Goal: Task Accomplishment & Management: Manage account settings

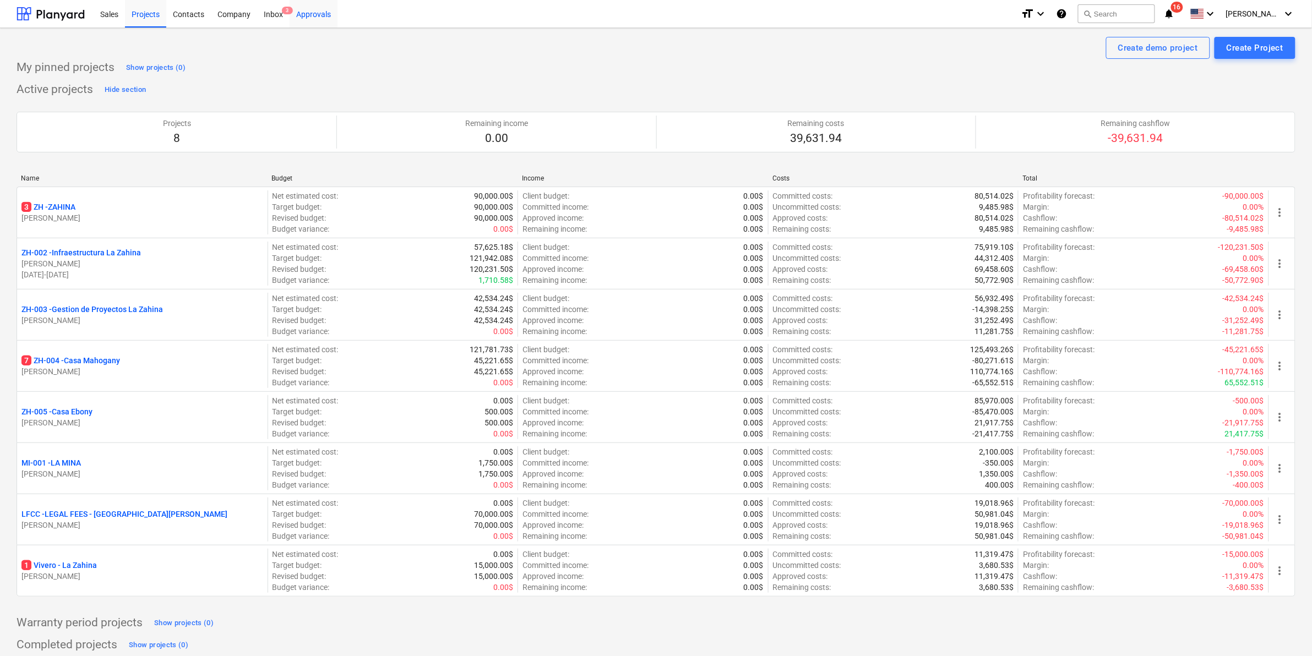
click at [333, 17] on div "Approvals" at bounding box center [314, 13] width 48 height 28
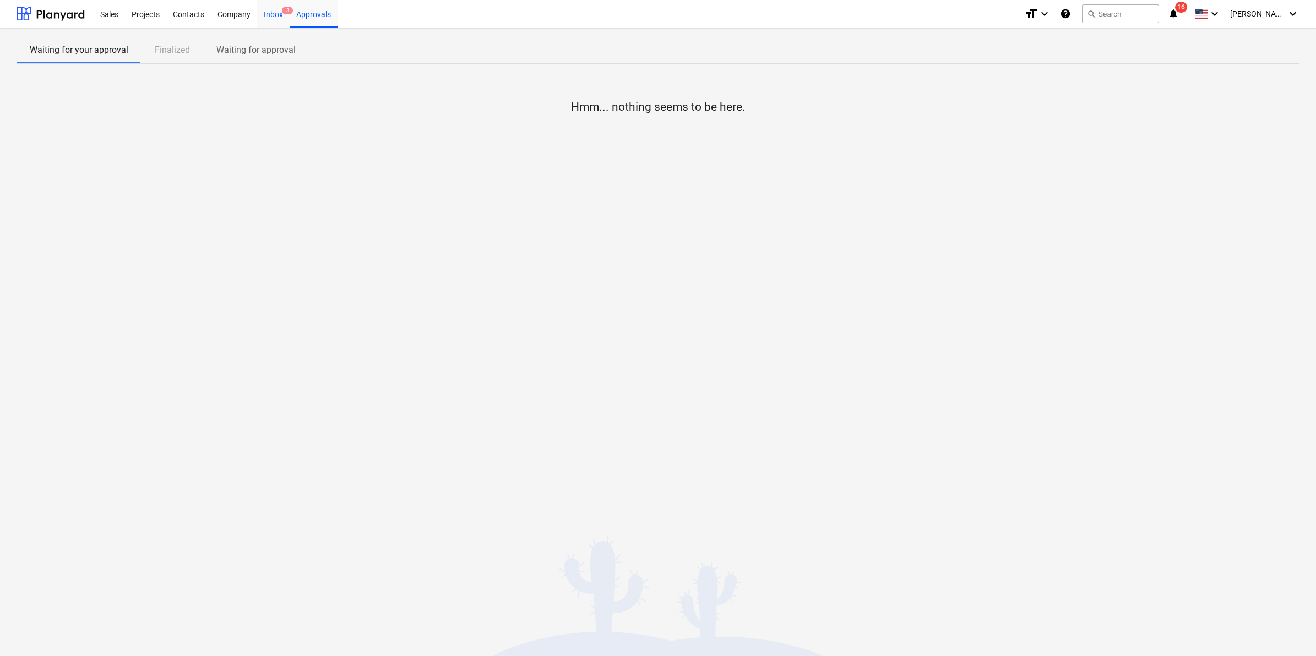
click at [281, 14] on div "Inbox 3" at bounding box center [273, 13] width 32 height 28
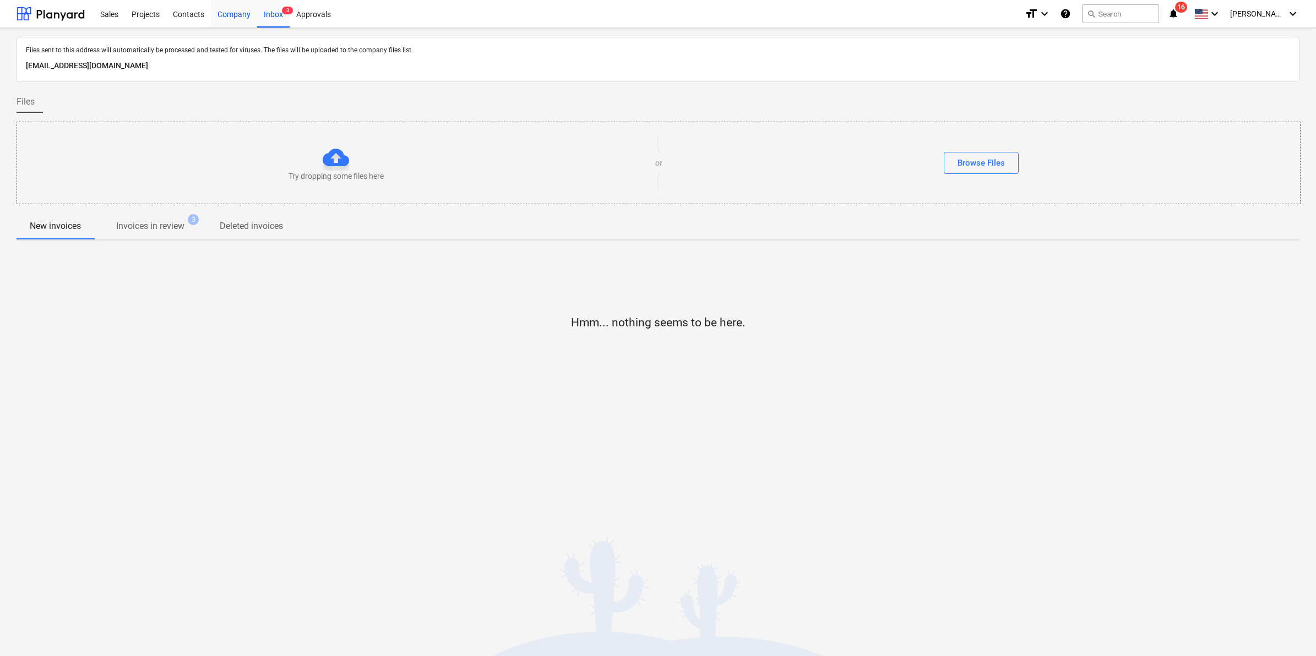
click at [234, 15] on div "Company" at bounding box center [234, 13] width 46 height 28
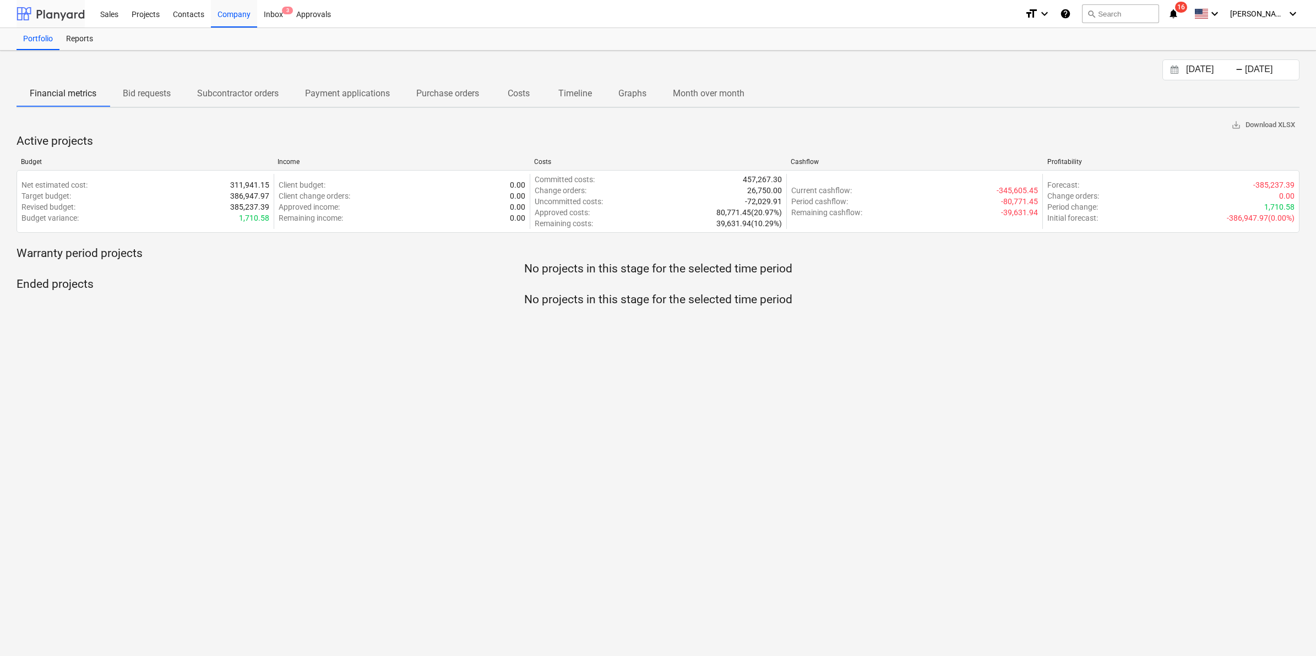
click at [64, 12] on div at bounding box center [51, 14] width 68 height 28
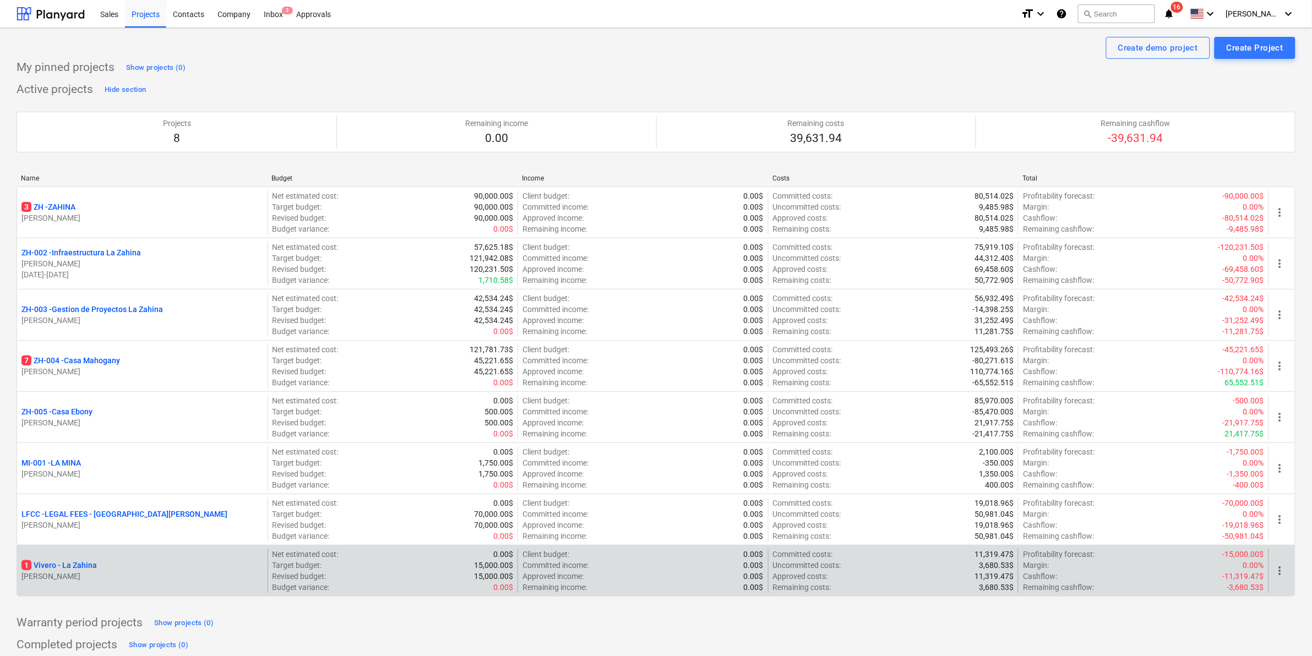
click at [52, 555] on div "1 [PERSON_NAME] [PERSON_NAME]" at bounding box center [142, 571] width 251 height 44
click at [55, 566] on p "1 [PERSON_NAME]" at bounding box center [58, 565] width 75 height 11
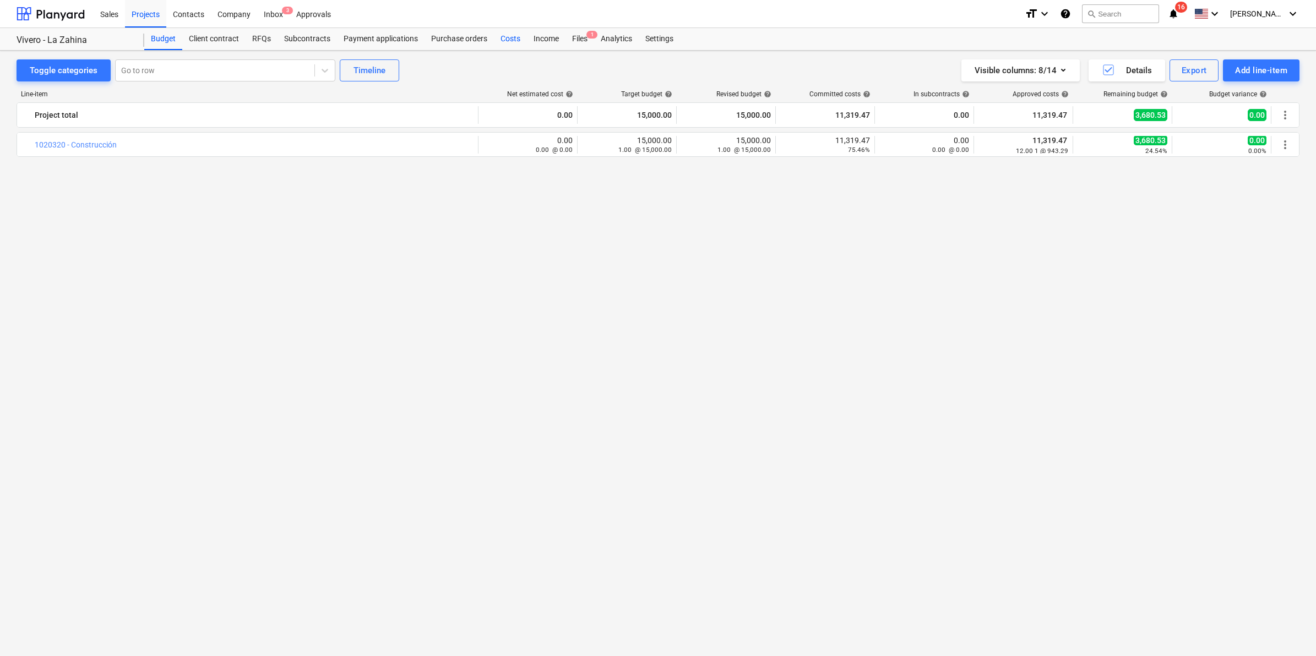
click at [513, 40] on div "Costs" at bounding box center [510, 39] width 33 height 22
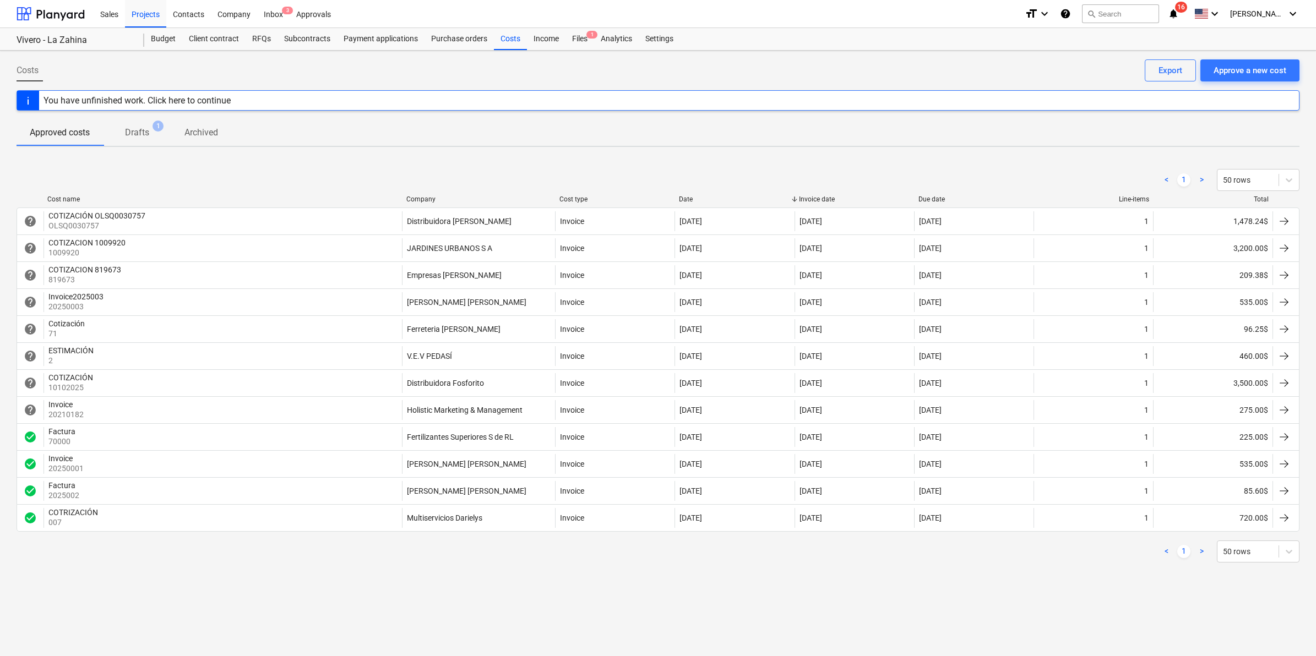
click at [369, 152] on div "Costs Approve a new cost Export You have unfinished work. Click here to continu…" at bounding box center [658, 354] width 1316 height 606
click at [429, 612] on div "Costs Approve a new cost Export You have unfinished work. Click here to continu…" at bounding box center [658, 354] width 1316 height 606
click at [76, 8] on div at bounding box center [51, 14] width 68 height 28
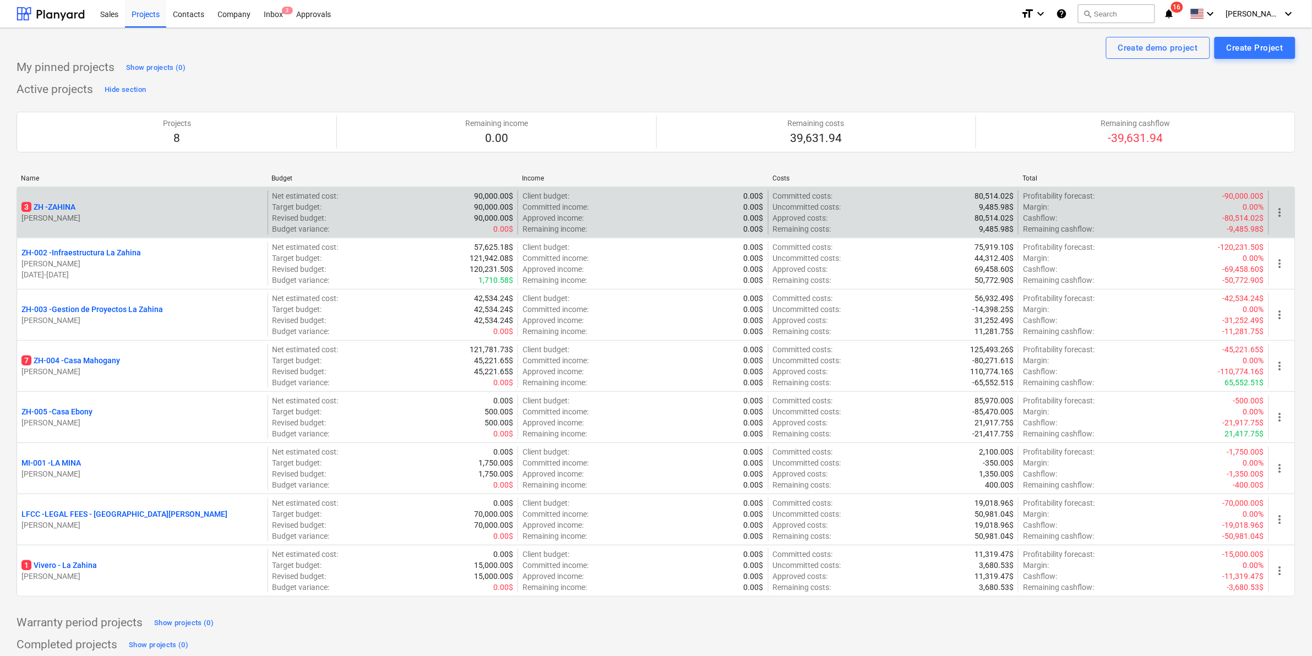
click at [58, 203] on p "3 ZH - ZAHINA" at bounding box center [48, 207] width 54 height 11
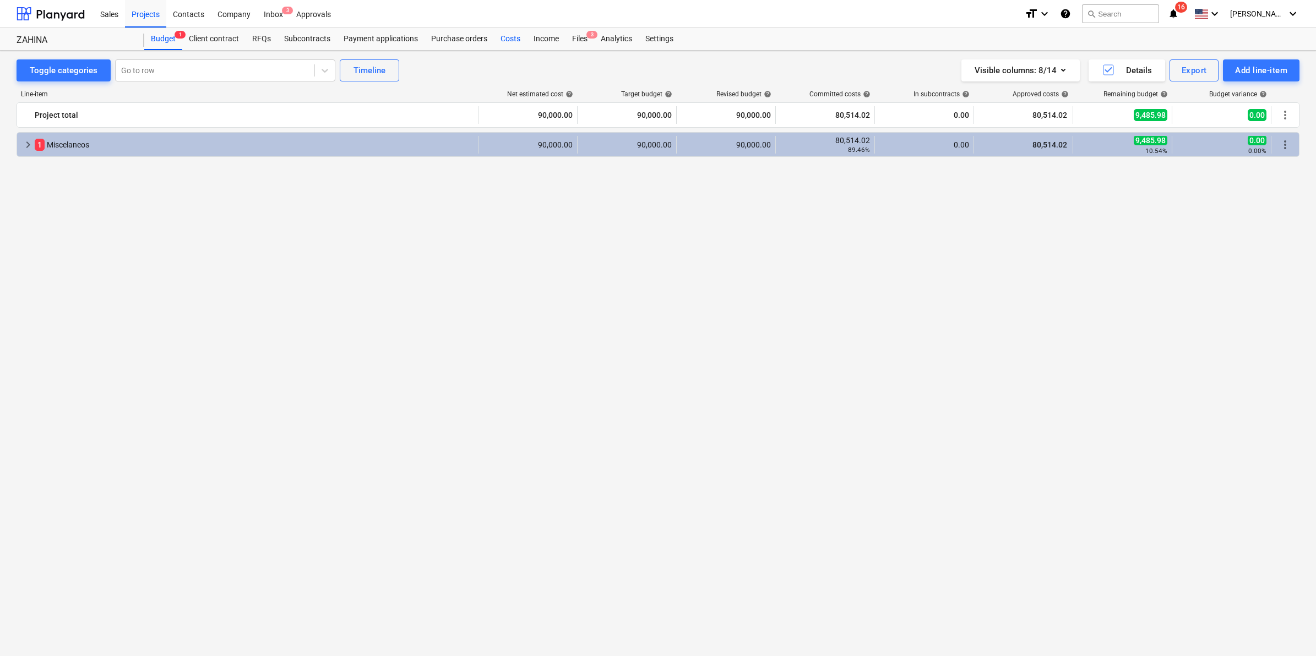
click at [509, 37] on div "Costs" at bounding box center [510, 39] width 33 height 22
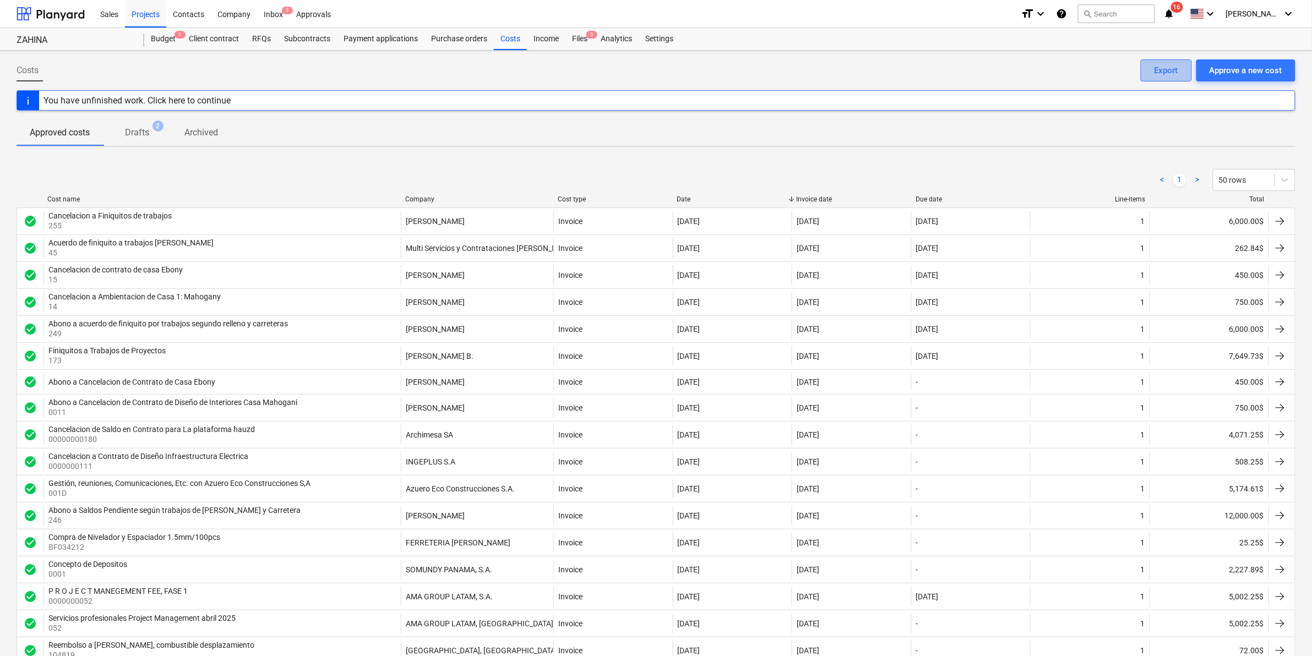
click at [1174, 70] on div "Export" at bounding box center [1167, 70] width 24 height 14
click at [171, 36] on div "Budget 1" at bounding box center [163, 39] width 38 height 22
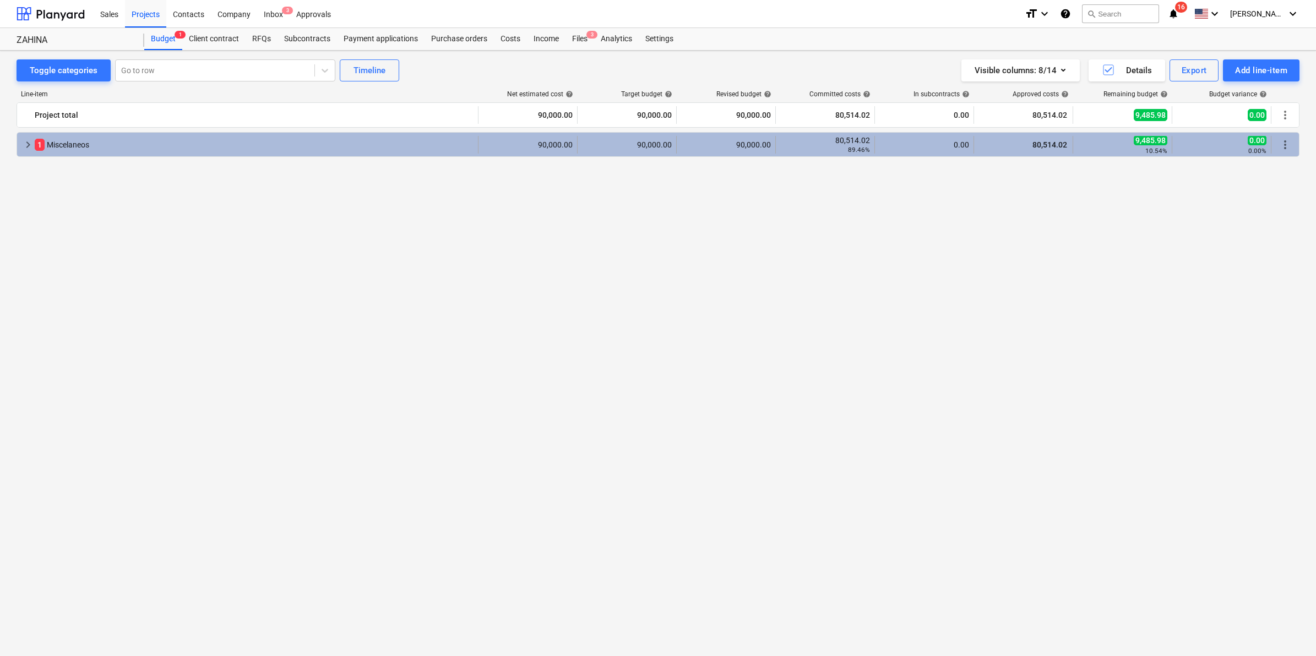
click at [29, 140] on span "keyboard_arrow_right" at bounding box center [27, 144] width 13 height 13
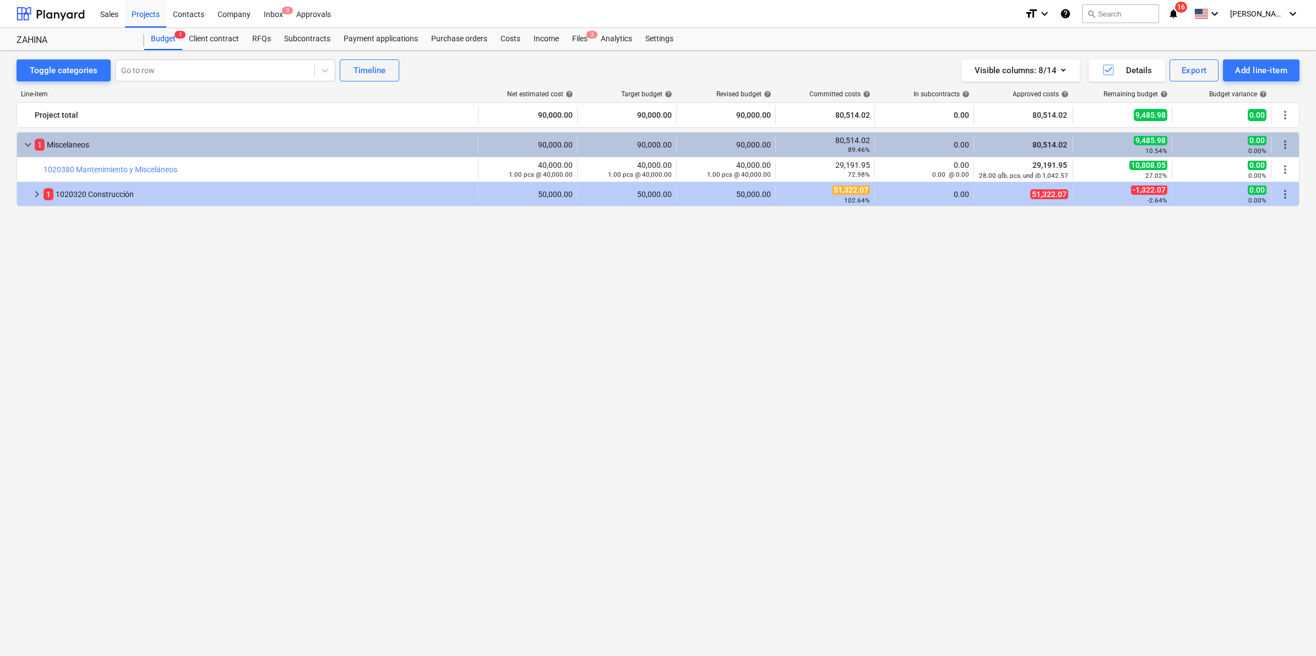
click at [29, 140] on span "keyboard_arrow_down" at bounding box center [27, 144] width 13 height 13
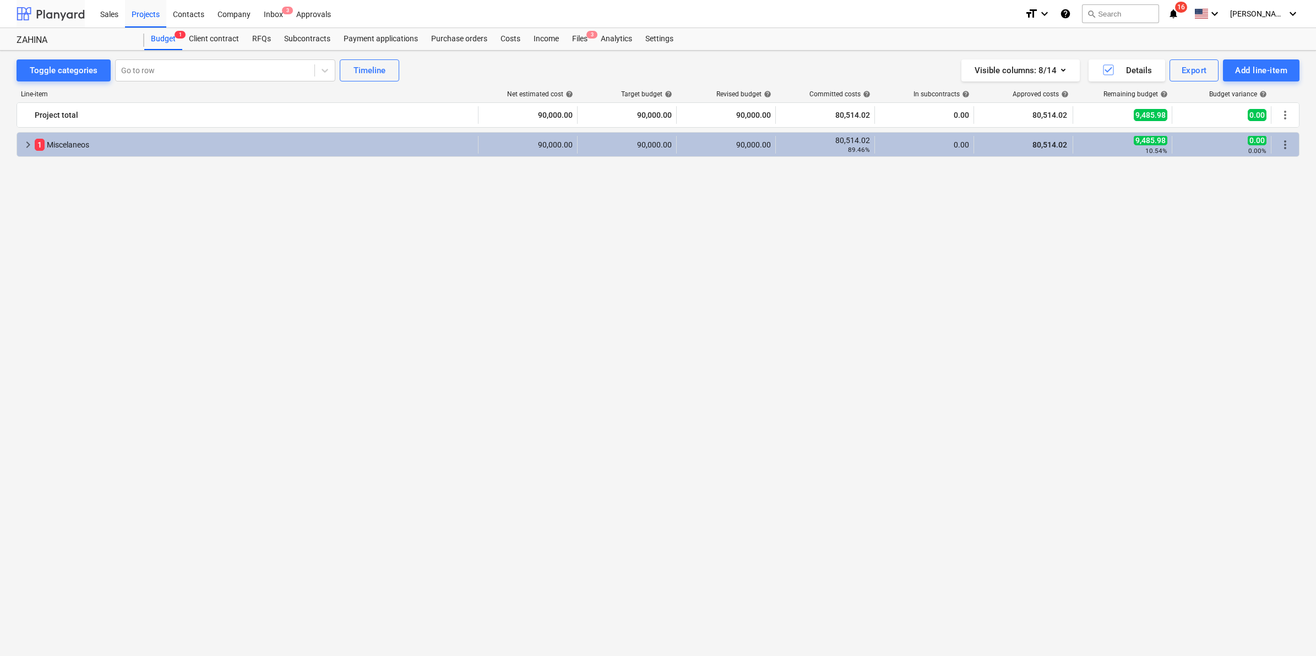
click at [54, 4] on div at bounding box center [51, 14] width 68 height 28
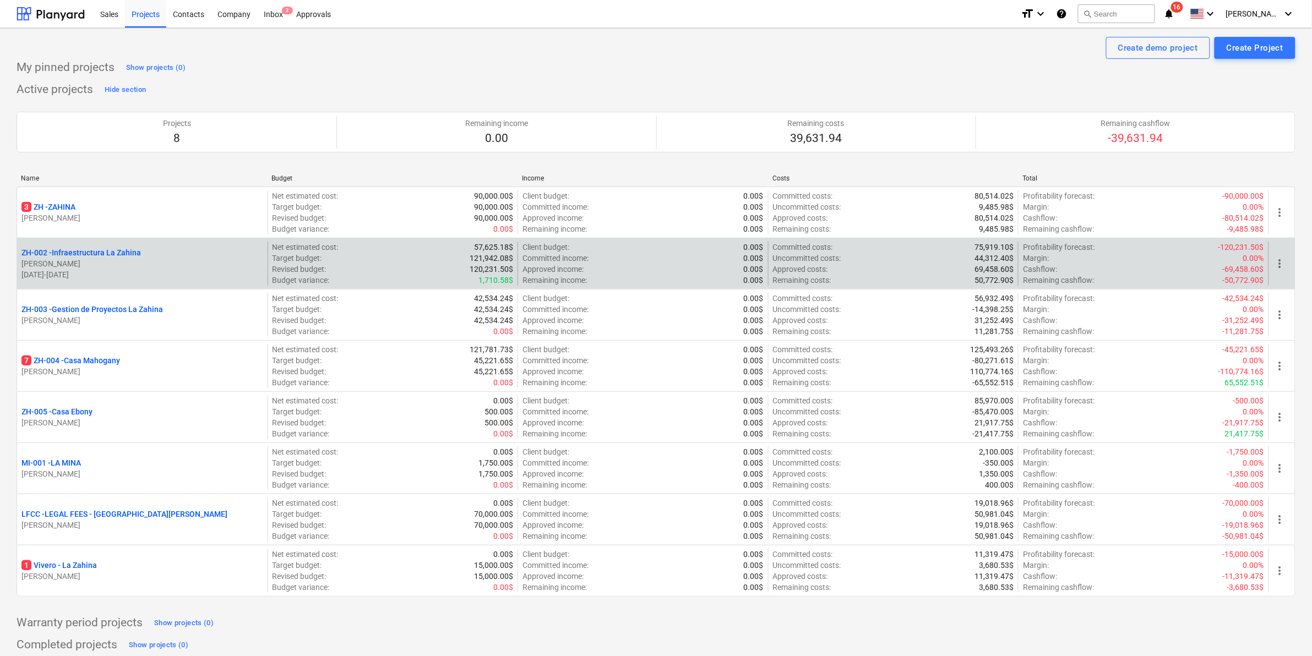
click at [114, 253] on p "ZH-002 - Infraestructura La Zahina" at bounding box center [80, 252] width 119 height 11
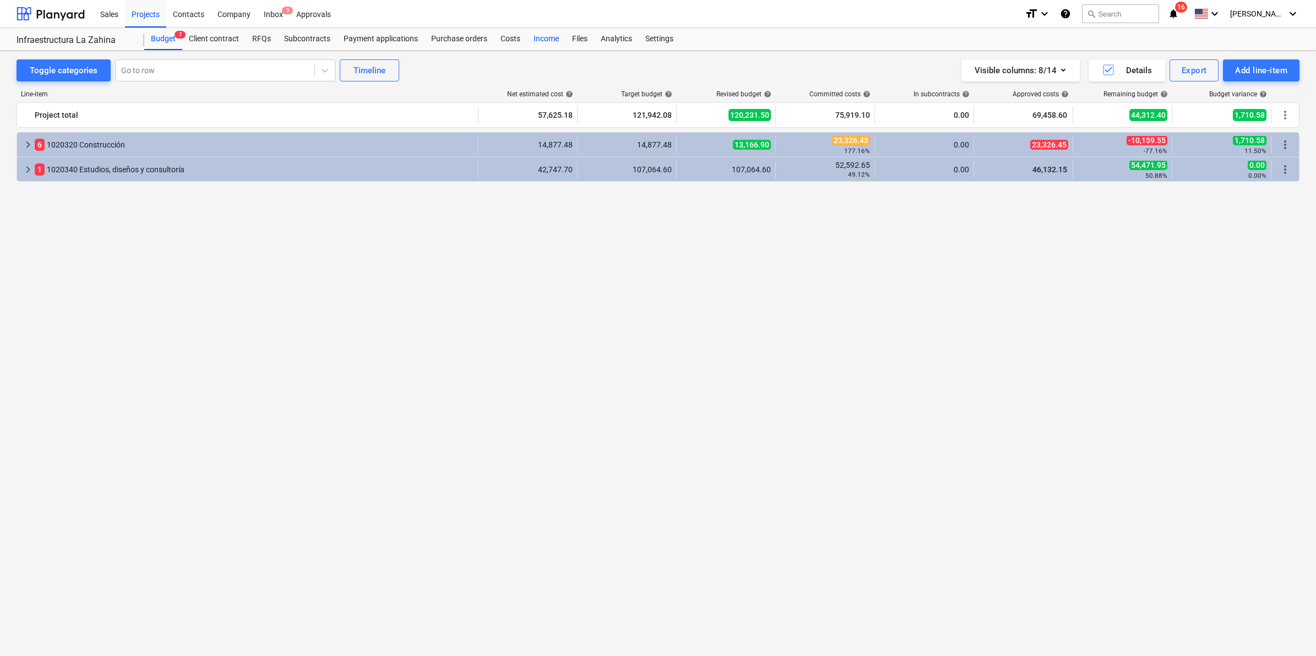
click at [557, 36] on div "Income" at bounding box center [546, 39] width 39 height 22
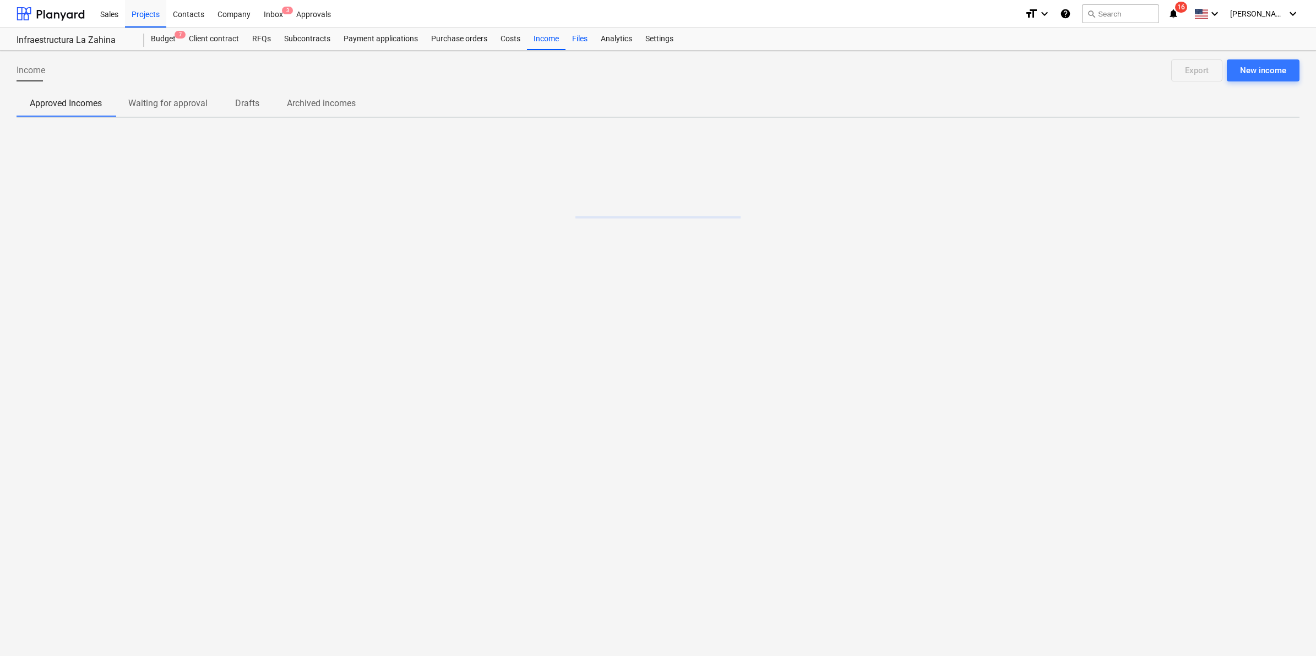
click at [584, 41] on div "Files" at bounding box center [579, 39] width 29 height 22
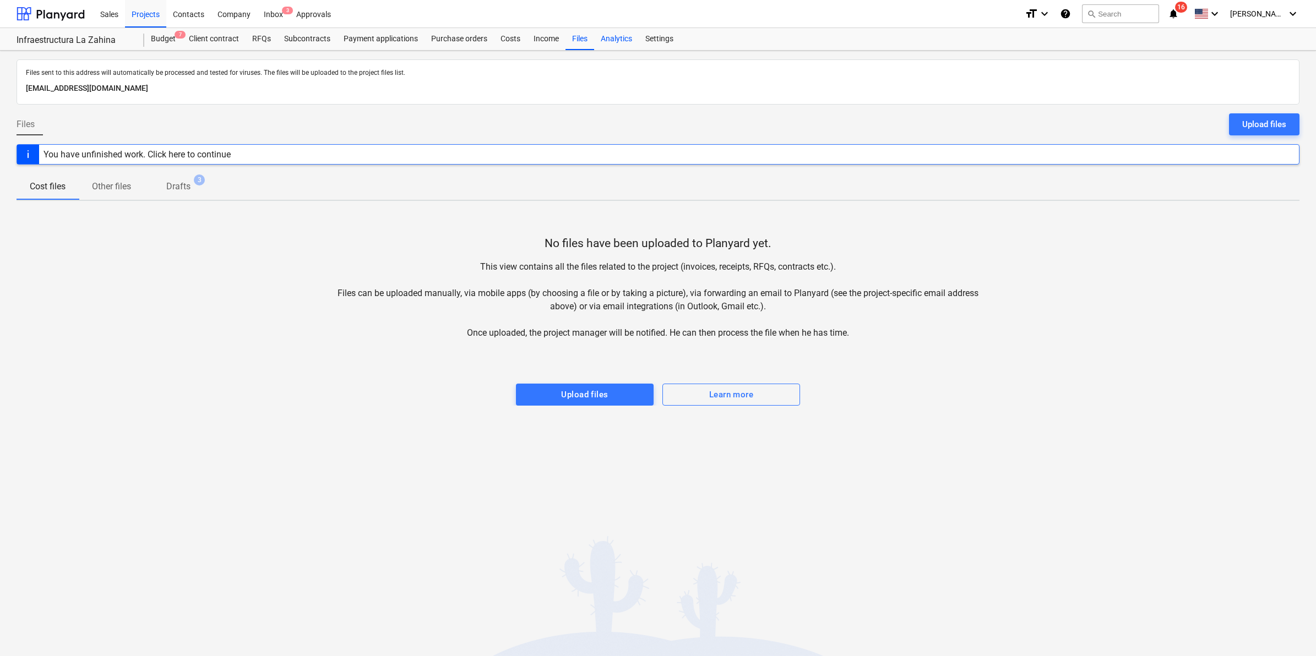
click at [603, 40] on div "Analytics" at bounding box center [616, 39] width 45 height 22
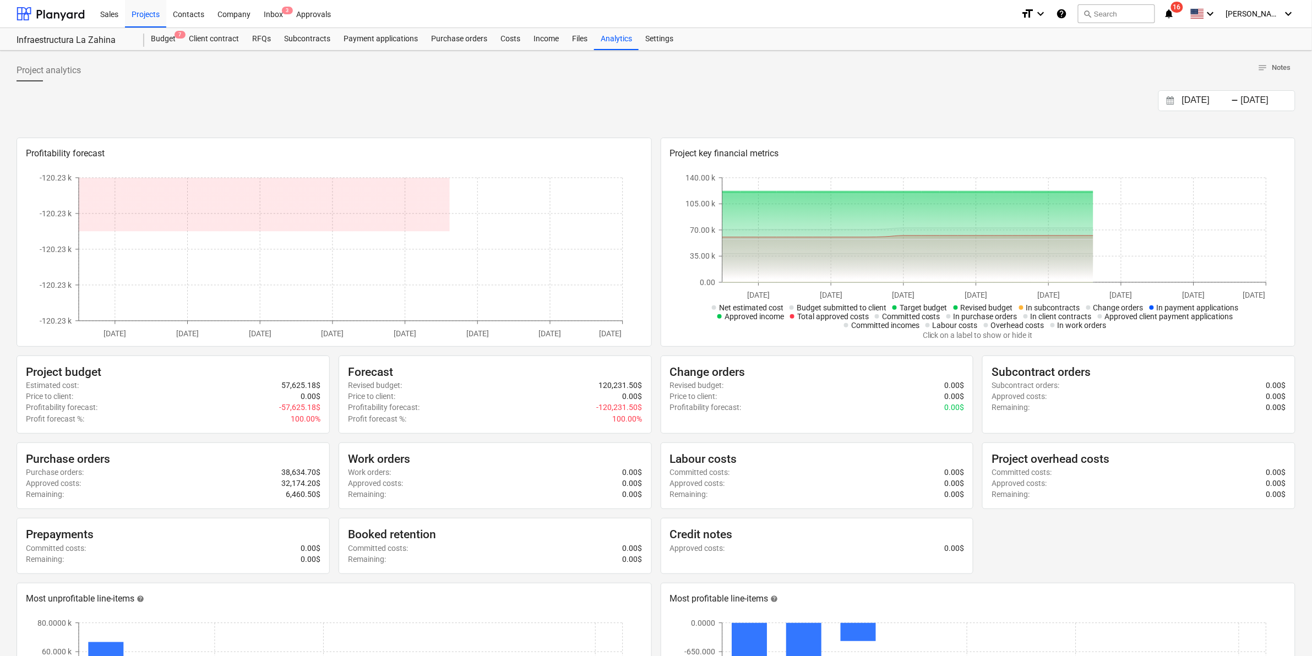
click at [689, 31] on div "Budget 7 Client contract RFQs Subcontracts Payment applications Purchase orders…" at bounding box center [719, 39] width 1151 height 22
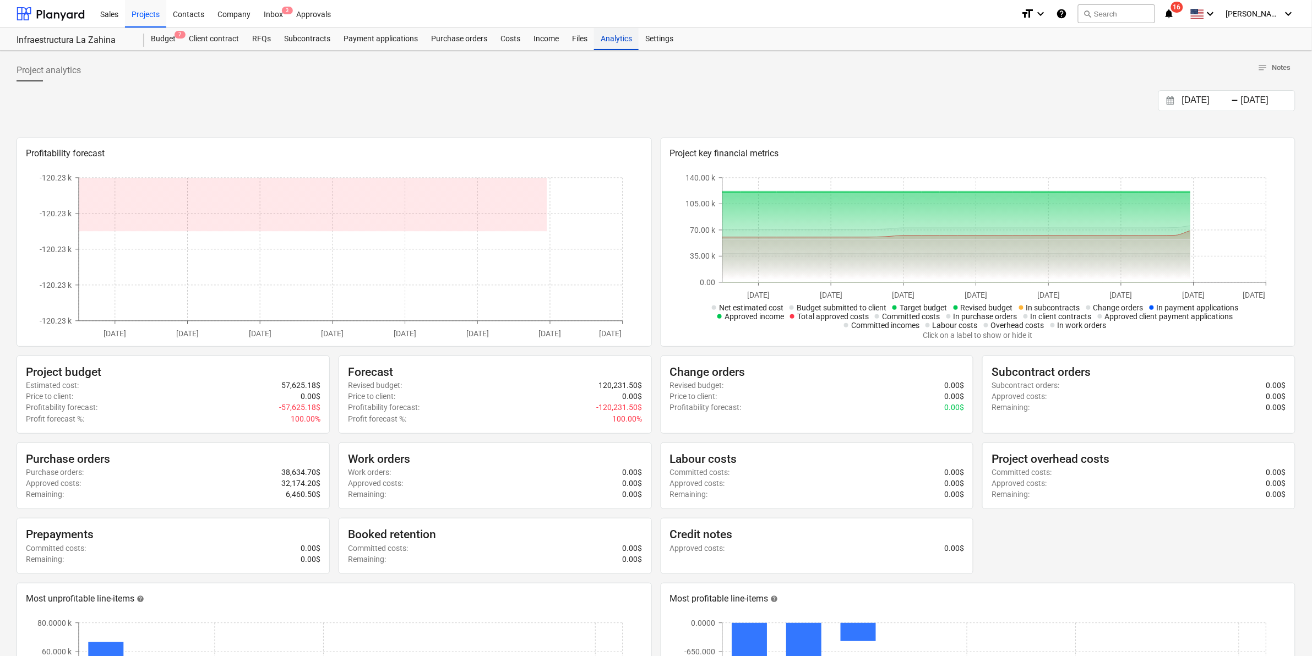
drag, startPoint x: 628, startPoint y: 40, endPoint x: 633, endPoint y: 42, distance: 5.7
click at [629, 40] on div "Analytics" at bounding box center [616, 39] width 45 height 22
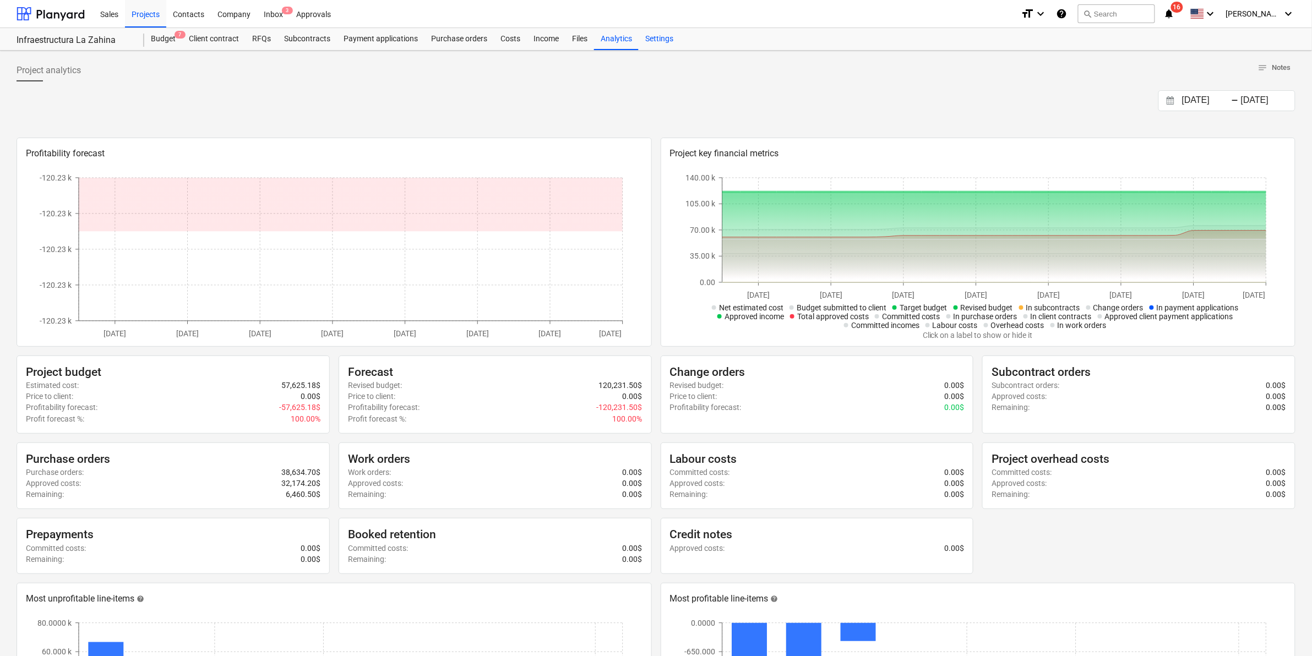
click at [640, 40] on div "Settings" at bounding box center [659, 39] width 41 height 22
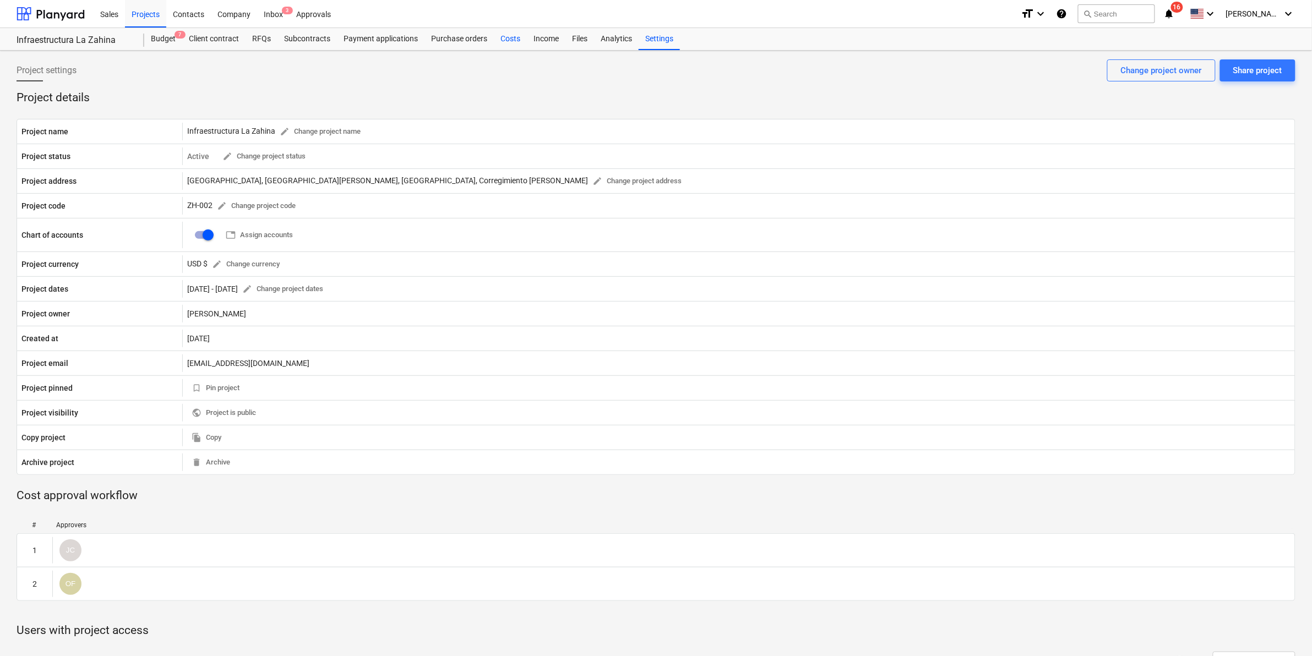
click at [516, 40] on div "Costs" at bounding box center [510, 39] width 33 height 22
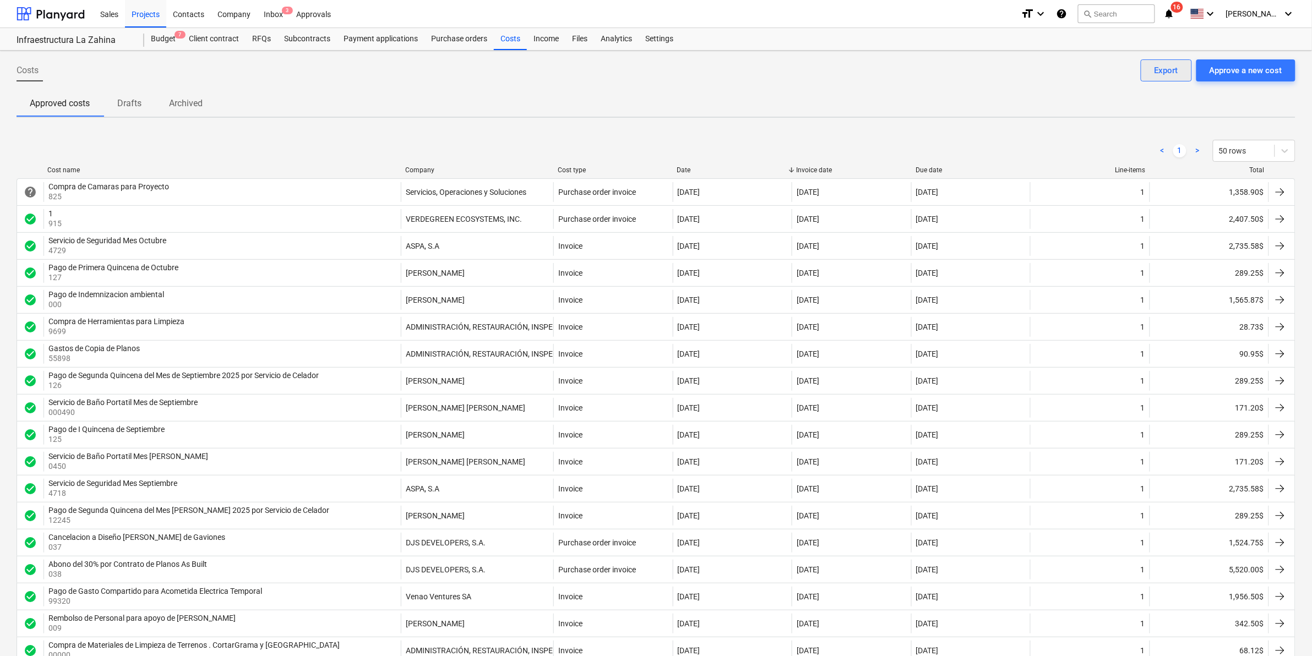
click at [1168, 64] on div "Export" at bounding box center [1167, 70] width 24 height 14
click at [69, 12] on div at bounding box center [51, 14] width 68 height 28
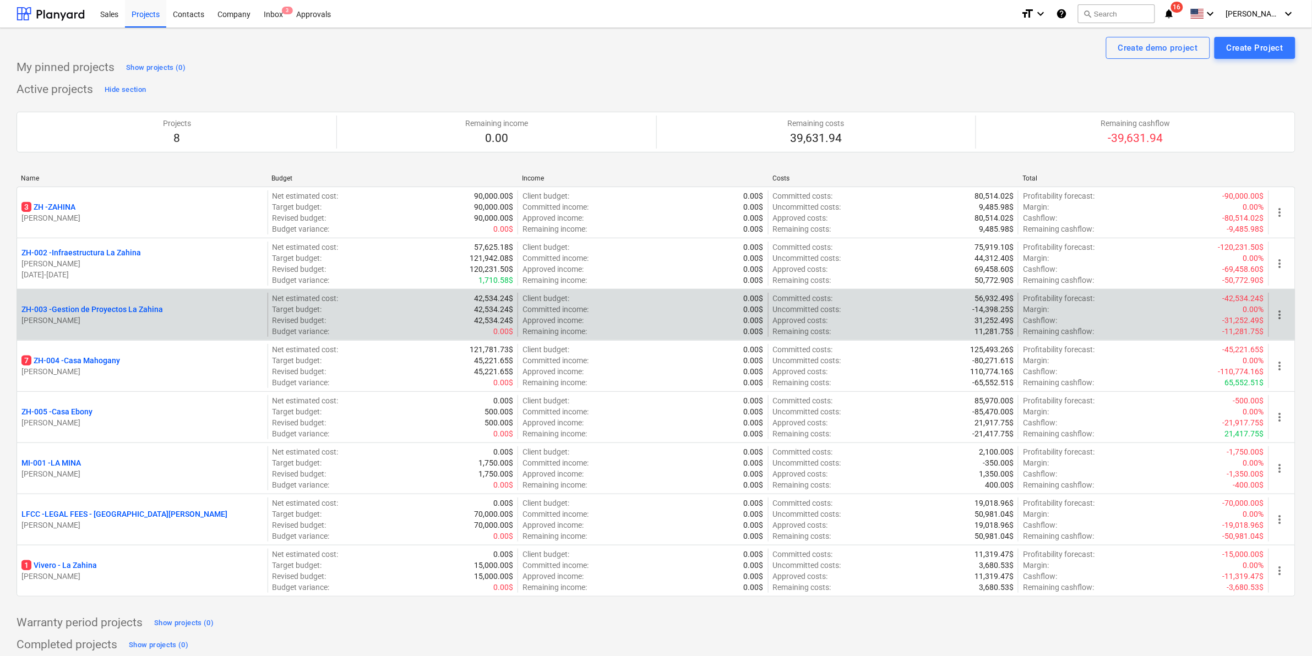
click at [116, 307] on p "ZH-003 - Gestion de Proyectos La Zahina" at bounding box center [91, 309] width 141 height 11
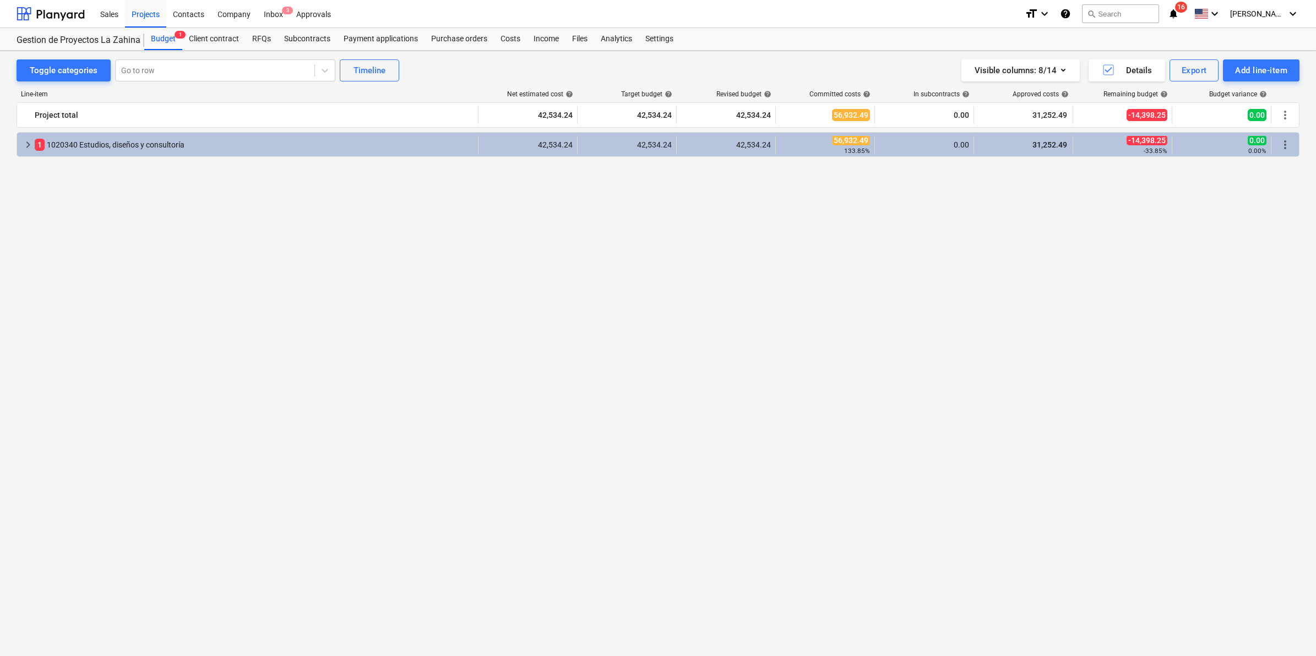
click at [902, 314] on div "keyboard_arrow_right 1 1020340 Estudios, diseños y consultoría 42,534.24 42,534…" at bounding box center [658, 373] width 1283 height 483
click at [518, 40] on div "Costs" at bounding box center [510, 39] width 33 height 22
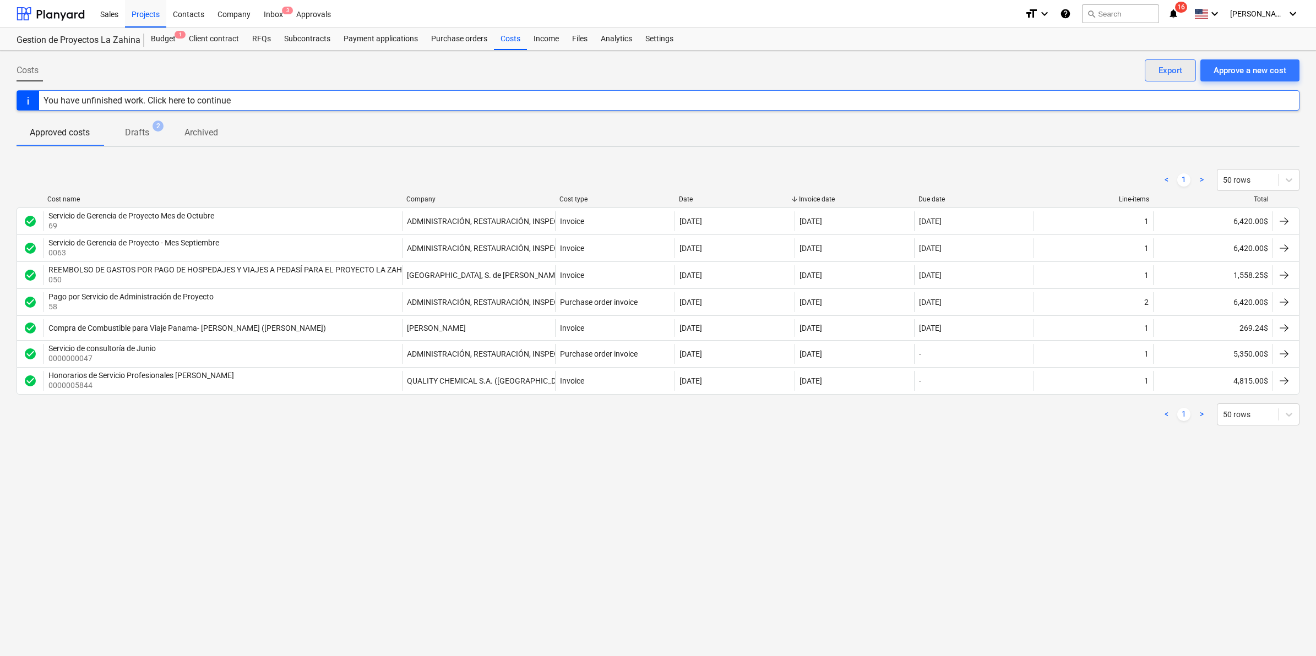
click at [1166, 67] on div "Export" at bounding box center [1170, 70] width 24 height 14
click at [57, 12] on div at bounding box center [51, 14] width 68 height 28
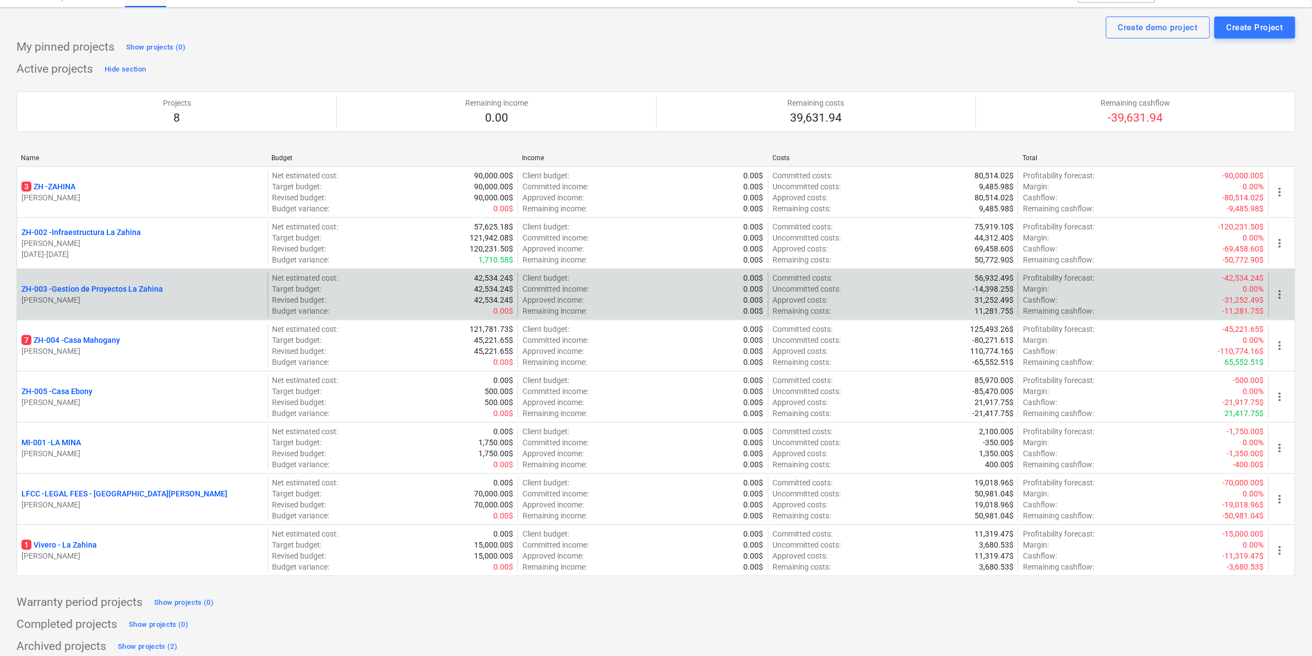
scroll to position [30, 0]
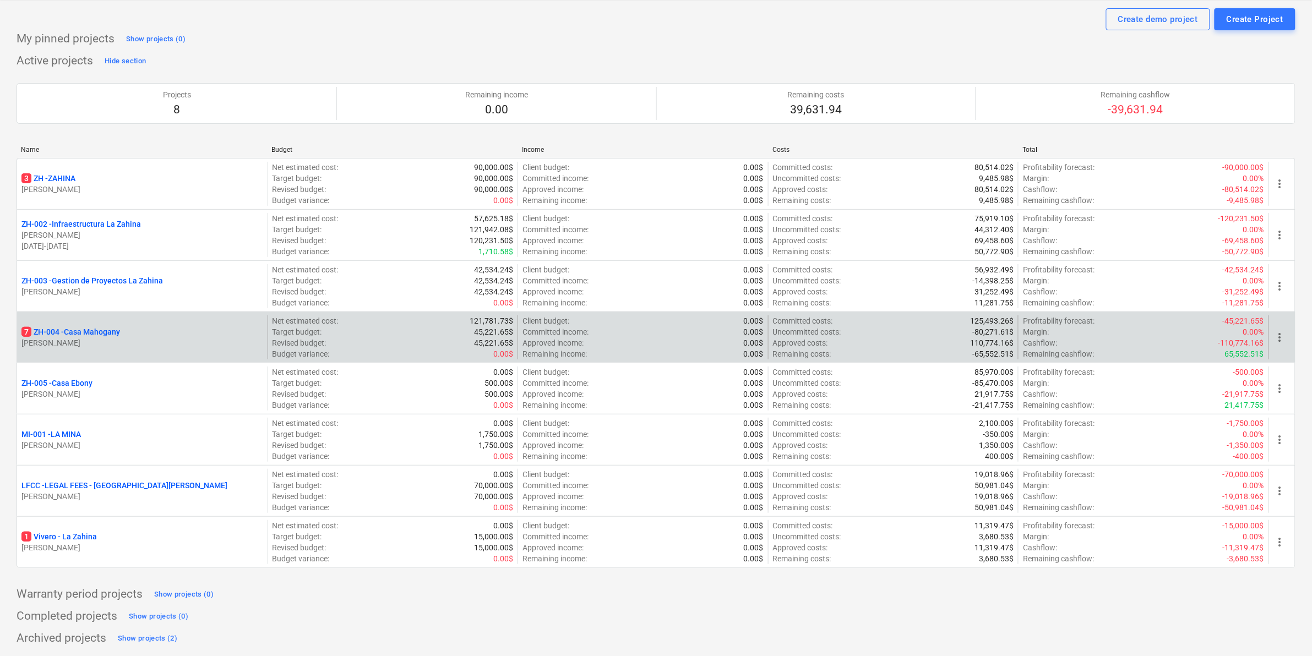
click at [92, 332] on p "7 ZH-004 - Casa Mahogany" at bounding box center [70, 331] width 99 height 11
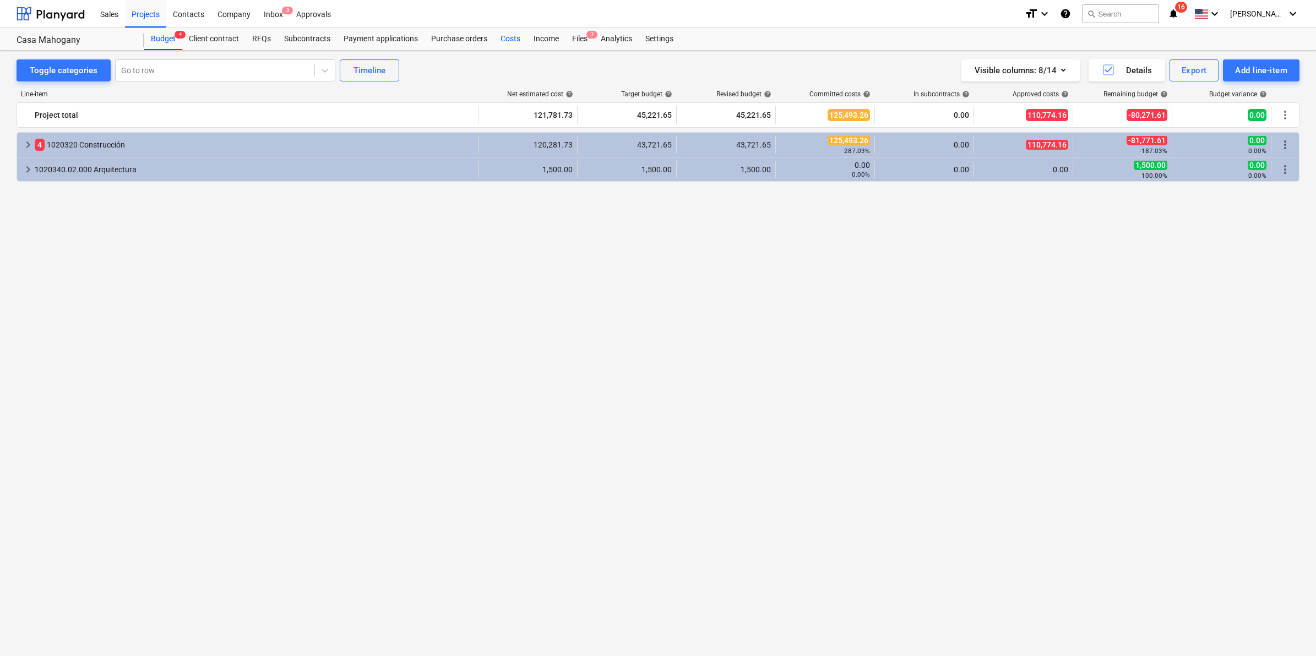
click at [504, 37] on div "Costs" at bounding box center [510, 39] width 33 height 22
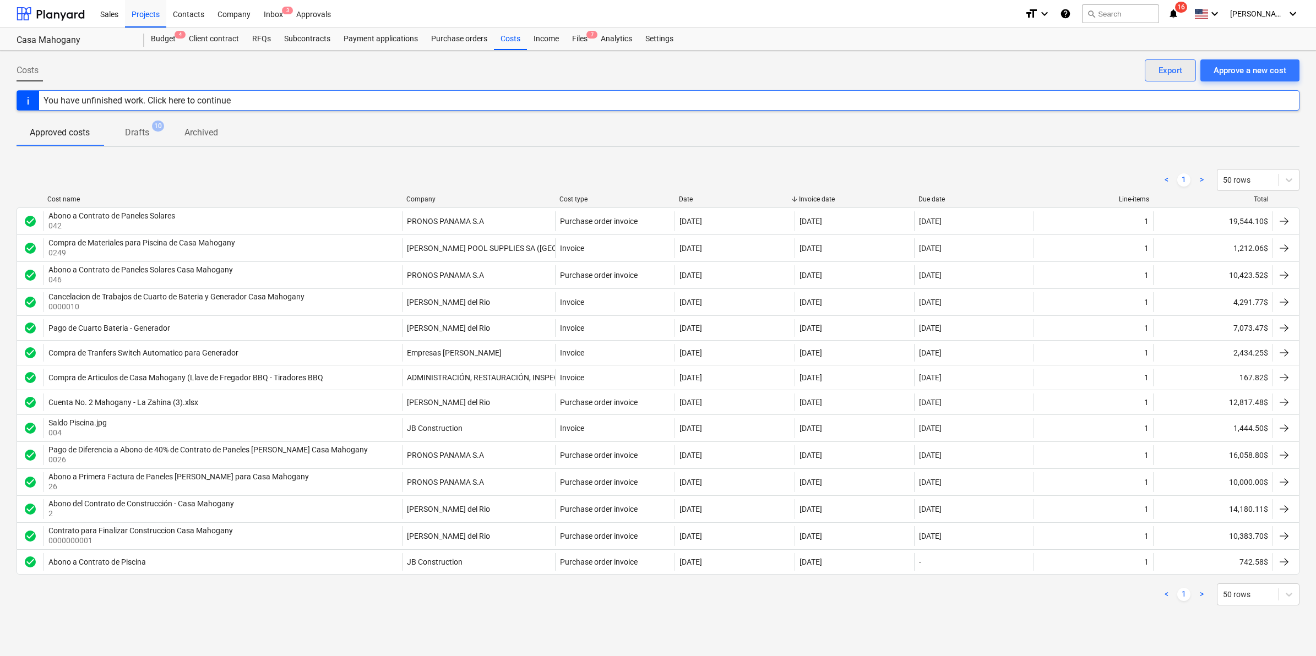
click at [1185, 69] on button "Export" at bounding box center [1170, 70] width 51 height 22
click at [45, 7] on div at bounding box center [51, 14] width 68 height 28
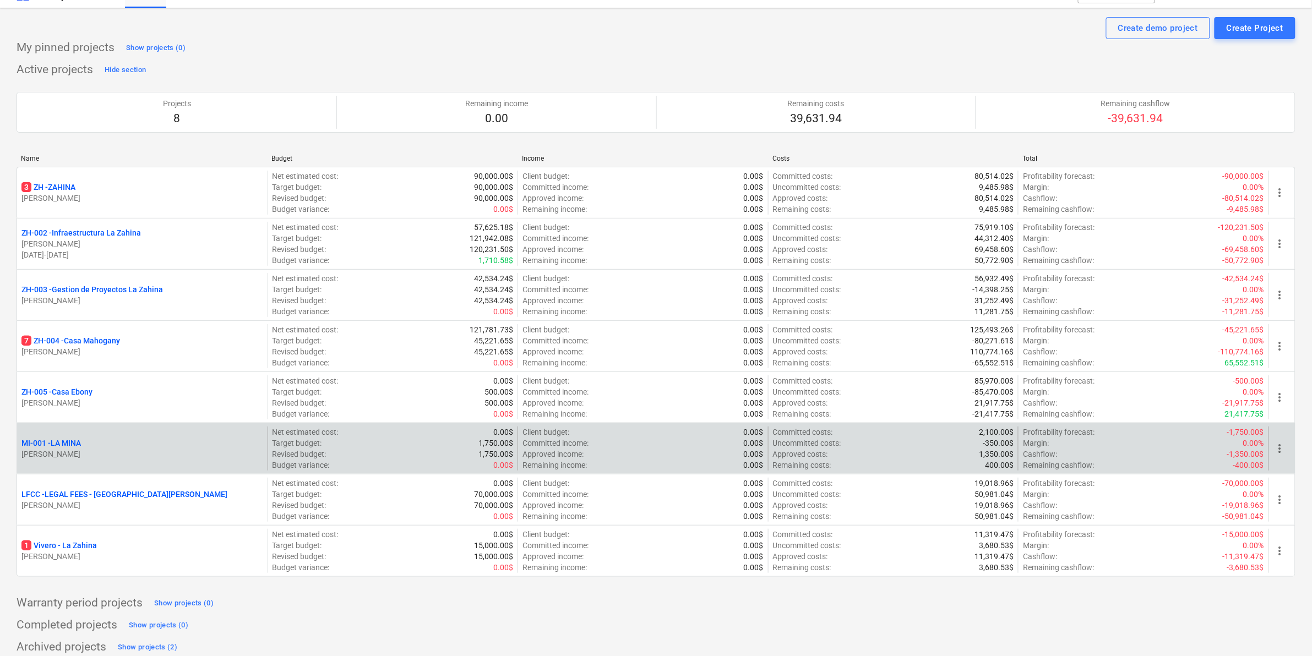
scroll to position [30, 0]
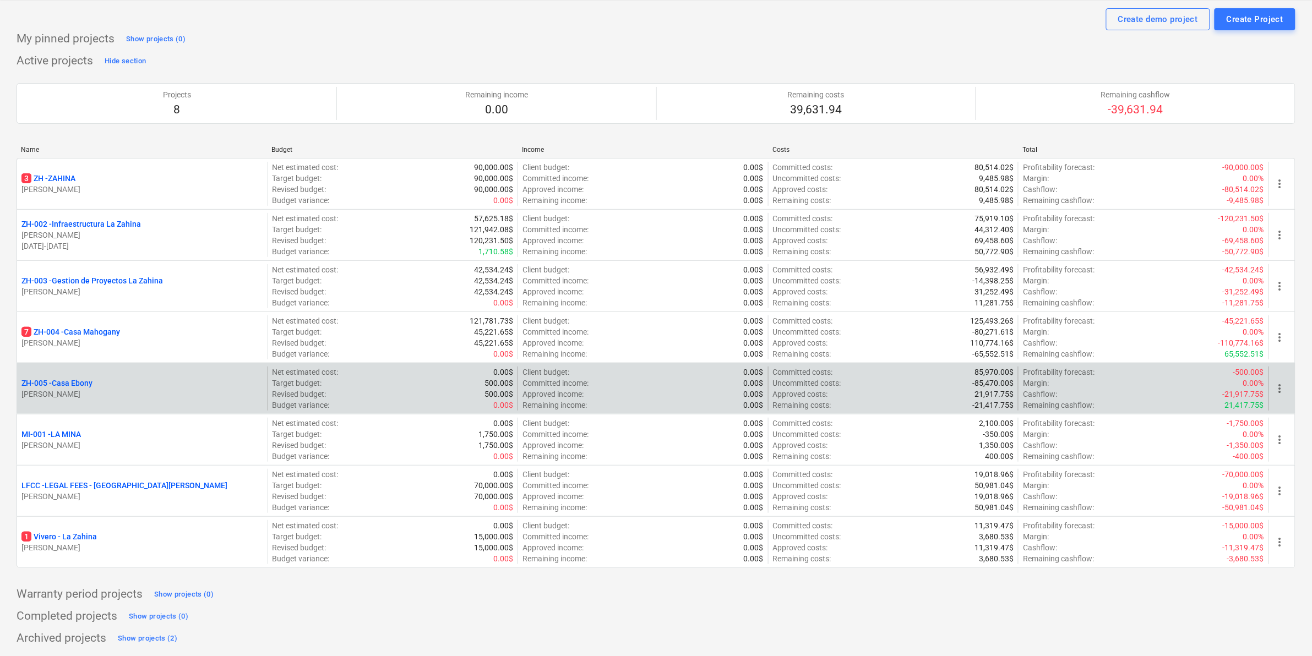
click at [55, 380] on p "ZH-005 - [GEOGRAPHIC_DATA]" at bounding box center [56, 383] width 71 height 11
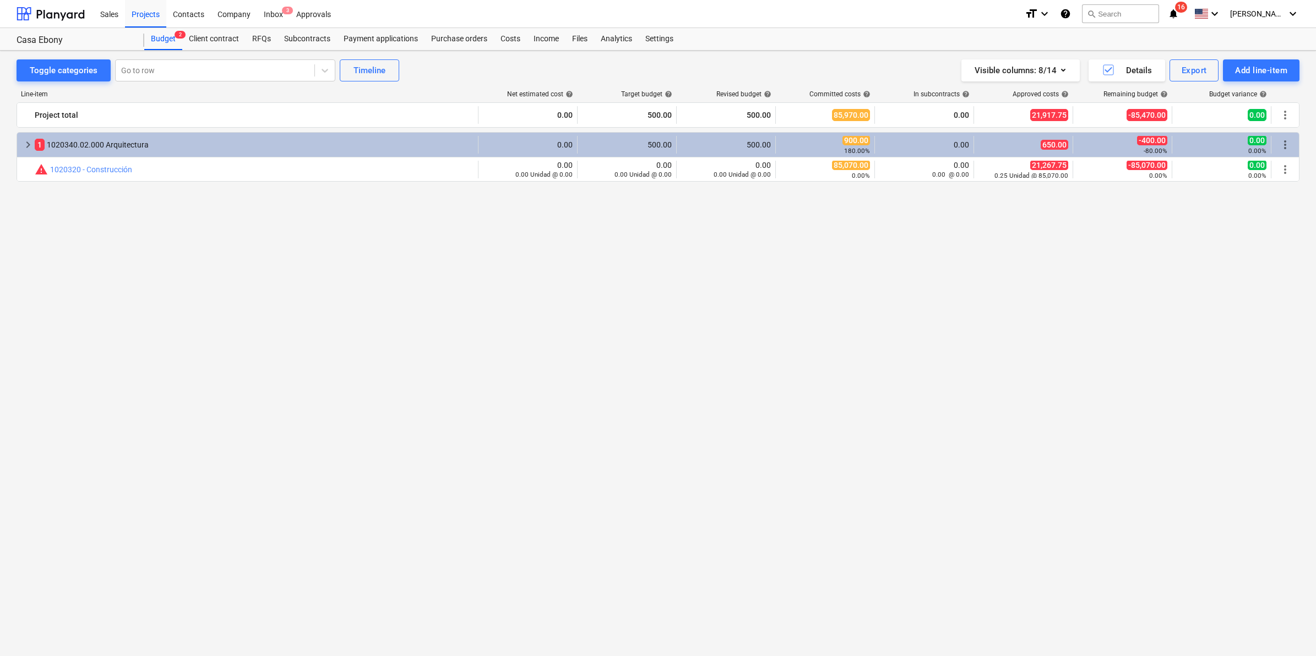
click at [614, 312] on div "keyboard_arrow_right 1 1020340.02.000 Arquitectura 0.00 500.00 500.00 900.00 18…" at bounding box center [658, 373] width 1283 height 483
click at [508, 39] on div "Costs" at bounding box center [510, 39] width 33 height 22
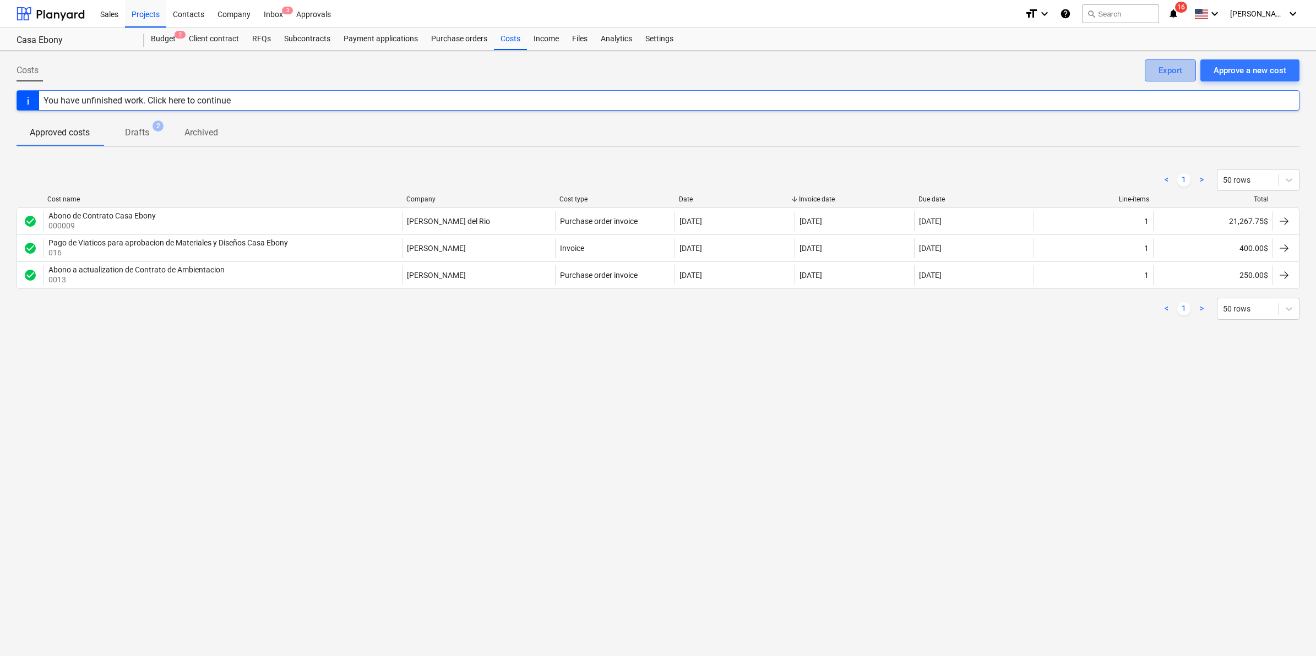
click at [1182, 70] on div "Export" at bounding box center [1170, 70] width 24 height 14
click at [452, 504] on div "Costs Approve a new cost Export You have unfinished work. Click here to continu…" at bounding box center [658, 354] width 1316 height 606
click at [48, 18] on div at bounding box center [51, 14] width 68 height 28
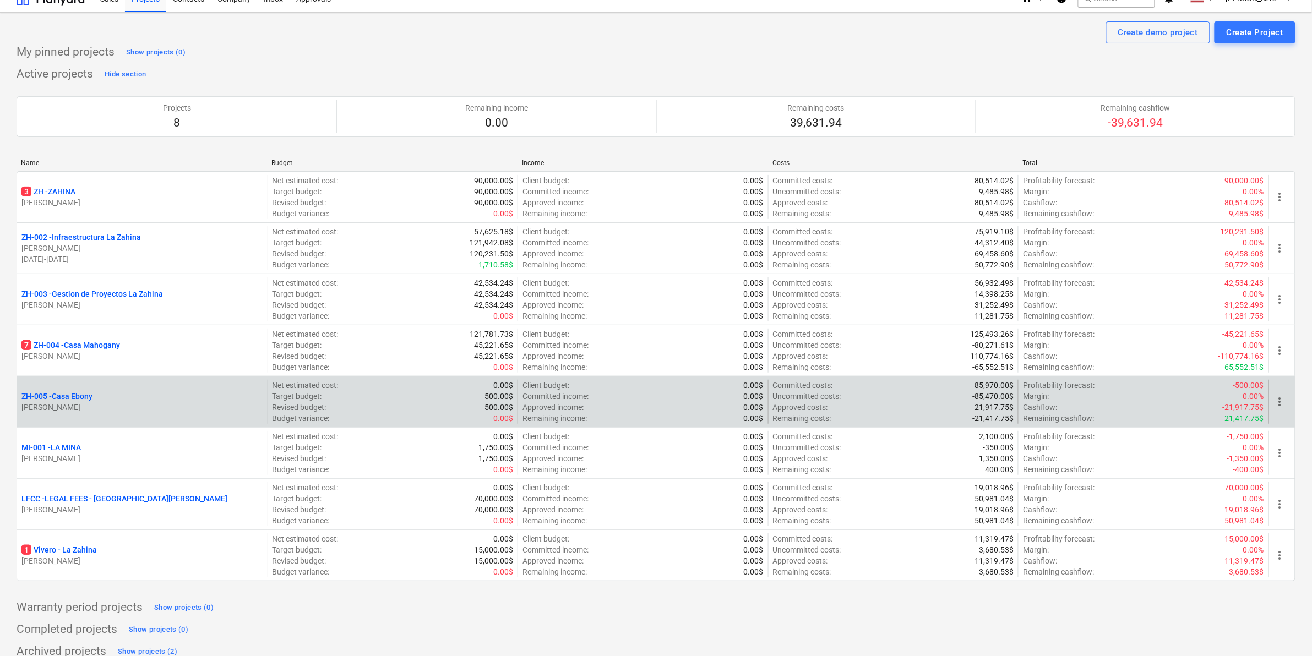
scroll to position [30, 0]
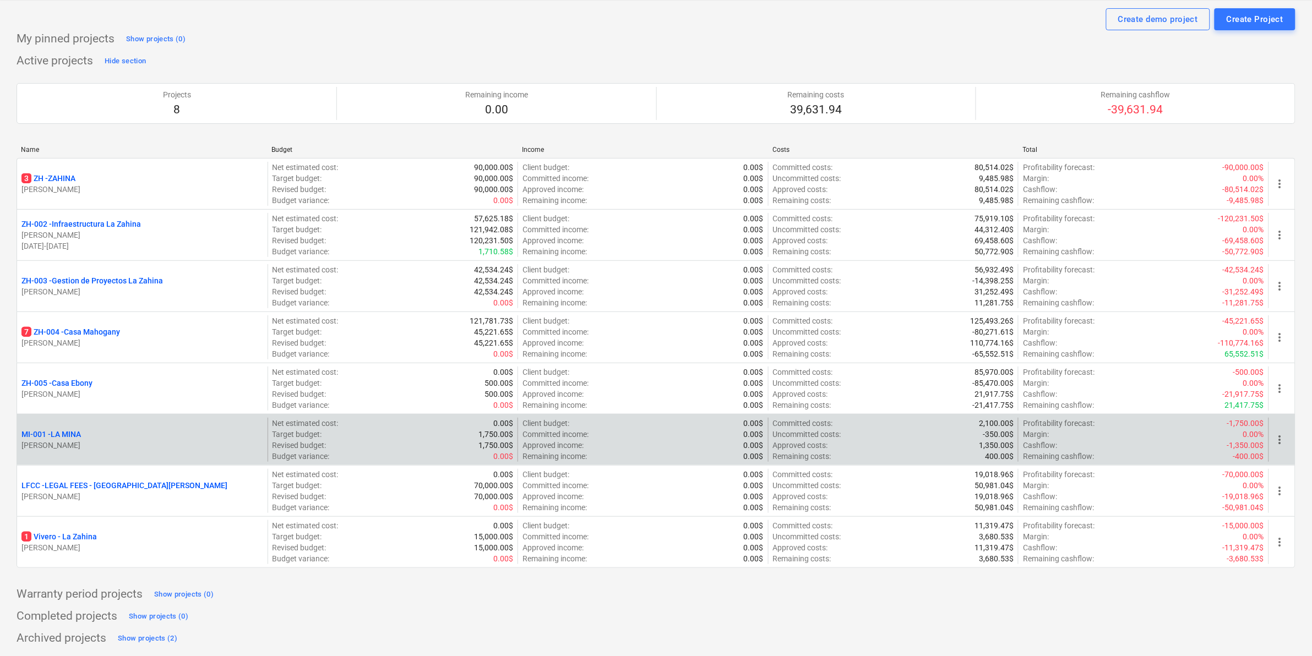
click at [62, 431] on p "MI-001 - LA MINA" at bounding box center [50, 434] width 59 height 11
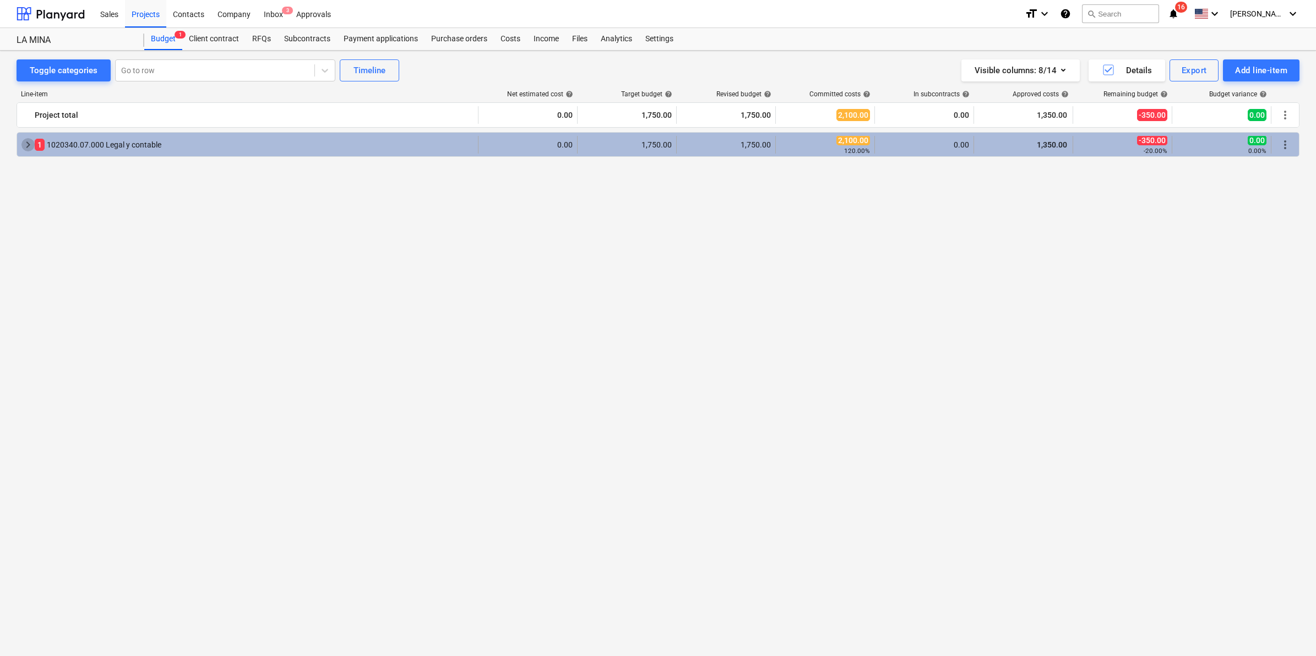
click at [23, 143] on span "keyboard_arrow_right" at bounding box center [27, 144] width 13 height 13
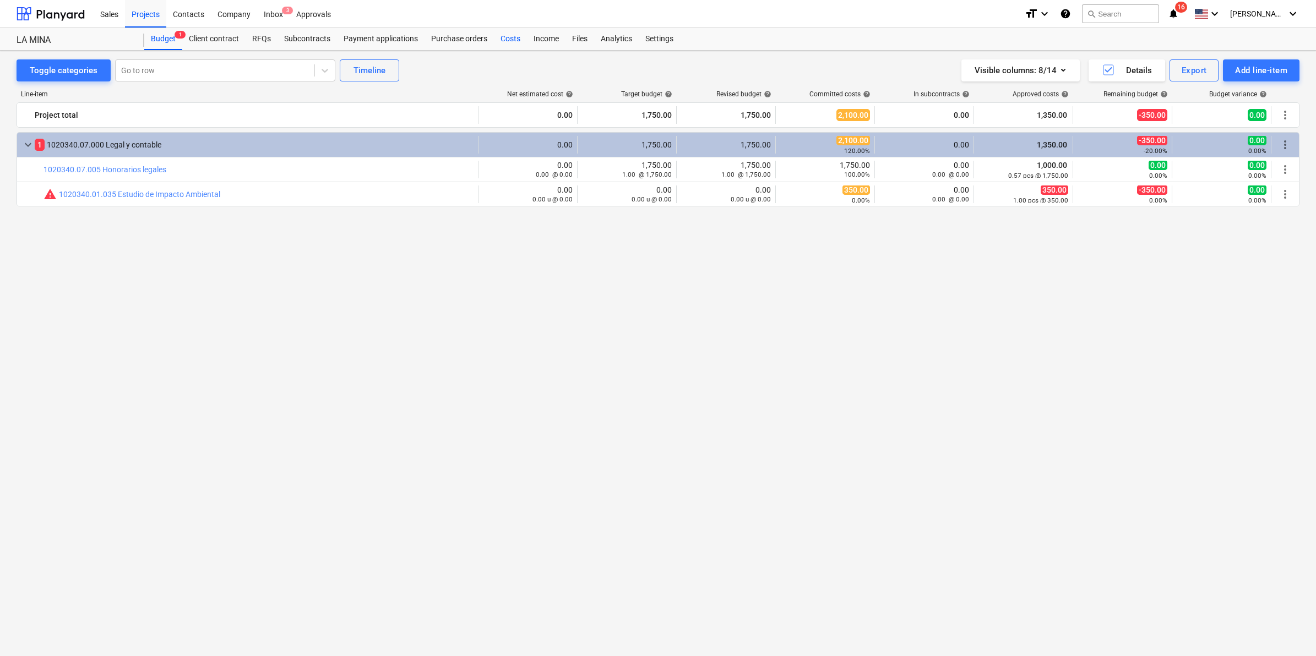
click at [509, 36] on div "Costs" at bounding box center [510, 39] width 33 height 22
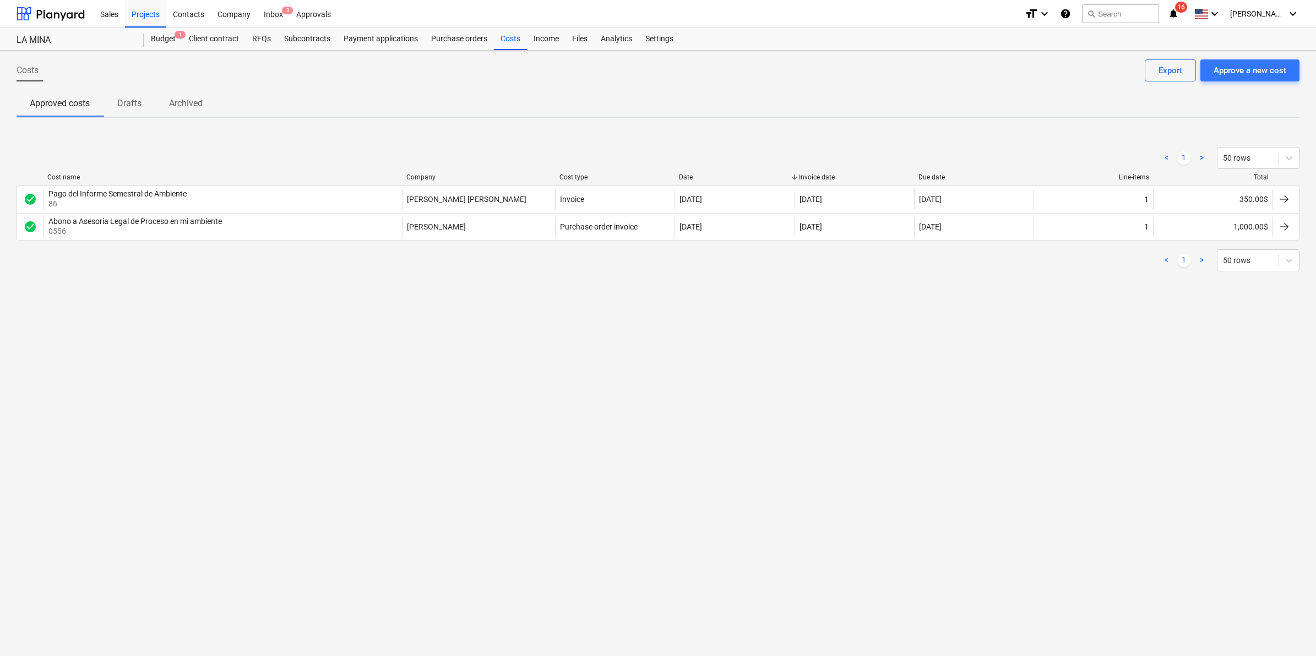
click at [872, 376] on div "Costs Approve a new cost Export Approved costs Drafts Archived < 1 > 50 rows Co…" at bounding box center [658, 354] width 1316 height 606
click at [648, 449] on div "Costs Approve a new cost Export Approved costs Drafts Archived < 1 > 50 rows Co…" at bounding box center [658, 354] width 1316 height 606
click at [678, 422] on div "Costs Approve a new cost Export Approved costs Drafts Archived < 1 > 50 rows Co…" at bounding box center [658, 354] width 1316 height 606
click at [65, 12] on div at bounding box center [51, 14] width 68 height 28
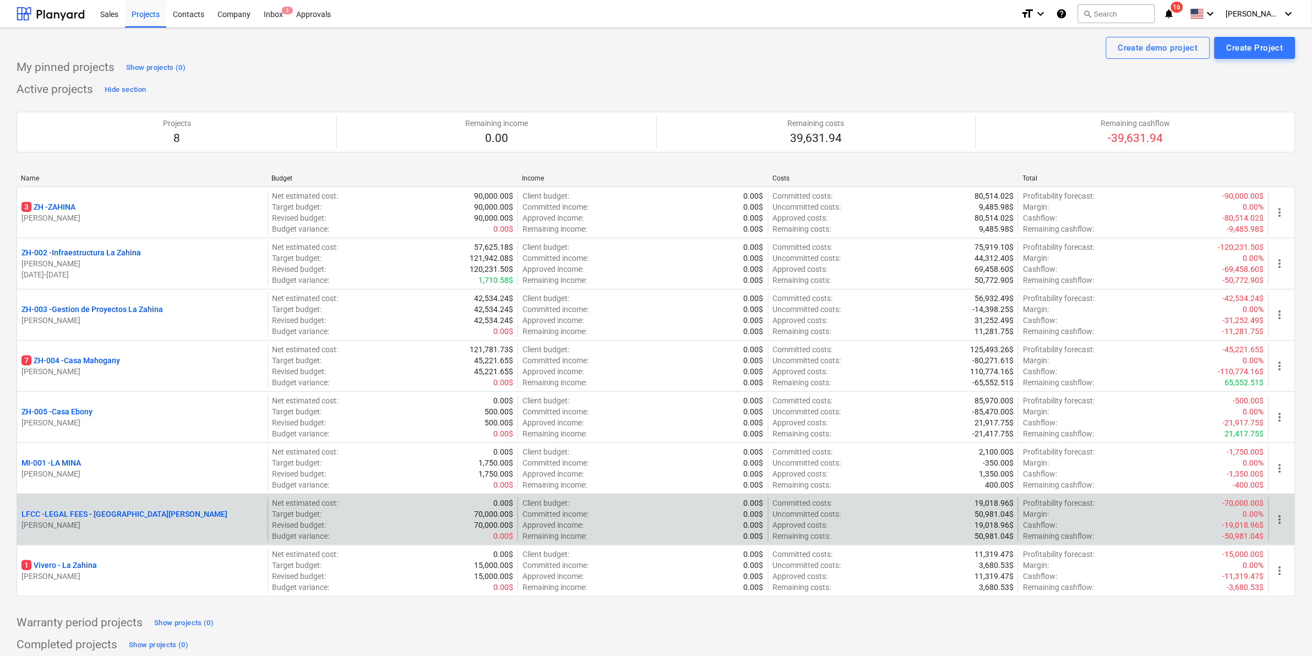
click at [64, 516] on p "LFCC - LEGAL FEES - [GEOGRAPHIC_DATA][PERSON_NAME]" at bounding box center [124, 514] width 206 height 11
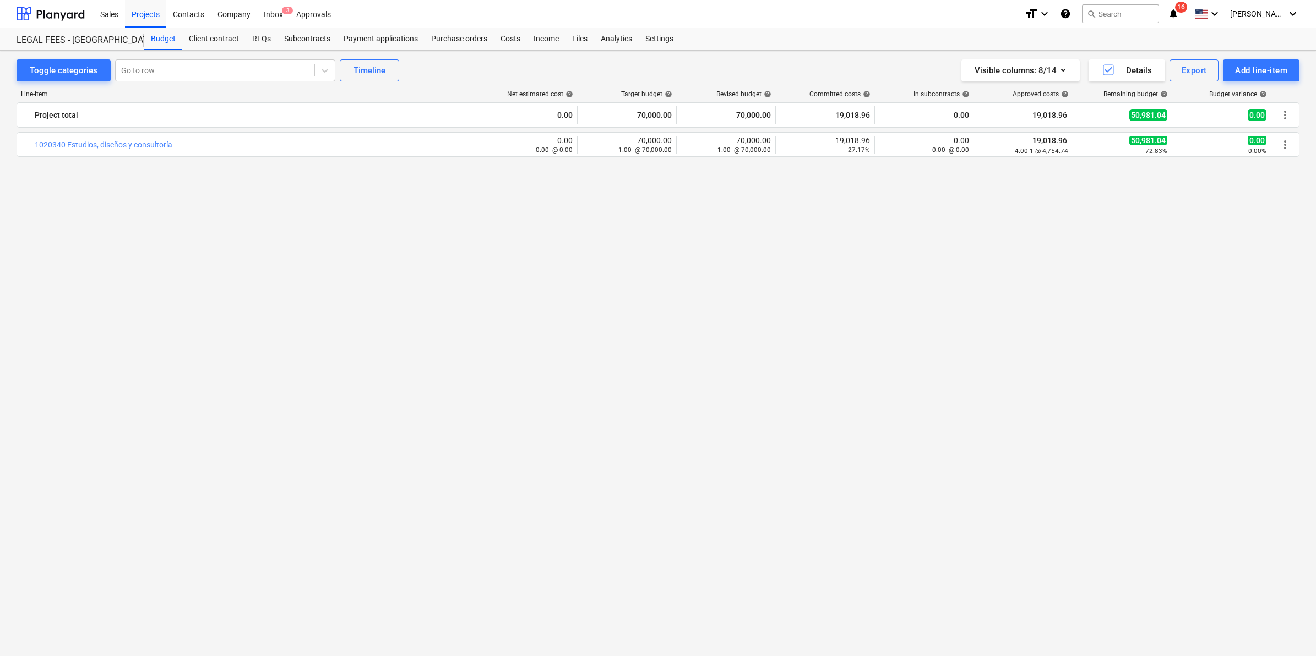
click at [409, 450] on div "bar_chart 1020340 Estudios, diseños y consultoría edit 0.00 0.00 @ 0.00 edit 70…" at bounding box center [658, 373] width 1283 height 483
click at [512, 40] on div "Costs" at bounding box center [510, 39] width 33 height 22
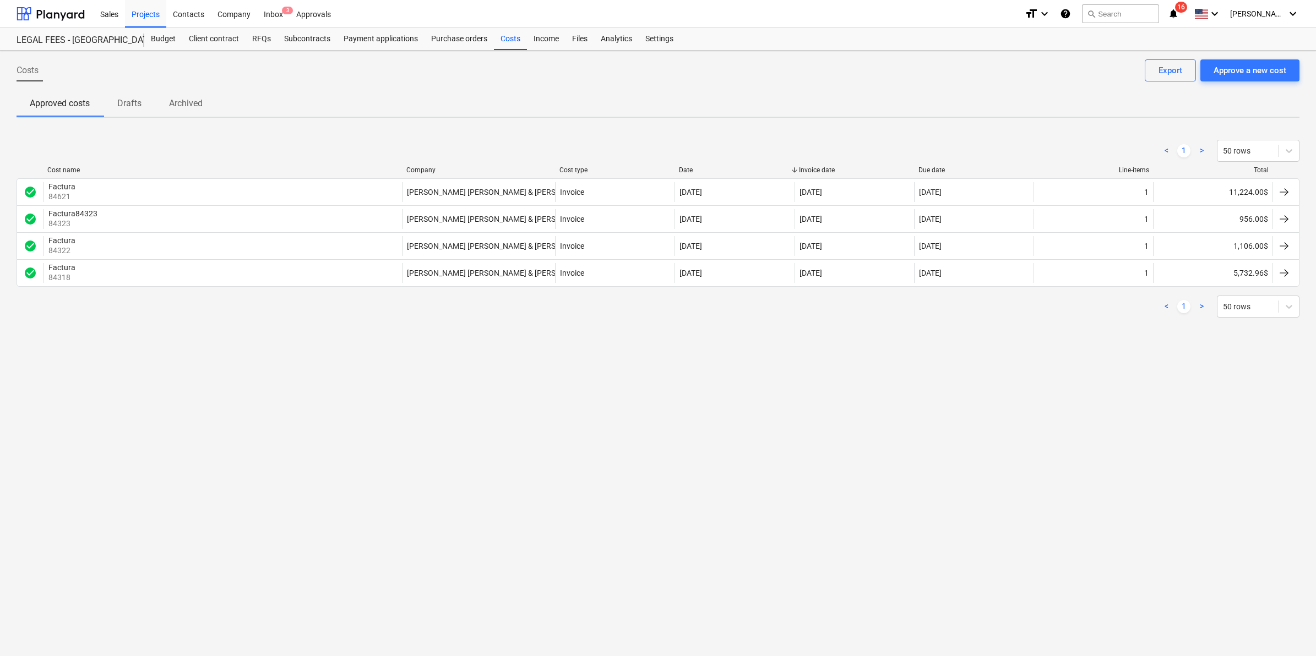
click at [753, 447] on div "Costs Approve a new cost Export Approved costs Drafts Archived < 1 > 50 rows Co…" at bounding box center [658, 354] width 1316 height 606
click at [1174, 73] on div "Export" at bounding box center [1170, 70] width 24 height 14
click at [834, 480] on div "Costs Approve a new cost Export Approved costs Drafts Archived < 1 > 50 rows Co…" at bounding box center [658, 354] width 1316 height 606
click at [47, 12] on div at bounding box center [51, 14] width 68 height 28
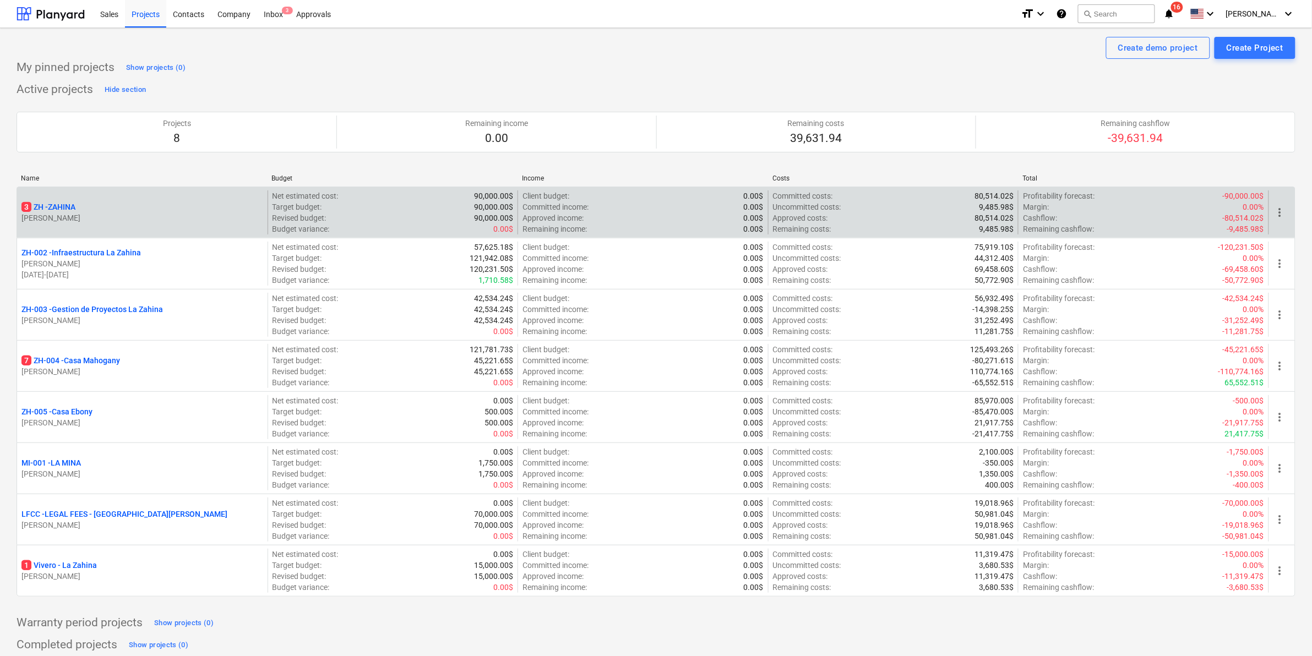
click at [57, 208] on p "3 ZH - ZAHINA" at bounding box center [48, 207] width 54 height 11
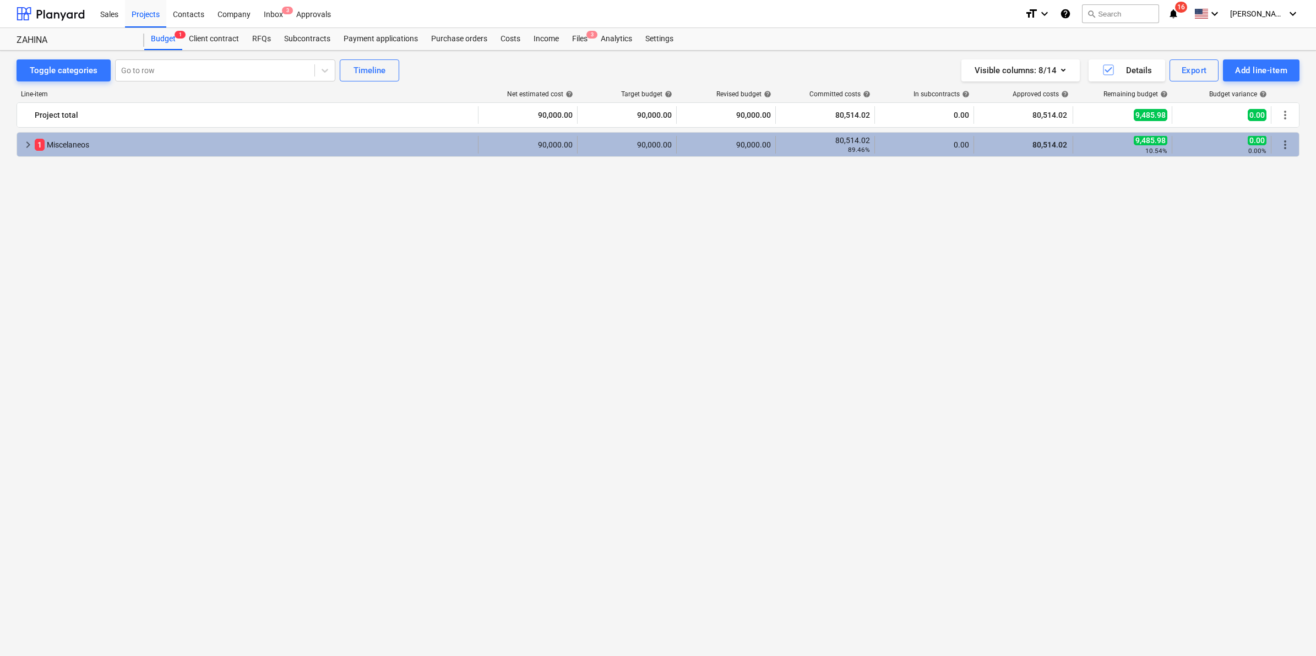
click at [29, 146] on span "keyboard_arrow_right" at bounding box center [27, 144] width 13 height 13
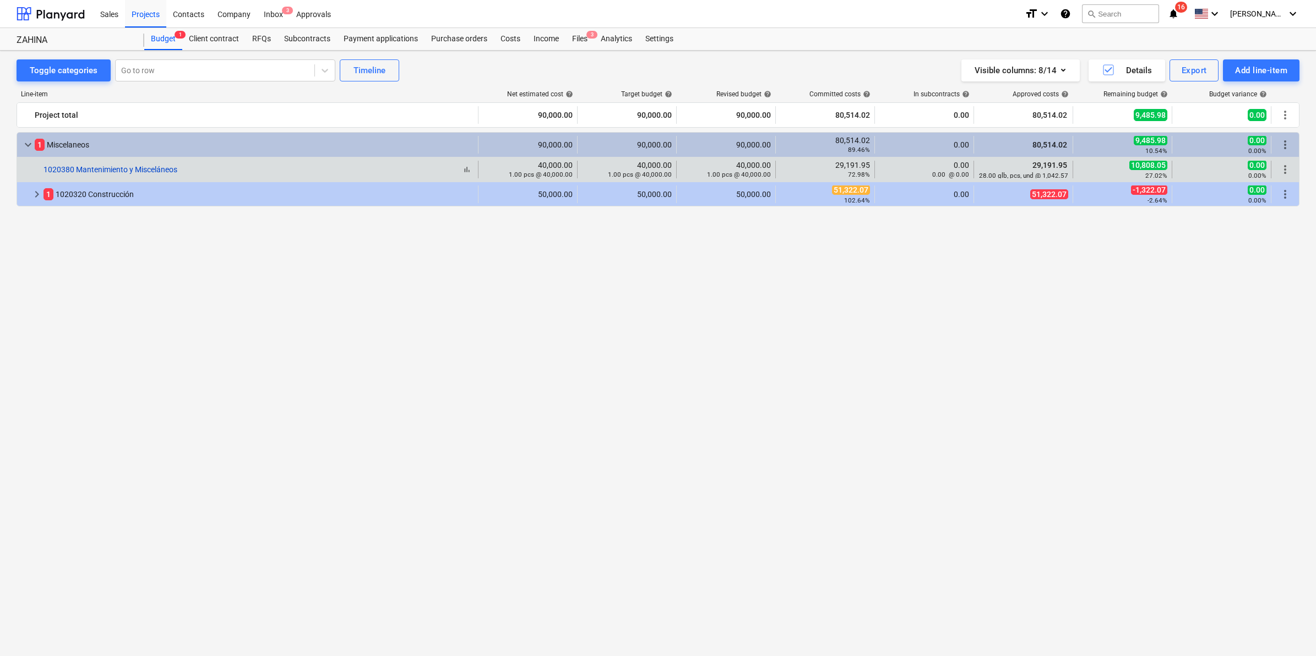
click at [156, 170] on link "1020380 Mantenimiento y Misceláneos" at bounding box center [110, 169] width 134 height 9
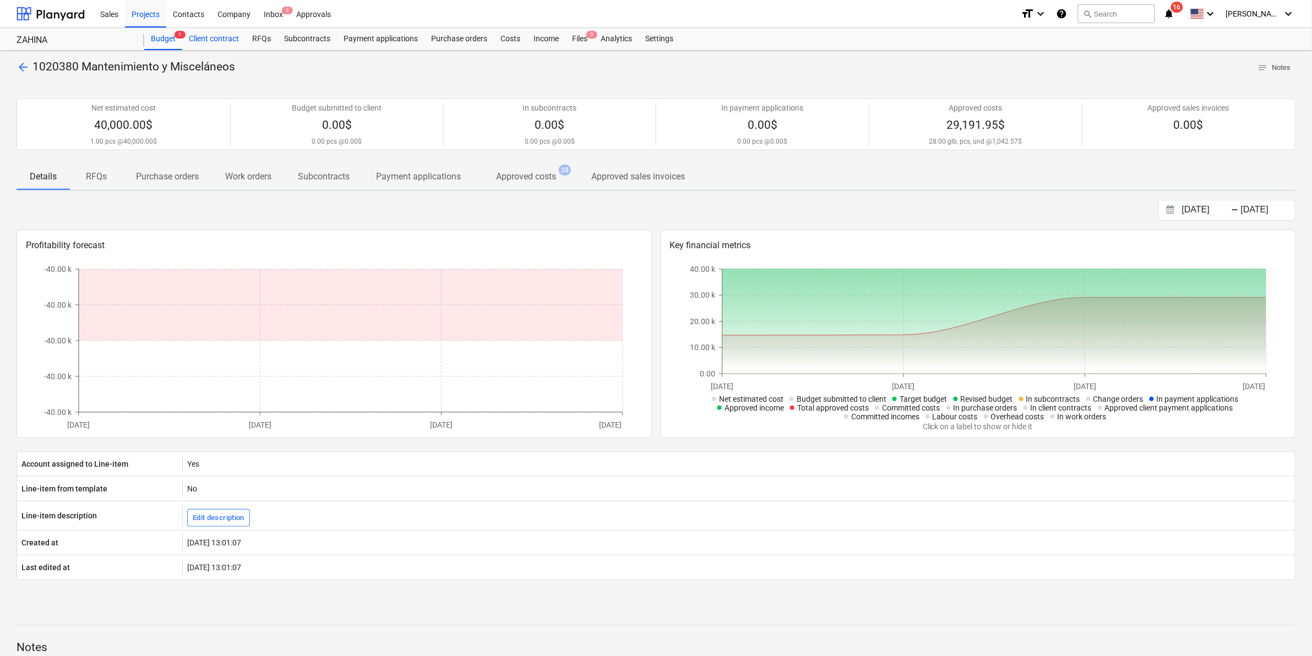
click at [229, 40] on div "Client contract" at bounding box center [213, 39] width 63 height 22
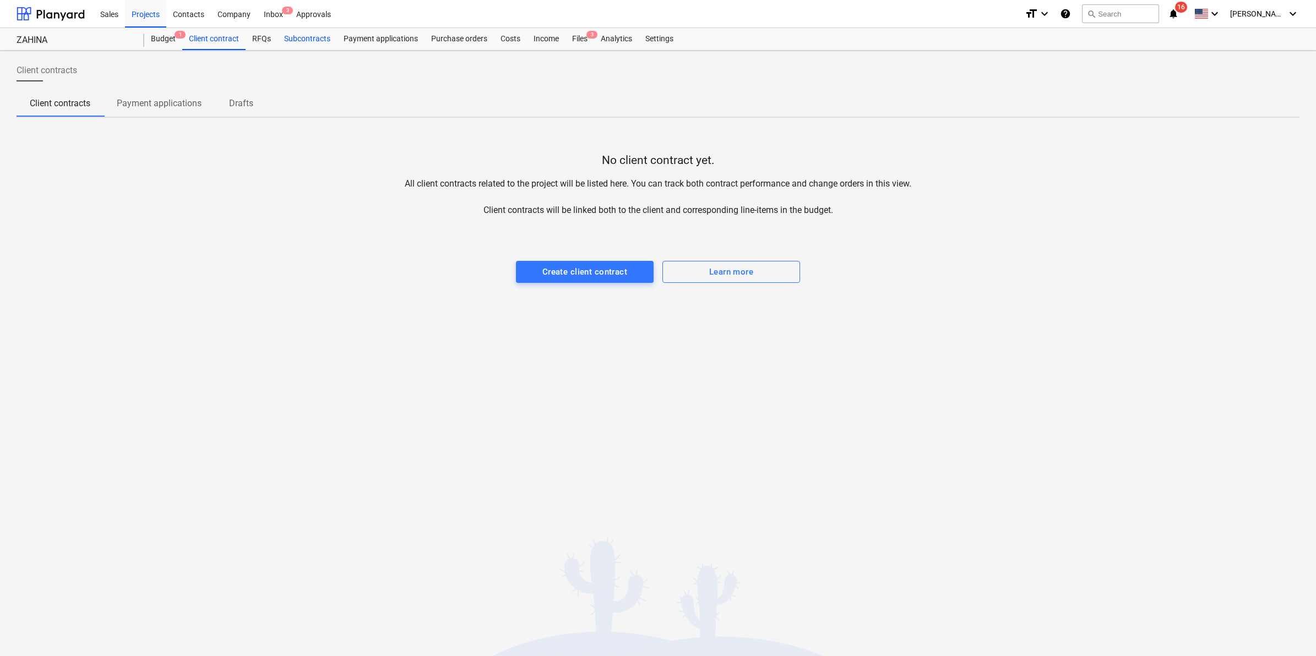
click at [303, 39] on div "Subcontracts" at bounding box center [306, 39] width 59 height 22
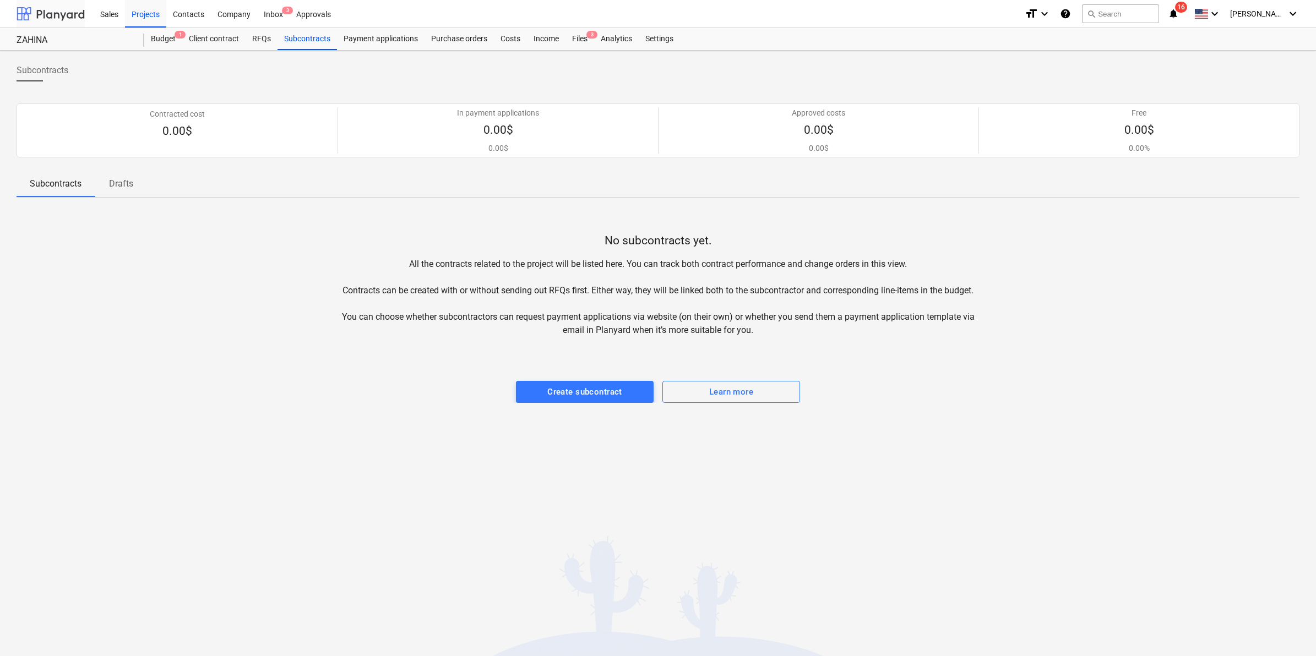
click at [63, 14] on div at bounding box center [51, 14] width 68 height 28
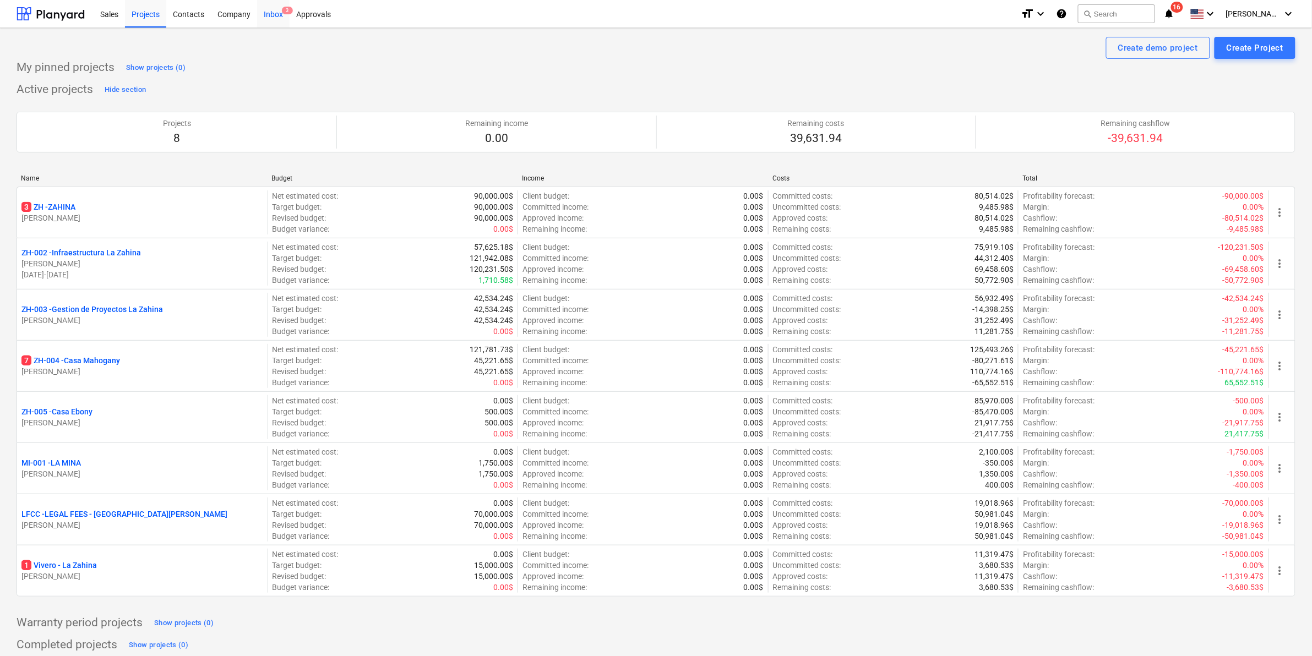
click at [285, 14] on span "3" at bounding box center [287, 11] width 11 height 8
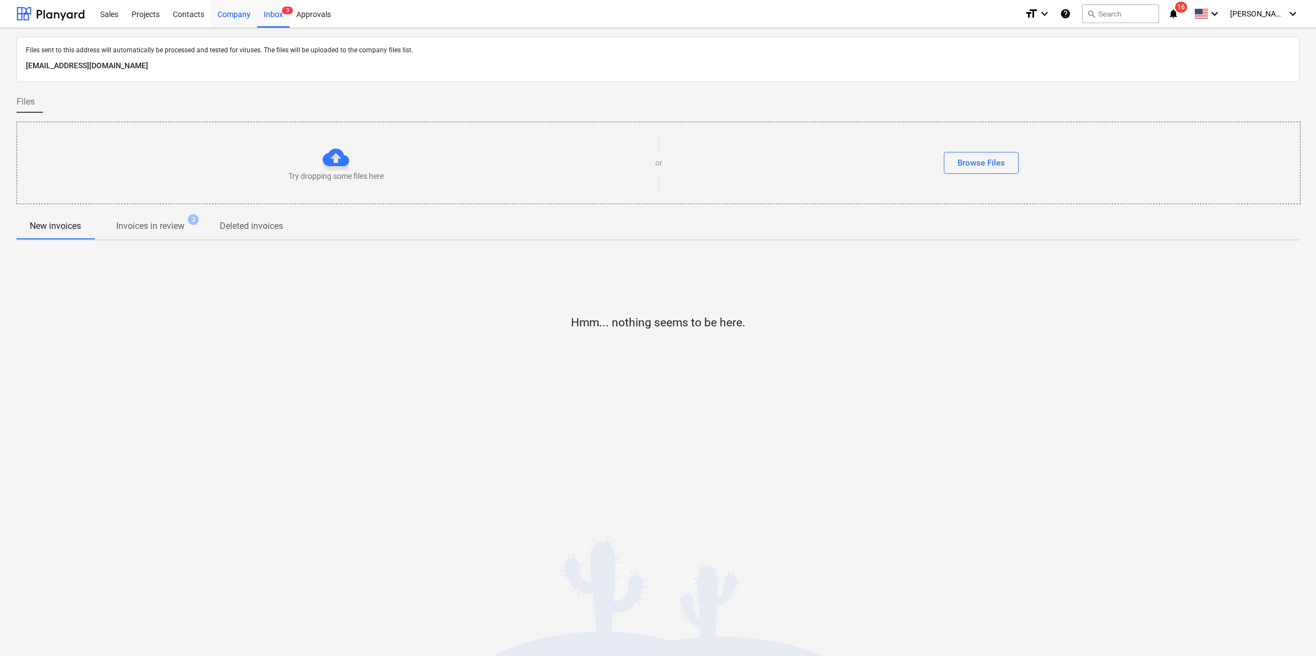
click at [241, 14] on div "Company" at bounding box center [234, 13] width 46 height 28
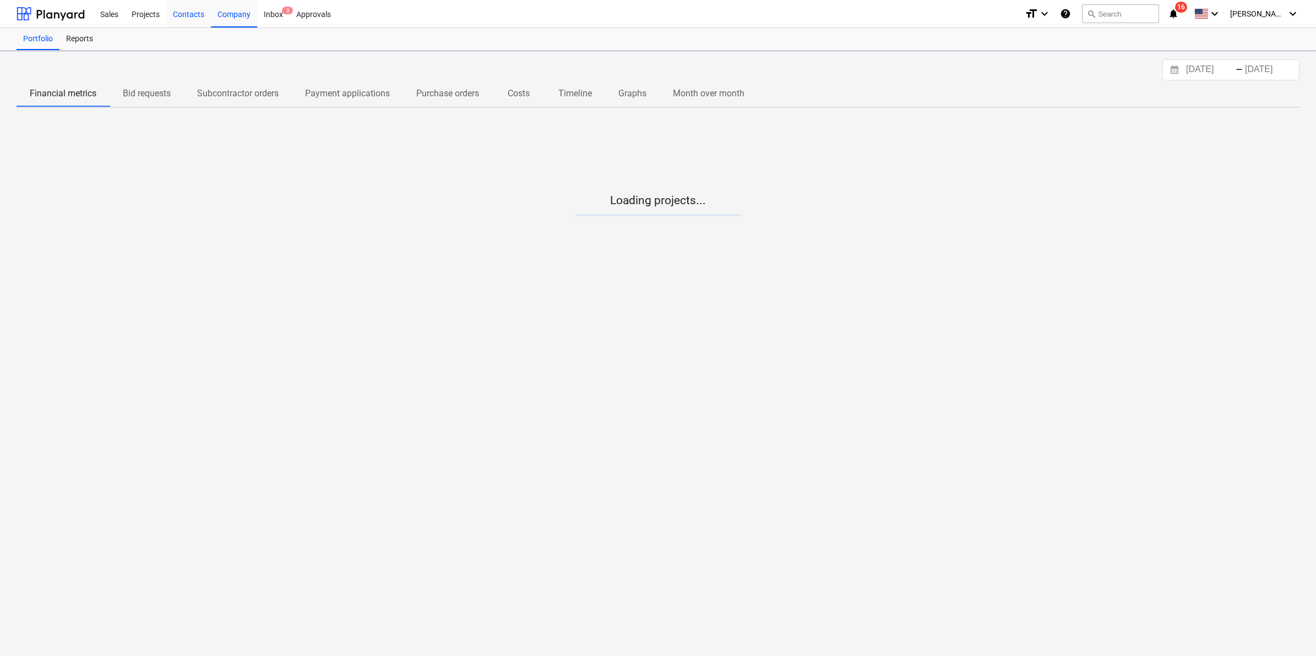
click at [186, 13] on div "Contacts" at bounding box center [188, 13] width 45 height 28
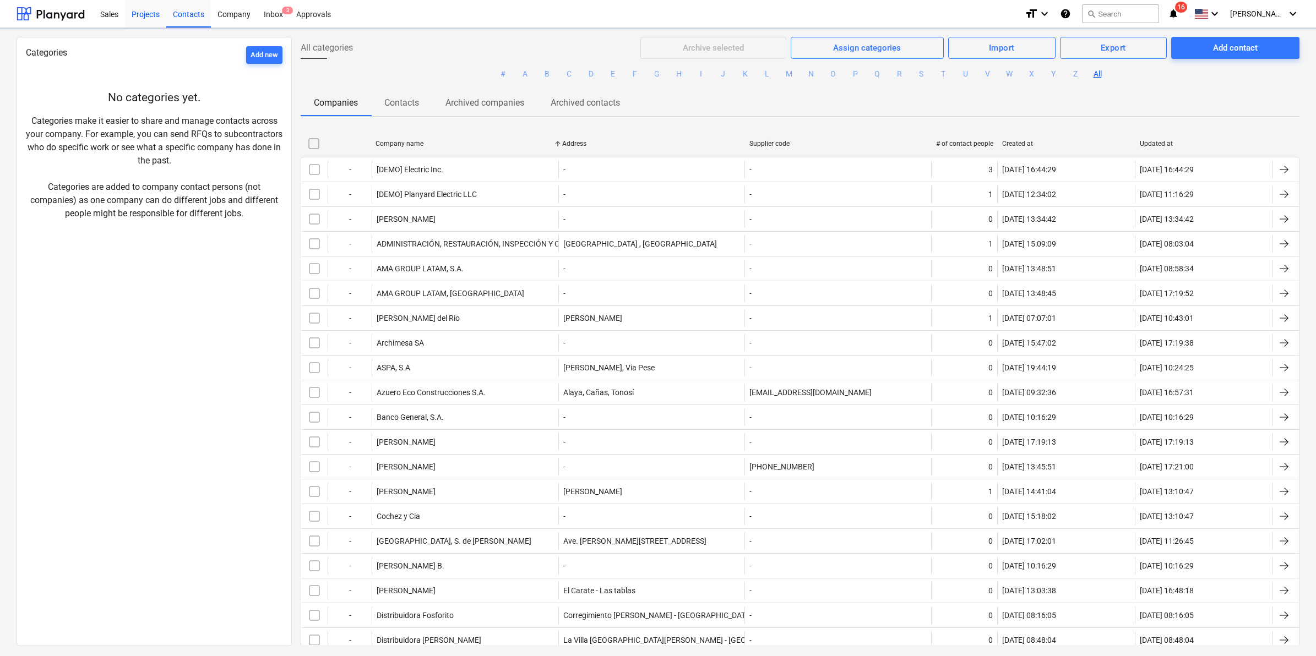
click at [155, 15] on div "Projects" at bounding box center [145, 13] width 41 height 28
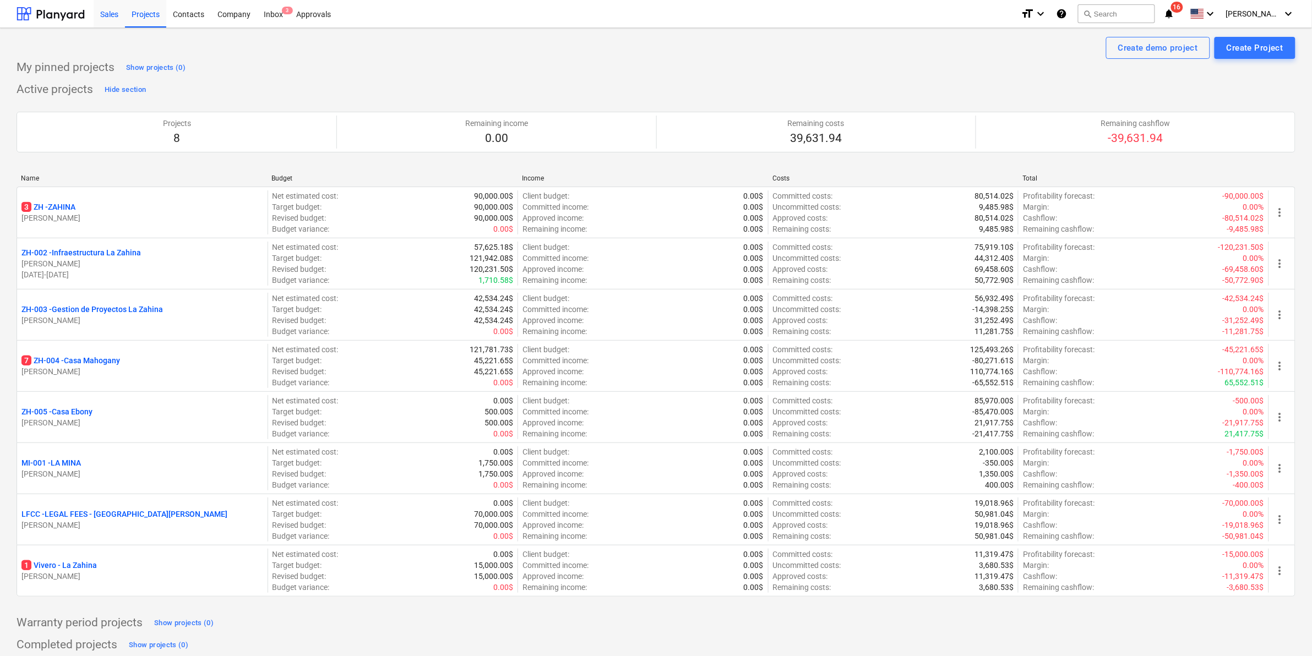
click at [105, 11] on div "Sales" at bounding box center [109, 13] width 31 height 28
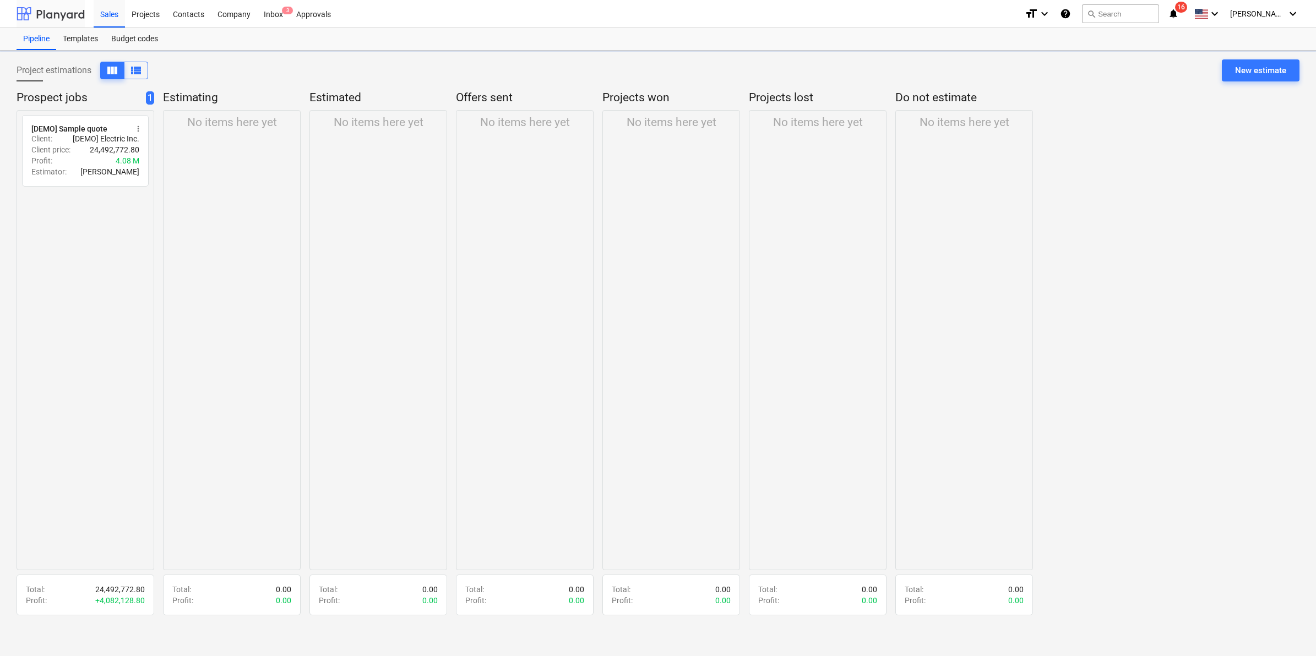
click at [57, 10] on div at bounding box center [51, 14] width 68 height 28
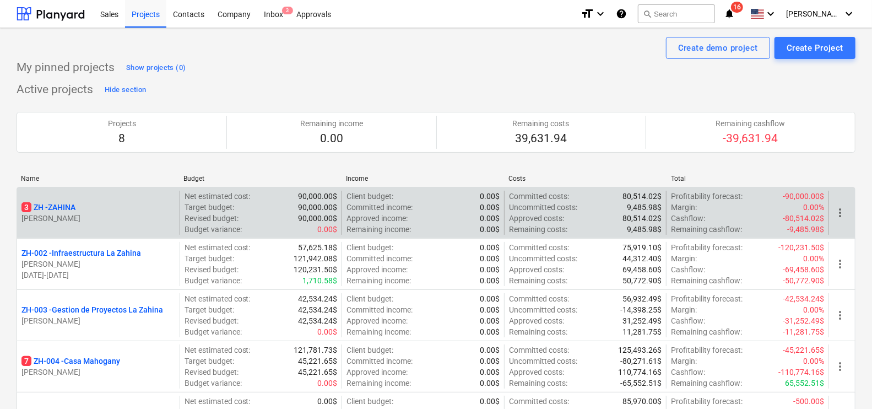
click at [43, 207] on p "3 ZH - ZAHINA" at bounding box center [48, 207] width 54 height 11
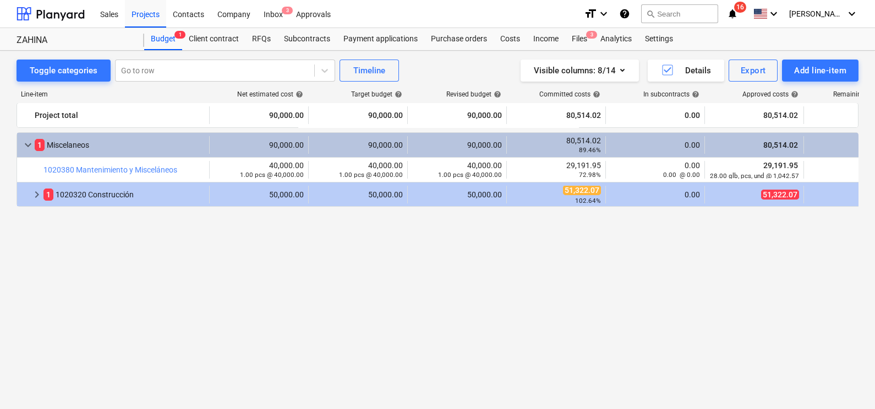
drag, startPoint x: 462, startPoint y: 270, endPoint x: 431, endPoint y: 247, distance: 39.3
click at [462, 270] on div "keyboard_arrow_down 1 Miscelaneos 90,000.00 90,000.00 90,000.00 80,514.02 89.46…" at bounding box center [438, 250] width 842 height 236
click at [510, 39] on div "Costs" at bounding box center [510, 39] width 33 height 22
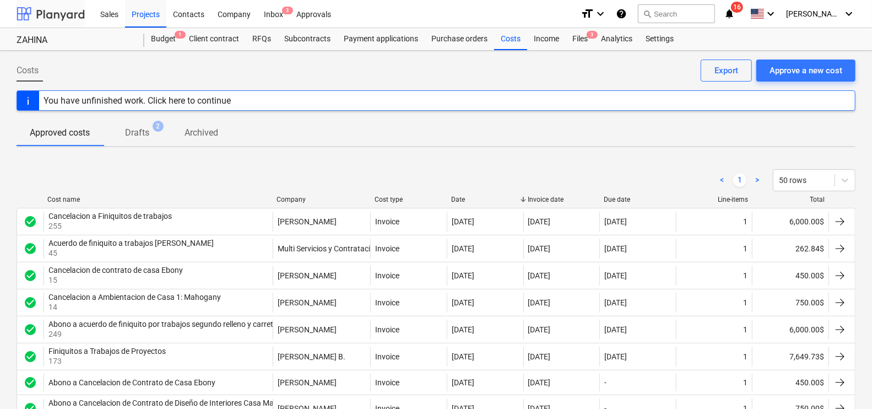
click at [53, 10] on div at bounding box center [51, 14] width 68 height 28
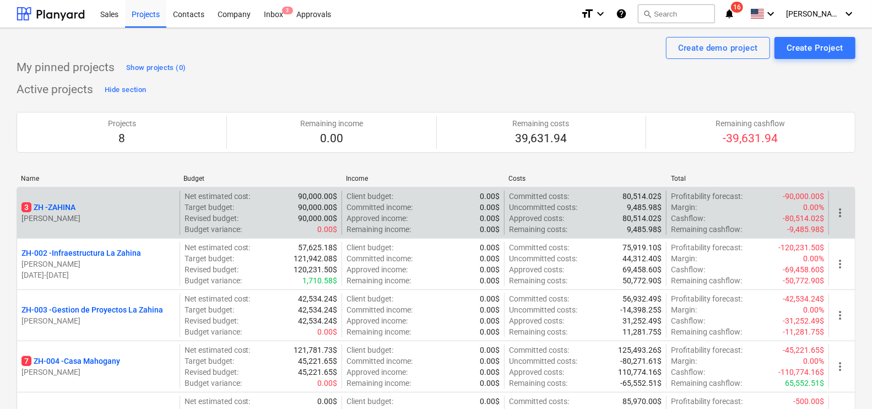
click at [89, 204] on div "3 ZH - ZAHINA" at bounding box center [98, 207] width 154 height 11
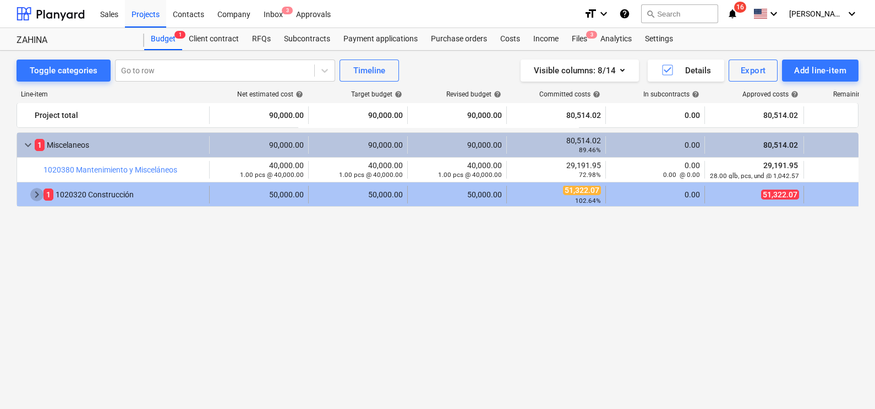
click at [36, 193] on span "keyboard_arrow_right" at bounding box center [36, 194] width 13 height 13
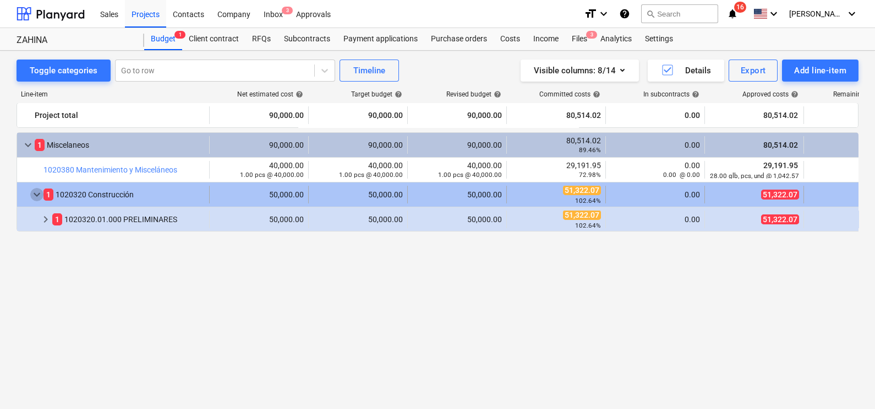
click at [36, 192] on span "keyboard_arrow_down" at bounding box center [36, 194] width 13 height 13
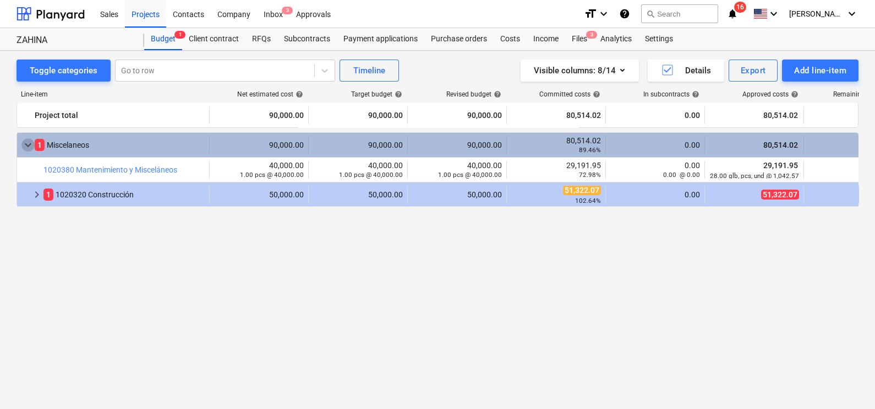
click at [24, 144] on span "keyboard_arrow_down" at bounding box center [27, 144] width 13 height 13
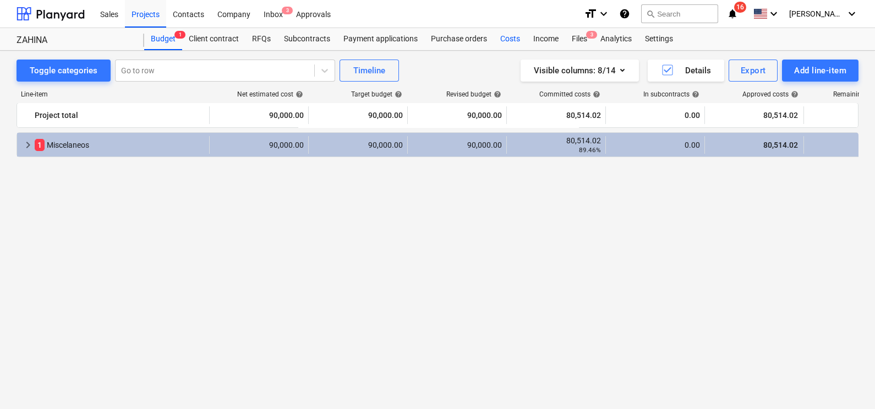
click at [512, 39] on div "Costs" at bounding box center [510, 39] width 33 height 22
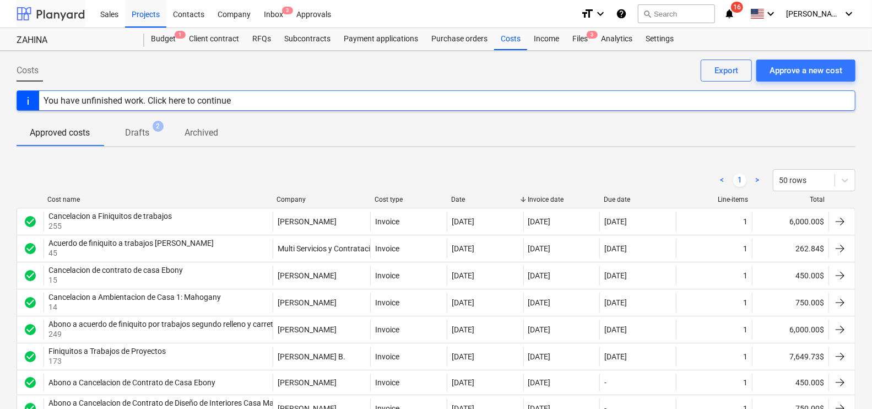
click at [52, 12] on div at bounding box center [51, 14] width 68 height 28
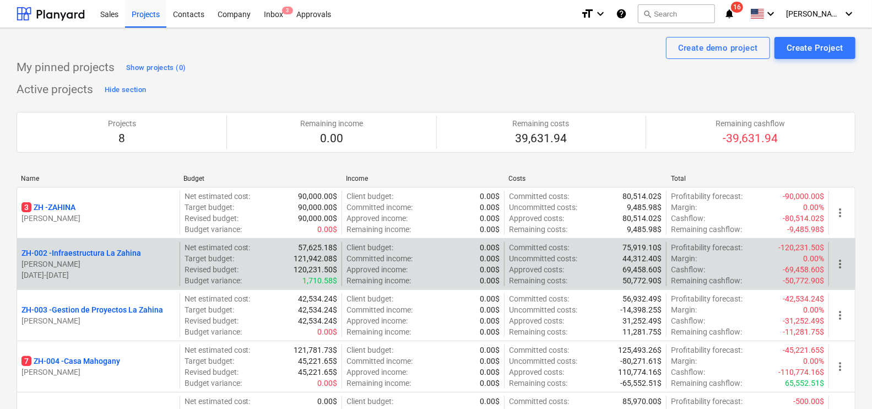
click at [106, 250] on p "ZH-002 - Infraestructura La Zahina" at bounding box center [80, 252] width 119 height 11
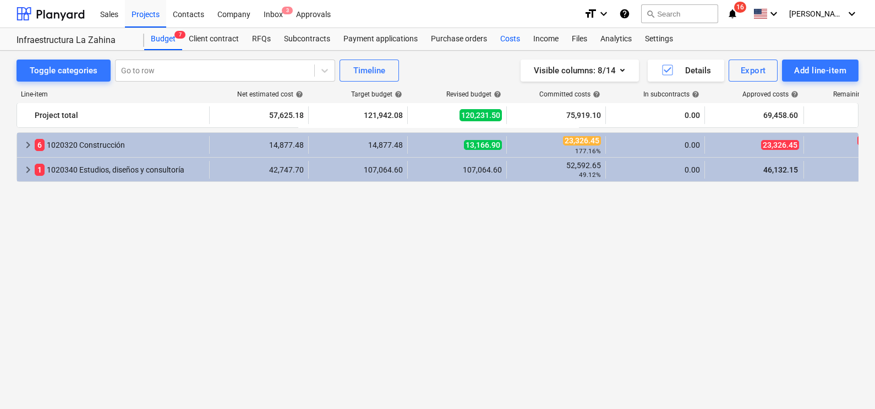
click at [518, 44] on div "Costs" at bounding box center [510, 39] width 33 height 22
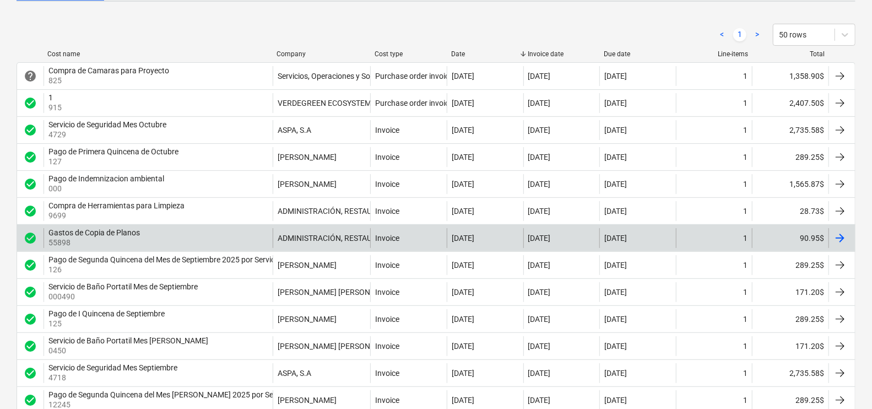
scroll to position [137, 0]
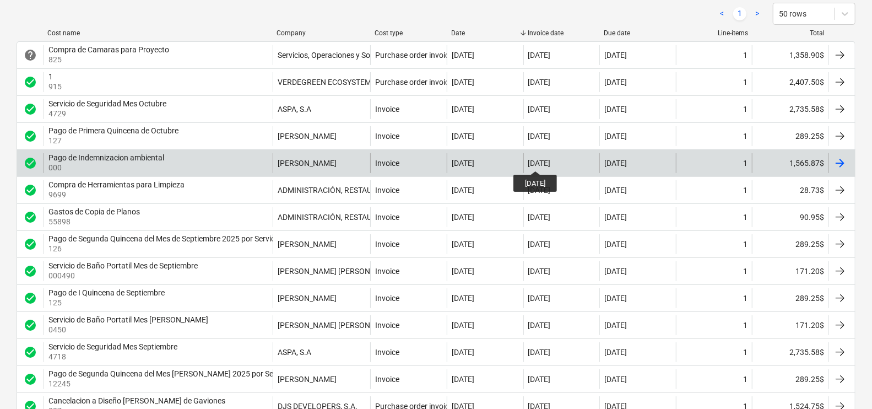
click at [545, 161] on div "[DATE]" at bounding box center [539, 163] width 23 height 9
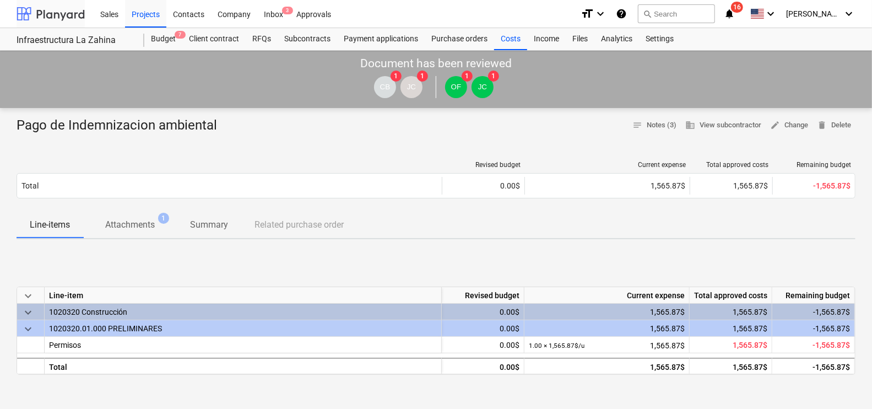
scroll to position [137, 0]
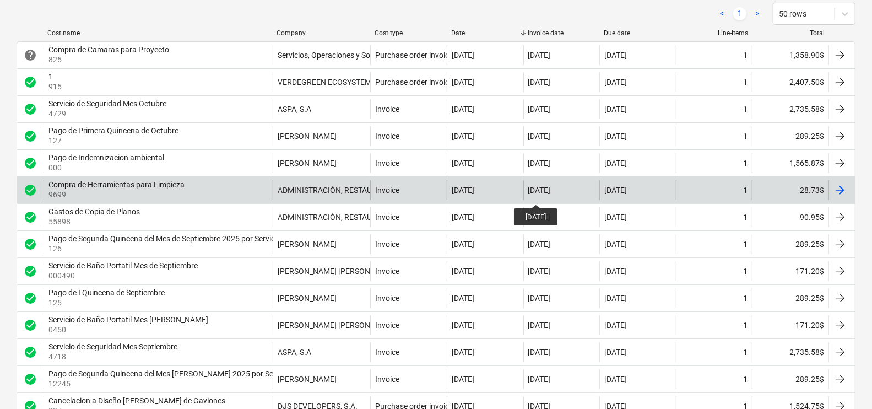
click at [545, 194] on div "[DATE]" at bounding box center [539, 190] width 23 height 9
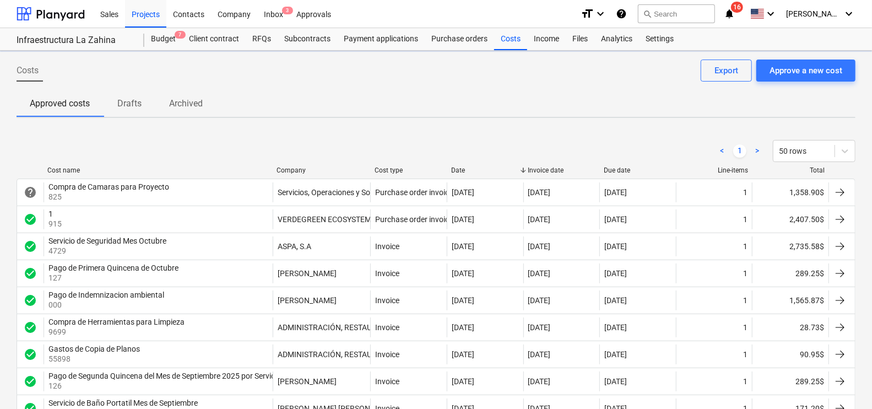
scroll to position [137, 0]
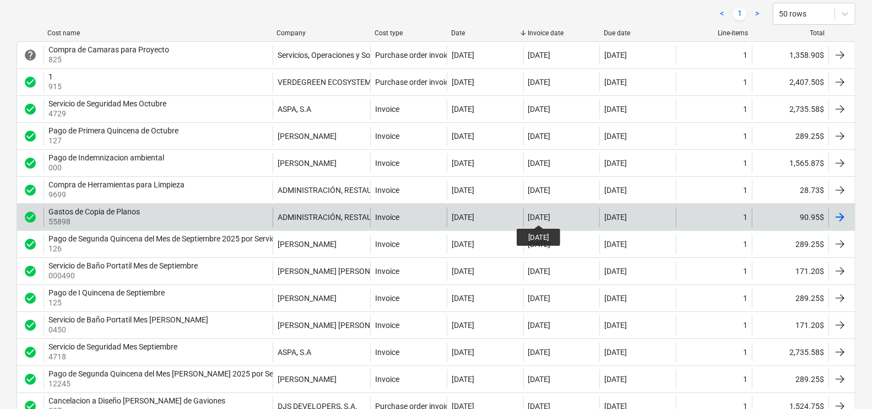
click at [548, 215] on div "[DATE]" at bounding box center [539, 217] width 23 height 9
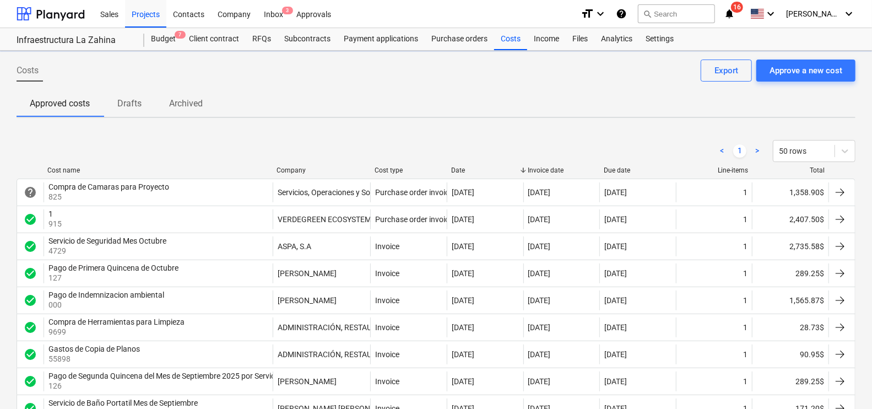
scroll to position [137, 0]
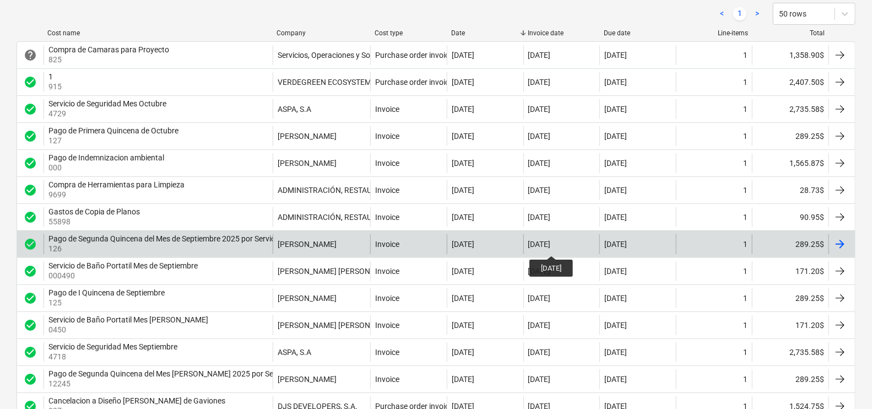
click at [551, 246] on div "[DATE]" at bounding box center [539, 244] width 23 height 9
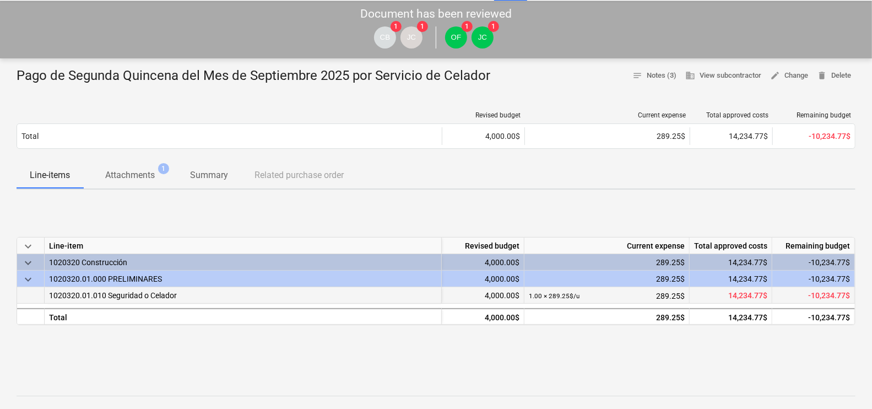
scroll to position [68, 0]
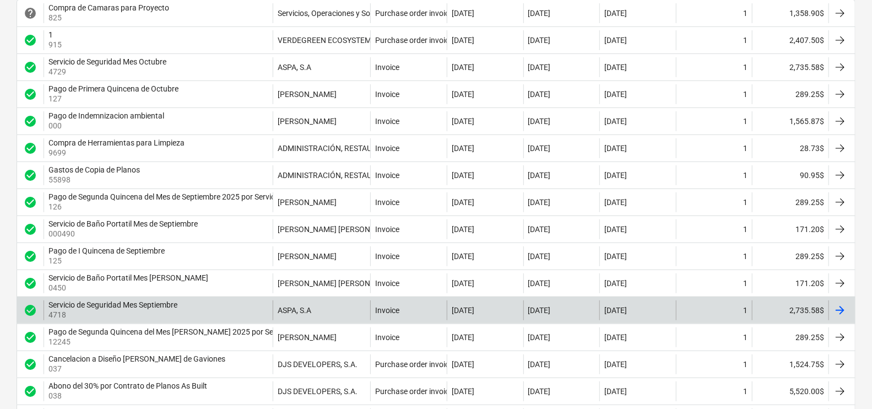
scroll to position [206, 0]
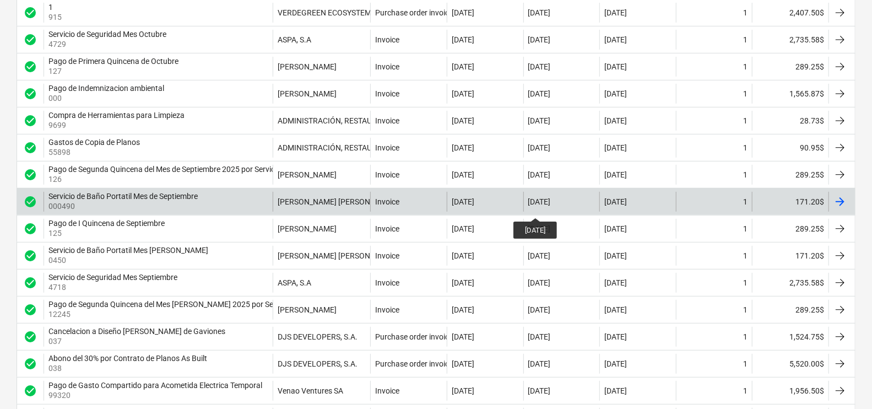
click at [545, 206] on div "[DATE]" at bounding box center [539, 201] width 23 height 9
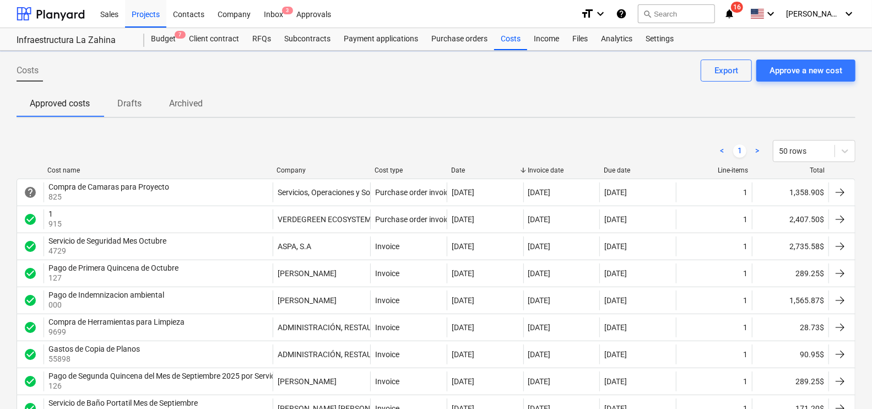
scroll to position [206, 0]
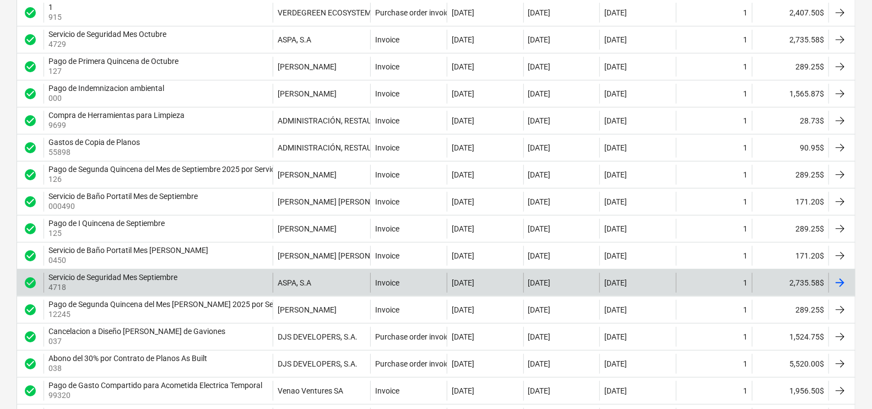
click at [153, 285] on p "4718" at bounding box center [113, 286] width 131 height 11
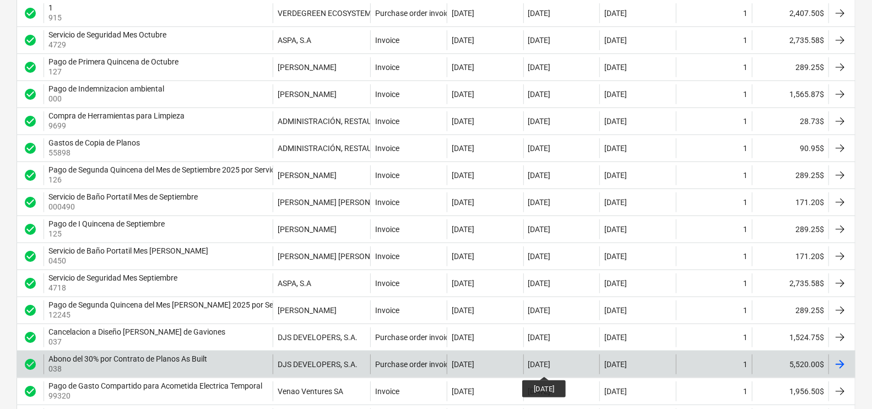
scroll to position [206, 0]
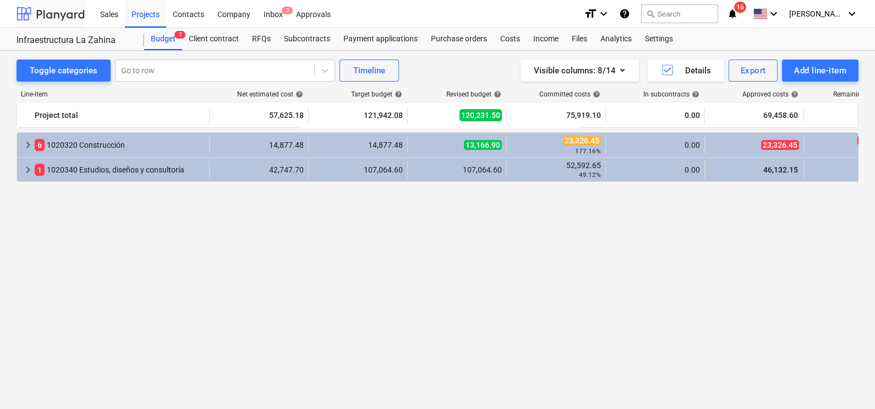
click at [56, 12] on div at bounding box center [51, 14] width 68 height 28
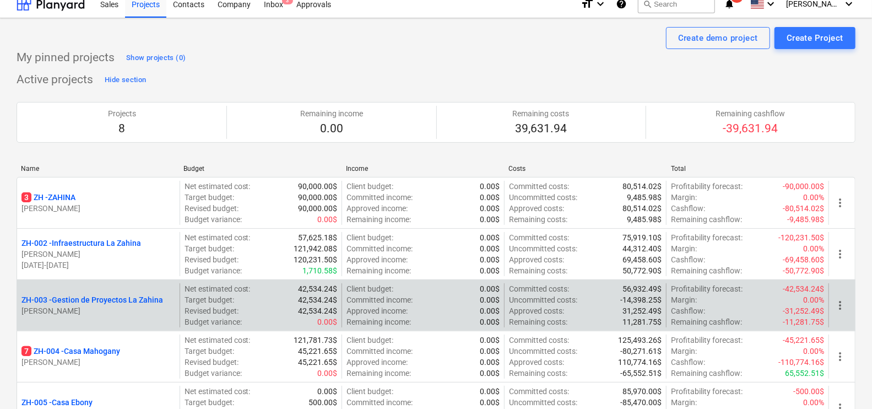
scroll to position [68, 0]
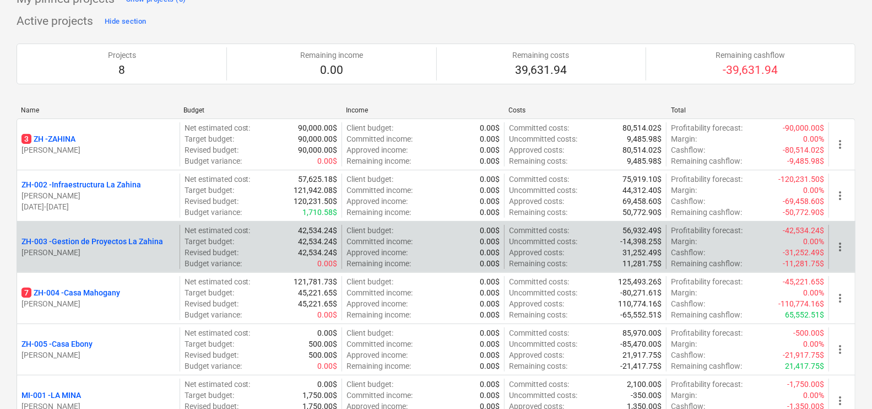
click at [105, 240] on p "ZH-003 - Gestion de Proyectos La Zahina" at bounding box center [91, 241] width 141 height 11
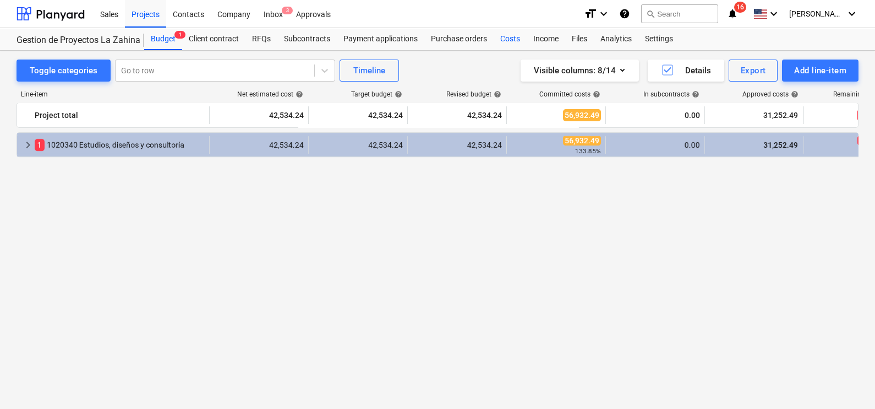
click at [500, 39] on div "Costs" at bounding box center [510, 39] width 33 height 22
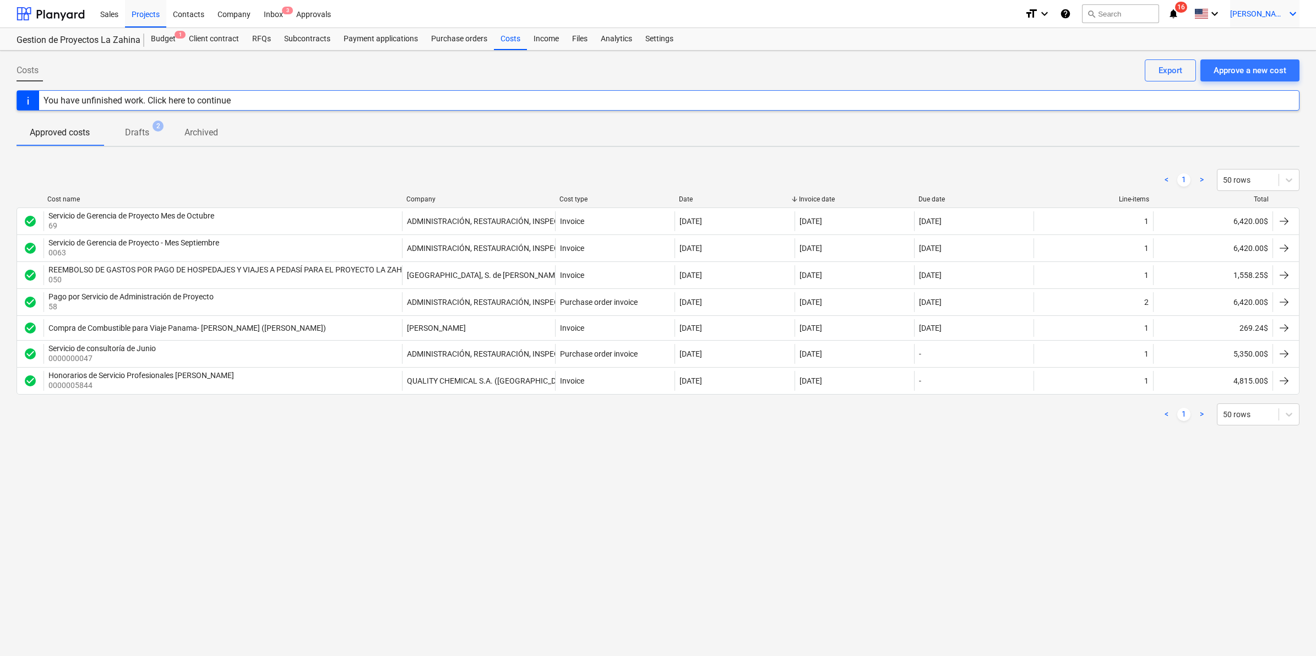
click at [1286, 15] on icon "keyboard_arrow_down" at bounding box center [1292, 13] width 13 height 13
click at [53, 12] on div at bounding box center [658, 328] width 1316 height 656
click at [56, 14] on div at bounding box center [51, 14] width 68 height 28
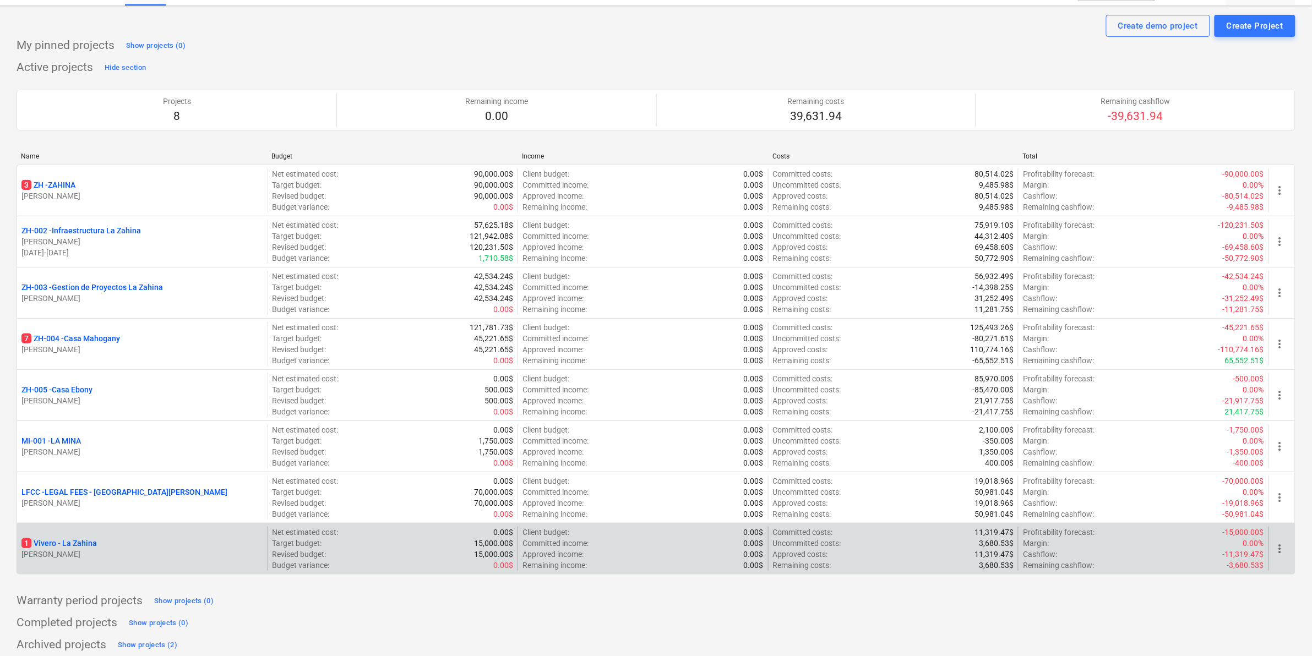
scroll to position [30, 0]
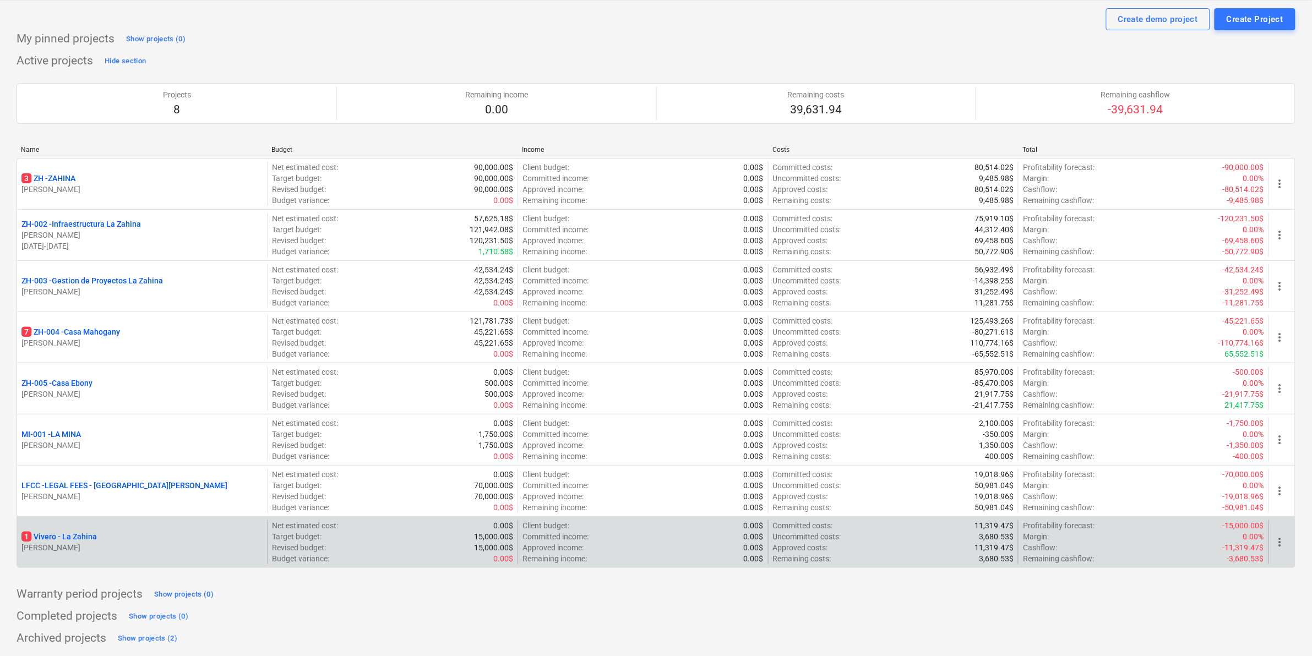
click at [46, 537] on p "1 [PERSON_NAME]" at bounding box center [58, 536] width 75 height 11
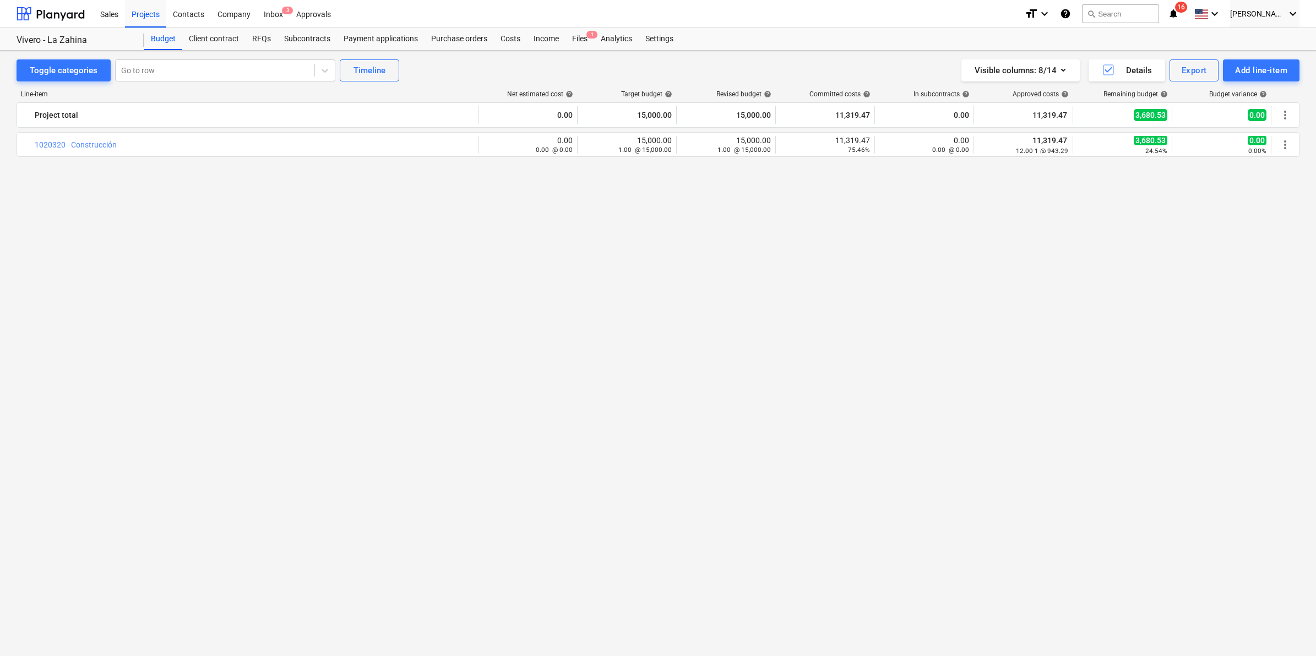
click at [1168, 225] on div "bar_chart 1020320 - Construcción edit 0.00 0.00 @ 0.00 edit 15,000.00 1.00 @ 15…" at bounding box center [658, 373] width 1283 height 483
click at [515, 42] on div "Costs" at bounding box center [510, 39] width 33 height 22
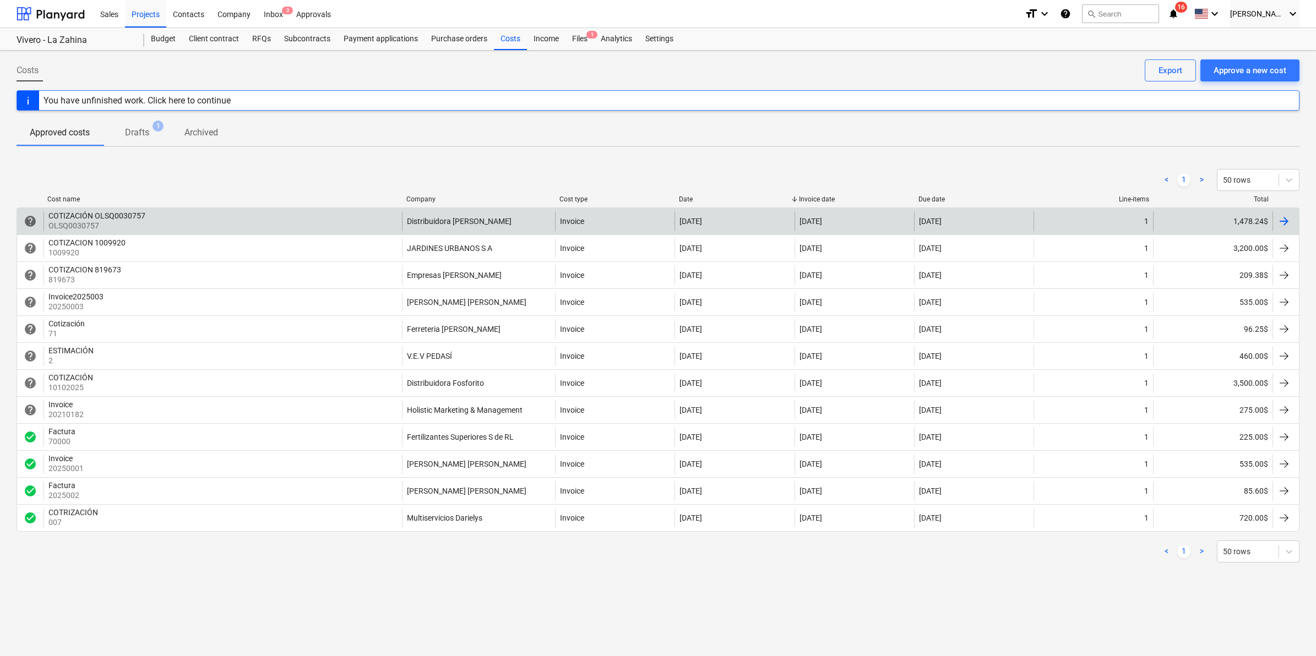
click at [116, 222] on p "OLSQ0030757" at bounding box center [97, 225] width 99 height 11
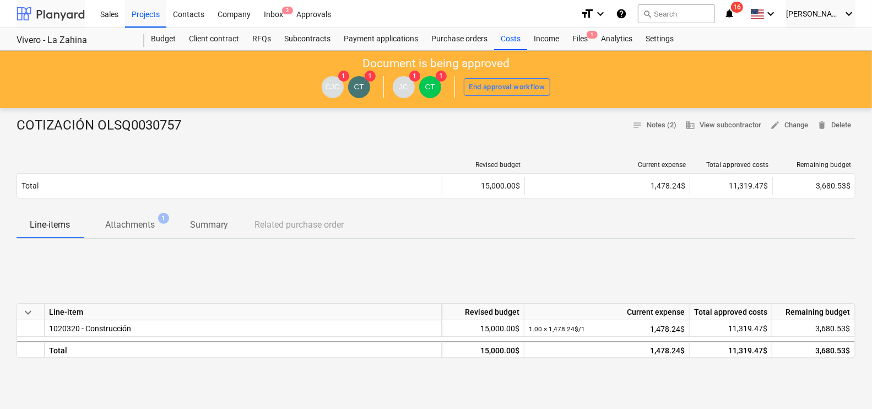
click at [80, 8] on div at bounding box center [51, 14] width 68 height 28
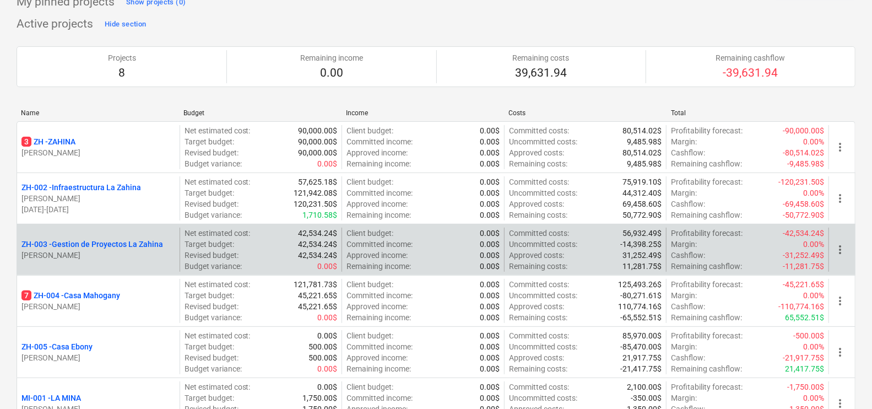
scroll to position [137, 0]
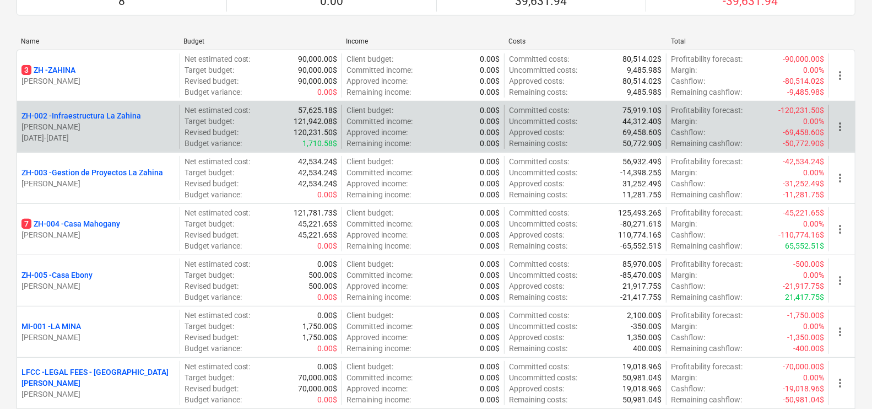
click at [118, 113] on p "ZH-002 - Infraestructura La Zahina" at bounding box center [80, 115] width 119 height 11
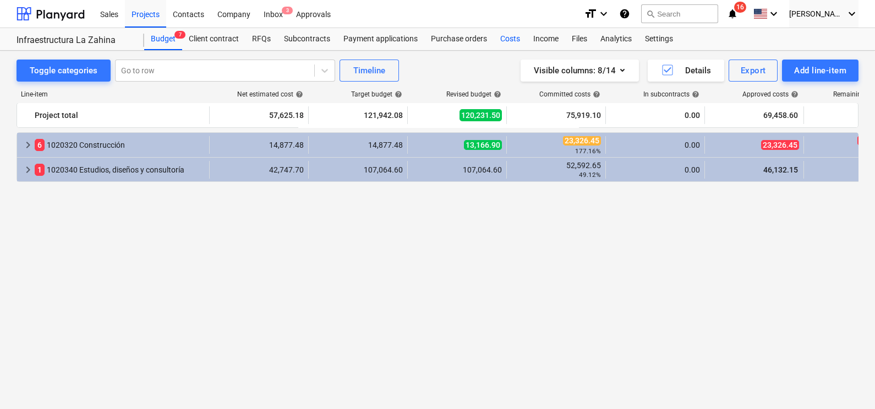
click at [501, 41] on div "Costs" at bounding box center [510, 39] width 33 height 22
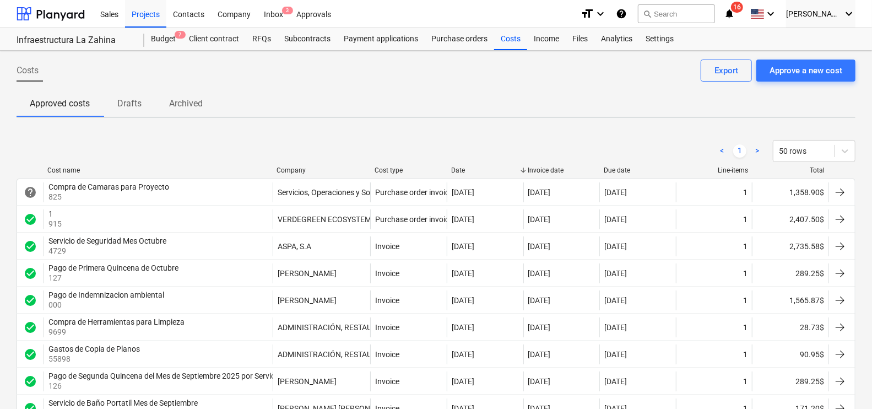
click at [536, 168] on div "Invoice date" at bounding box center [561, 170] width 68 height 8
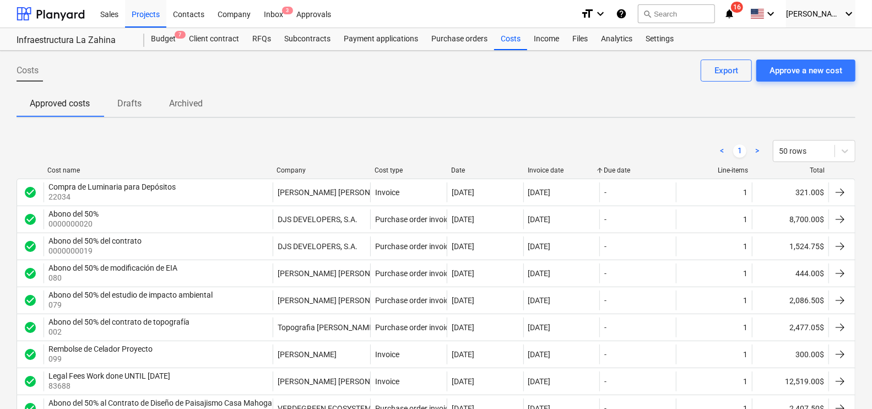
click at [537, 171] on div "Invoice date" at bounding box center [561, 170] width 68 height 8
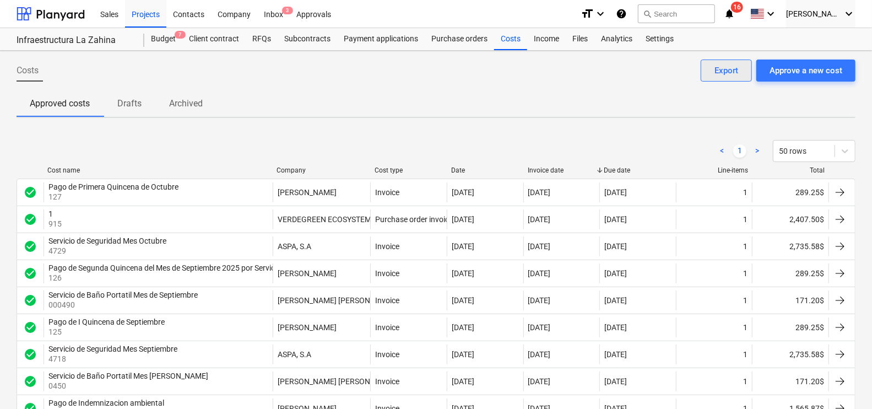
click at [742, 74] on button "Export" at bounding box center [725, 70] width 51 height 22
click at [541, 79] on div "Costs Approve a new cost Export" at bounding box center [436, 74] width 839 height 31
click at [147, 107] on span "Drafts" at bounding box center [129, 104] width 53 height 20
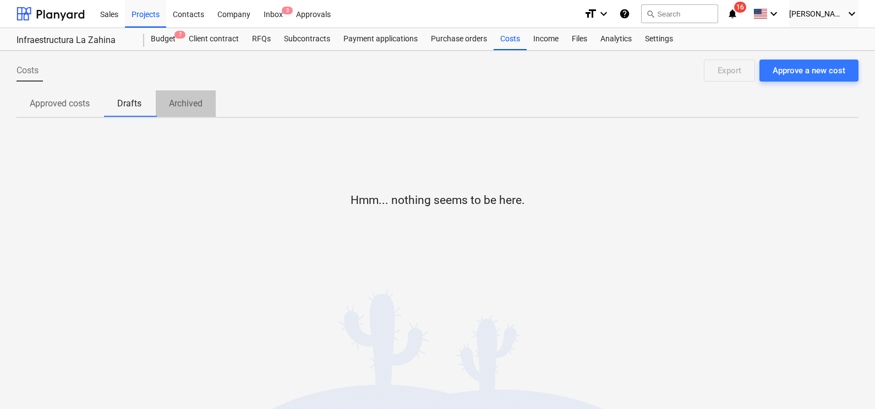
click at [183, 102] on p "Archived" at bounding box center [186, 103] width 34 height 13
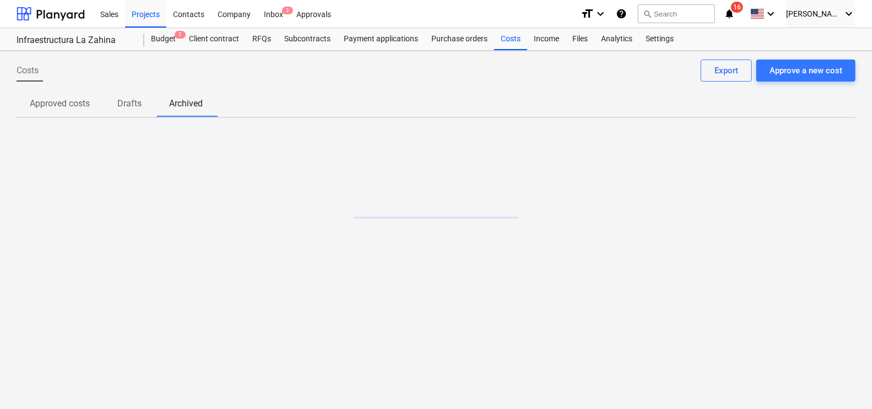
click at [52, 109] on p "Approved costs" at bounding box center [60, 103] width 60 height 13
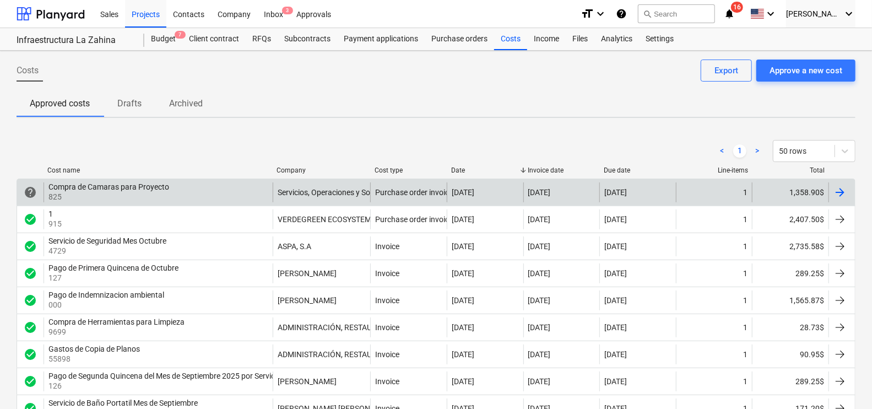
click at [841, 188] on div at bounding box center [839, 192] width 13 height 13
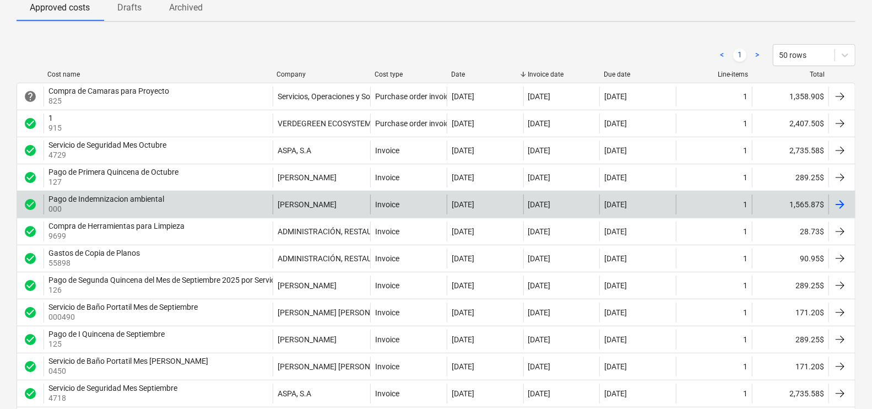
scroll to position [137, 0]
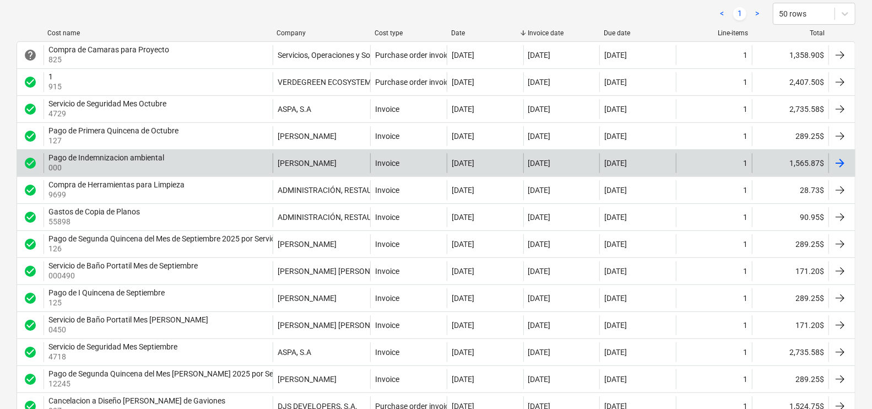
click at [839, 164] on div at bounding box center [839, 162] width 13 height 13
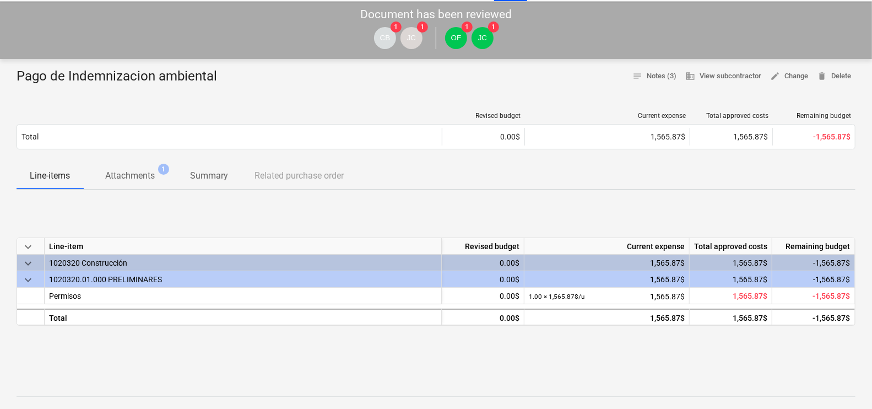
scroll to position [68, 0]
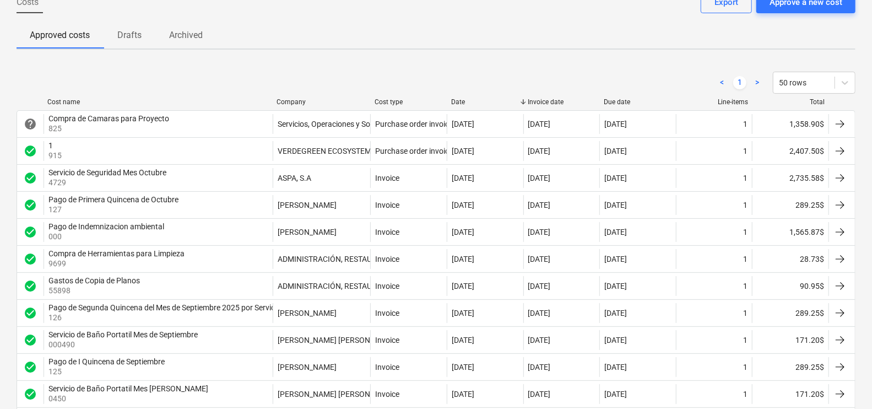
scroll to position [137, 0]
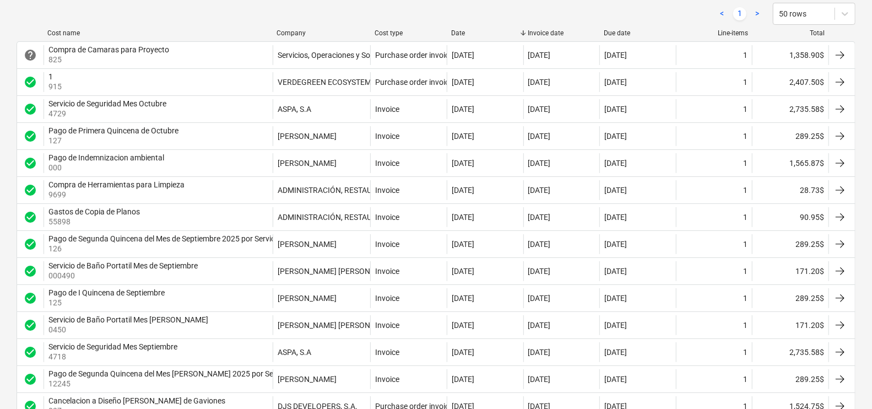
click at [848, 159] on div at bounding box center [841, 163] width 26 height 20
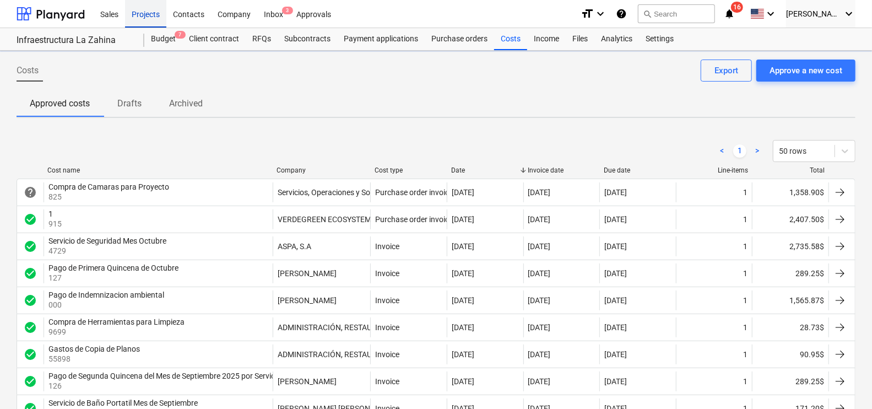
scroll to position [137, 0]
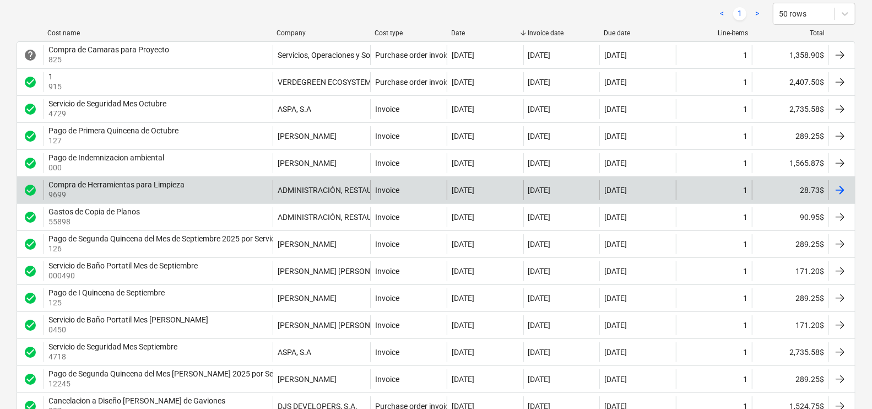
click at [845, 187] on div at bounding box center [839, 189] width 13 height 13
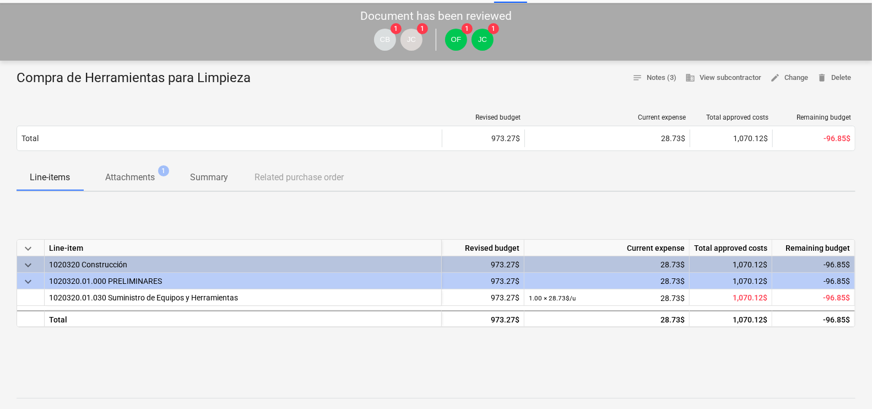
scroll to position [68, 0]
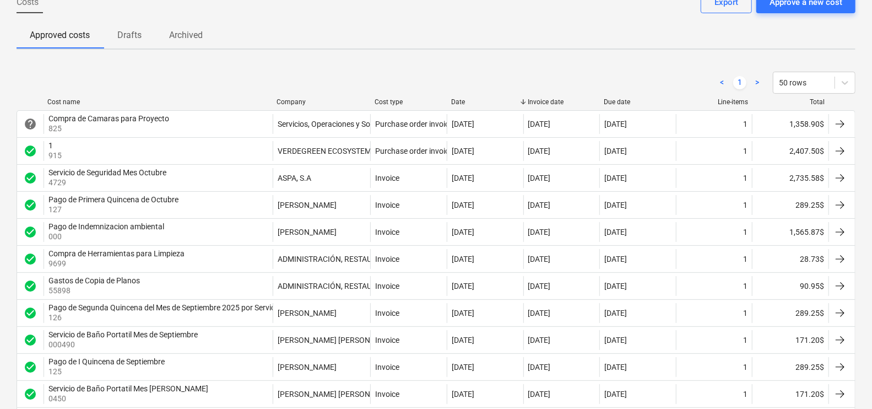
scroll to position [137, 0]
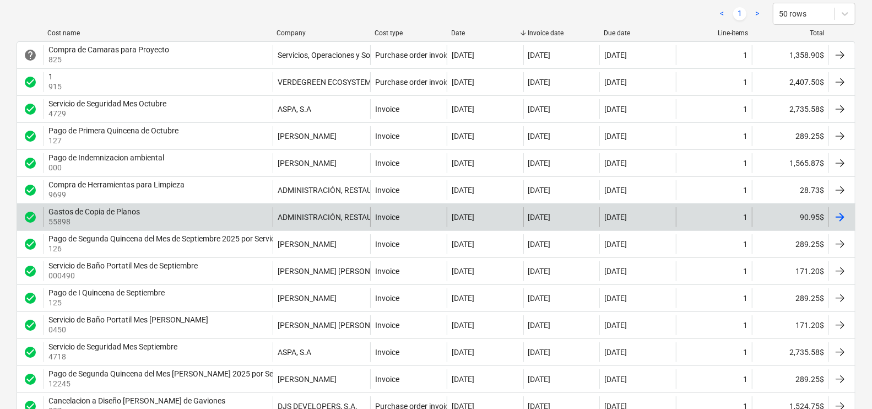
click at [847, 212] on div at bounding box center [841, 217] width 26 height 20
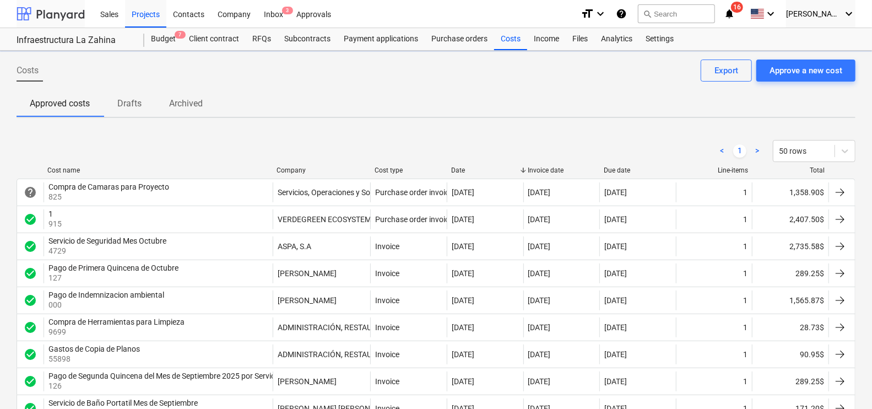
scroll to position [137, 0]
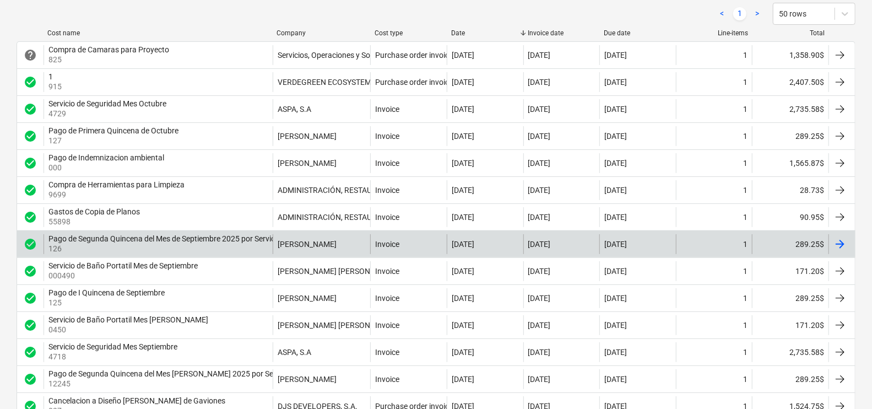
click at [845, 246] on div at bounding box center [839, 243] width 13 height 13
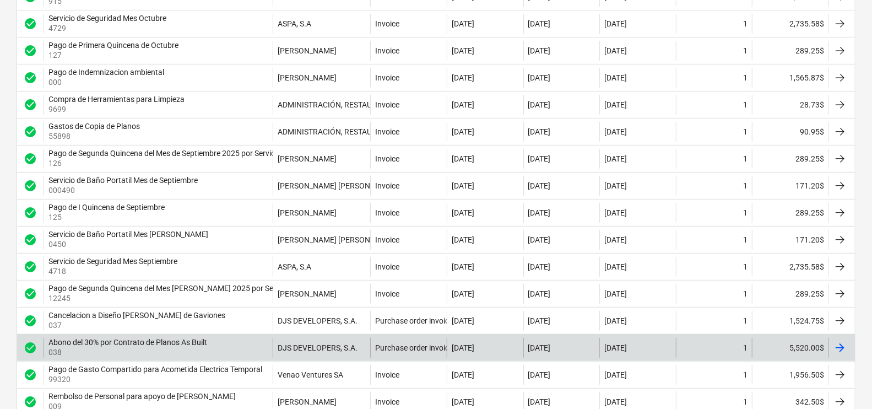
scroll to position [275, 0]
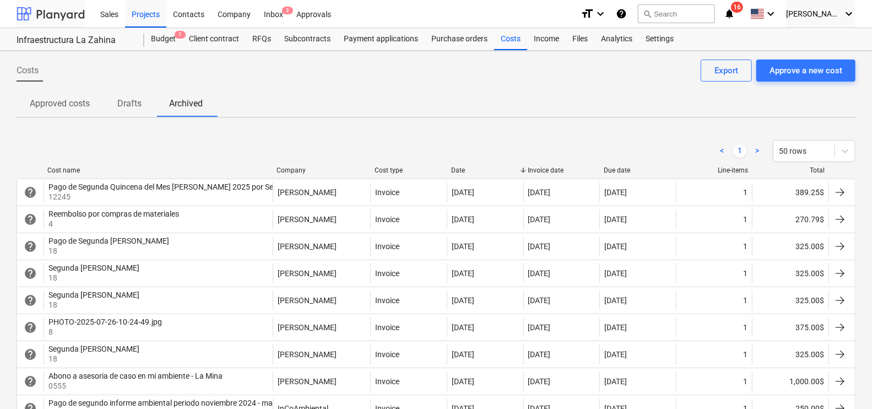
click at [67, 6] on div at bounding box center [51, 14] width 68 height 28
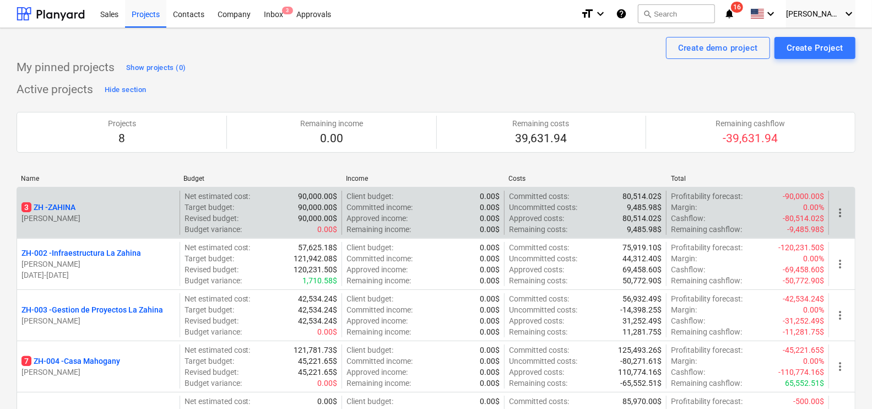
click at [52, 203] on p "3 ZH - ZAHINA" at bounding box center [48, 207] width 54 height 11
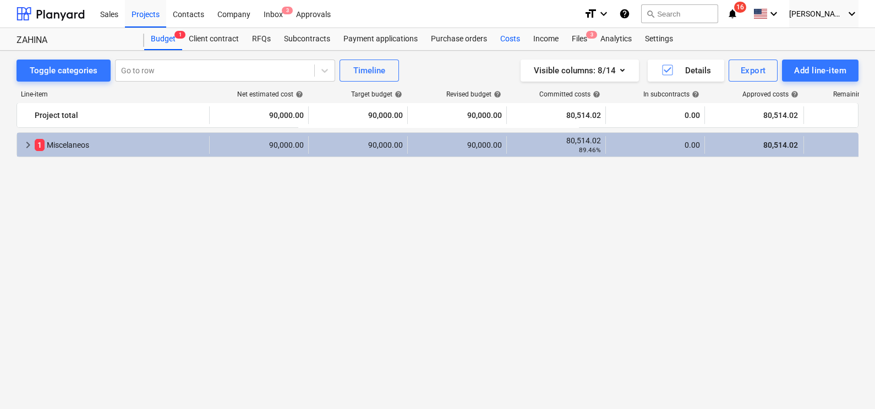
click at [504, 39] on div "Costs" at bounding box center [510, 39] width 33 height 22
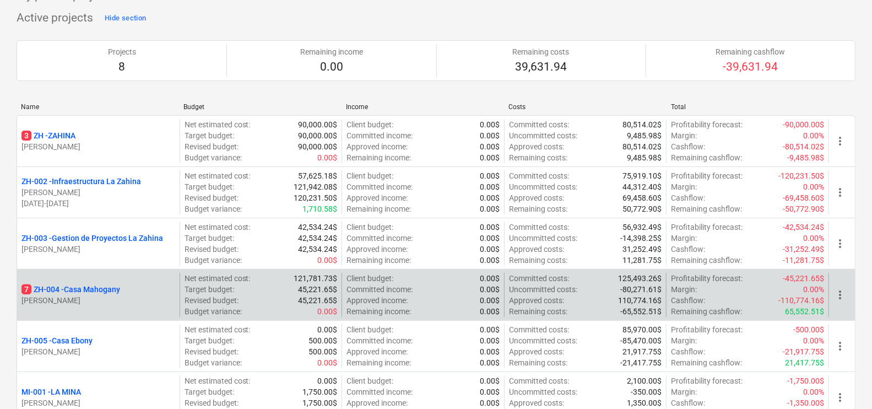
scroll to position [137, 0]
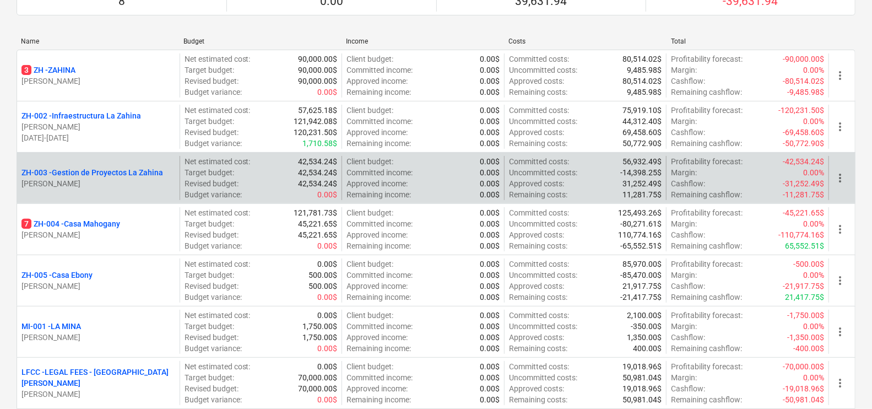
click at [85, 175] on p "ZH-003 - Gestion de Proyectos La Zahina" at bounding box center [91, 172] width 141 height 11
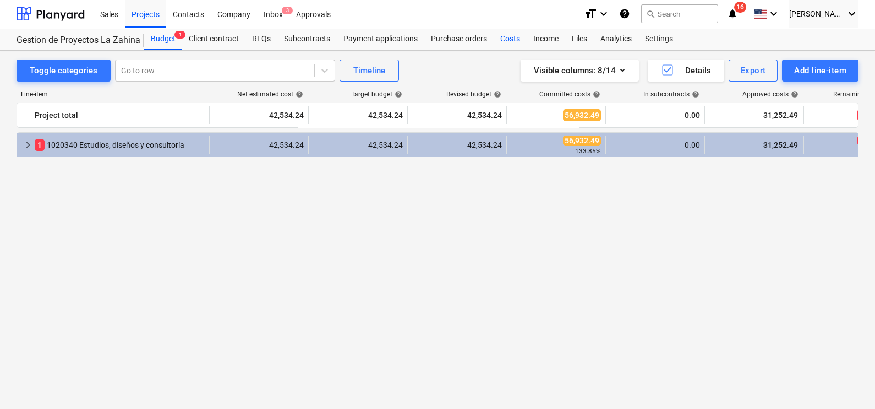
click at [500, 46] on div "Costs" at bounding box center [510, 39] width 33 height 22
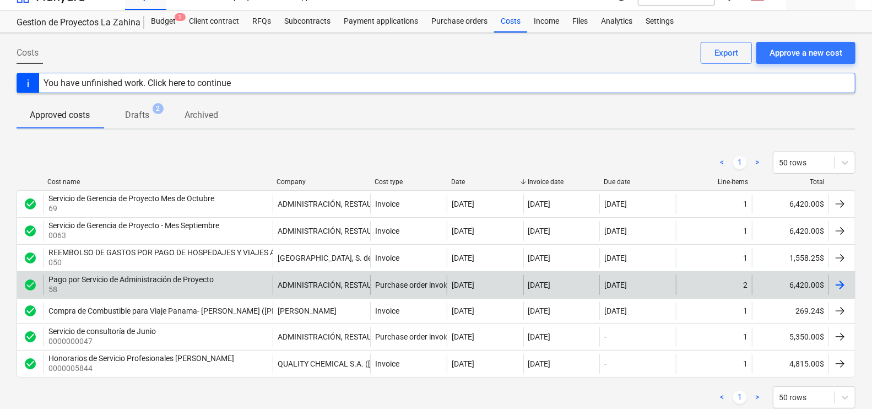
scroll to position [49, 0]
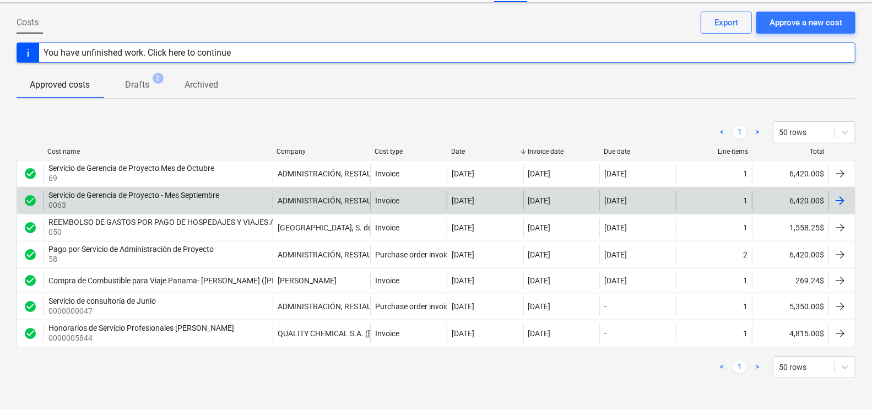
click at [847, 198] on div at bounding box center [841, 200] width 26 height 20
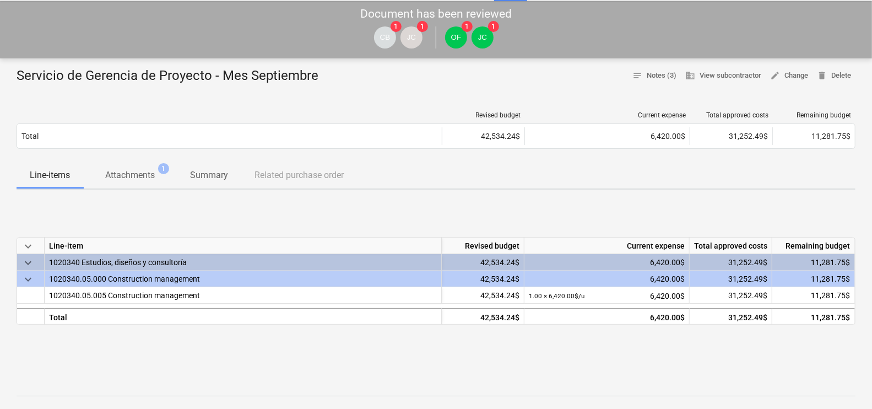
scroll to position [68, 0]
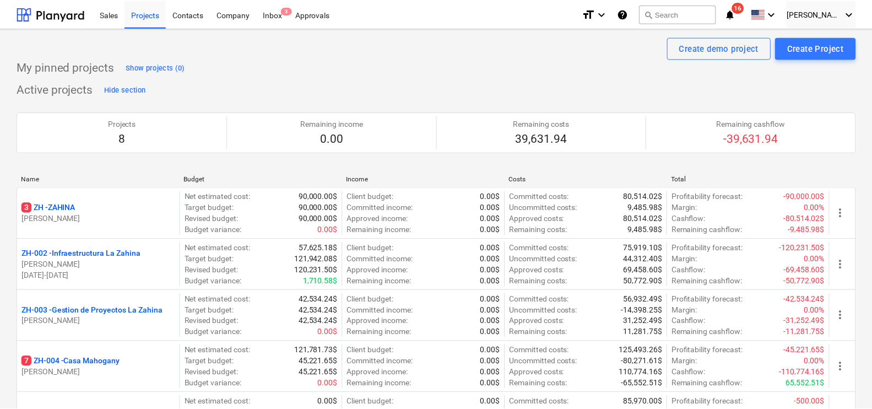
scroll to position [137, 0]
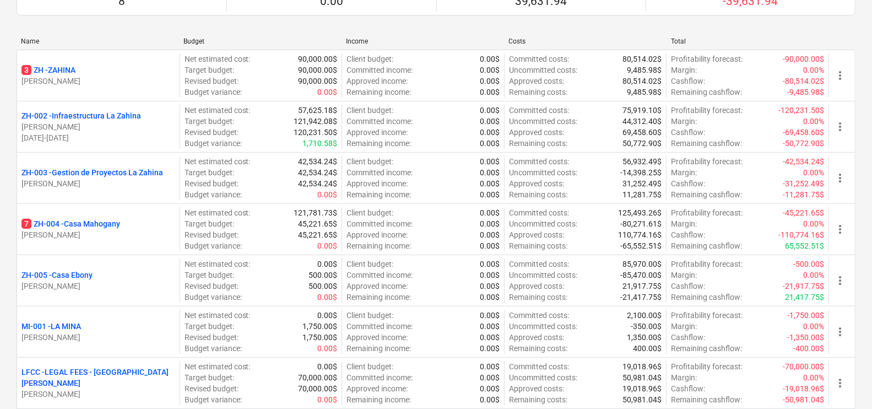
click at [85, 224] on p "7 ZH-004 - Casa Mahogany" at bounding box center [70, 223] width 99 height 11
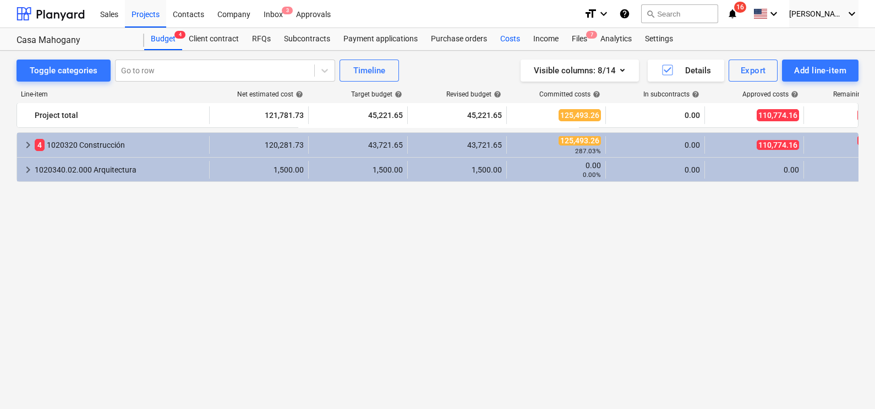
click at [511, 41] on div "Costs" at bounding box center [510, 39] width 33 height 22
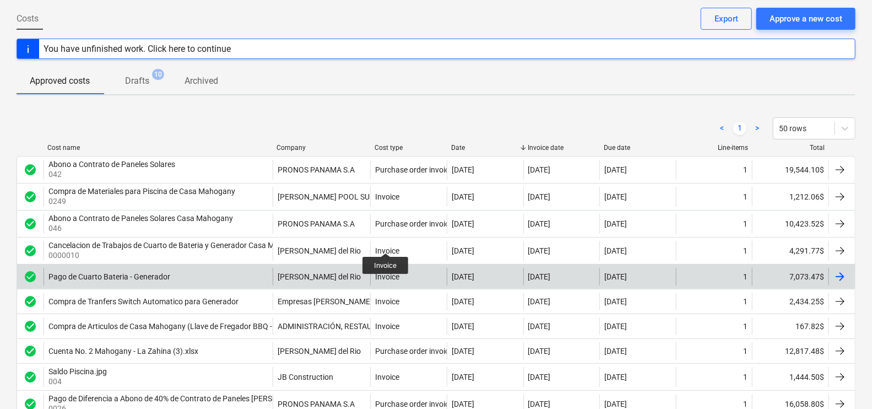
scroll to position [137, 0]
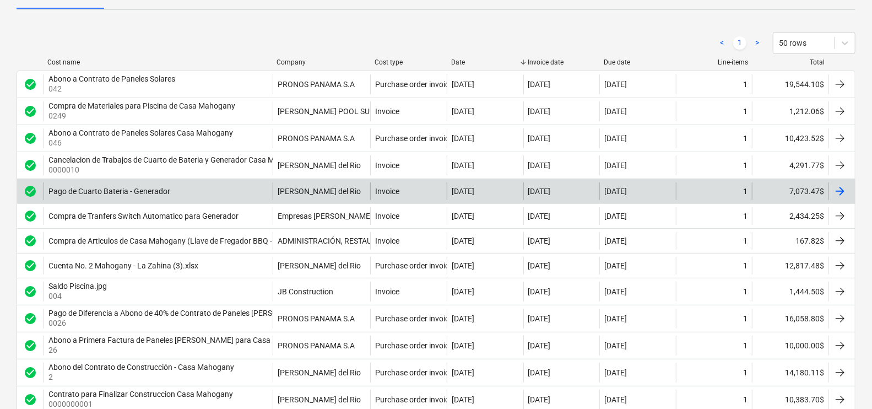
click at [848, 192] on div at bounding box center [841, 191] width 26 height 18
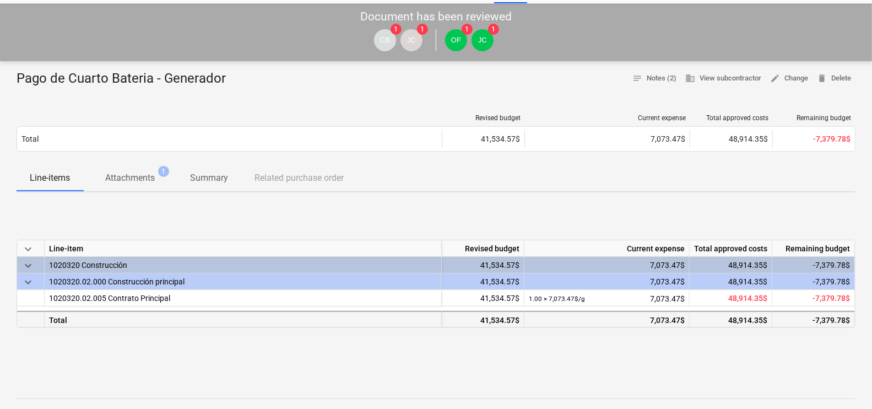
scroll to position [68, 0]
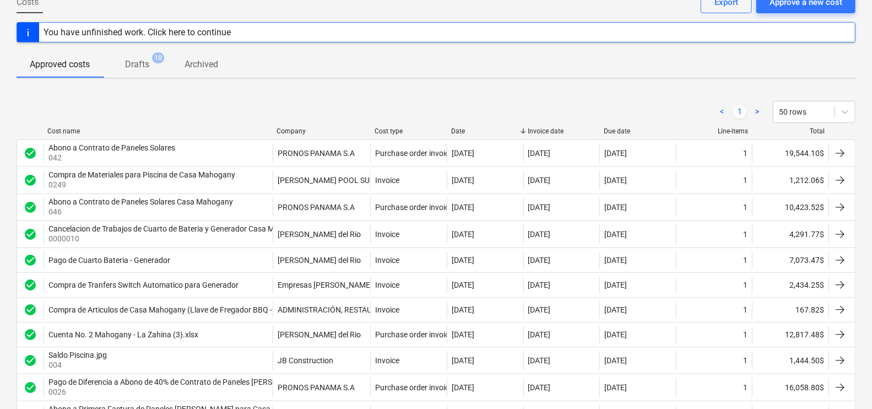
scroll to position [137, 0]
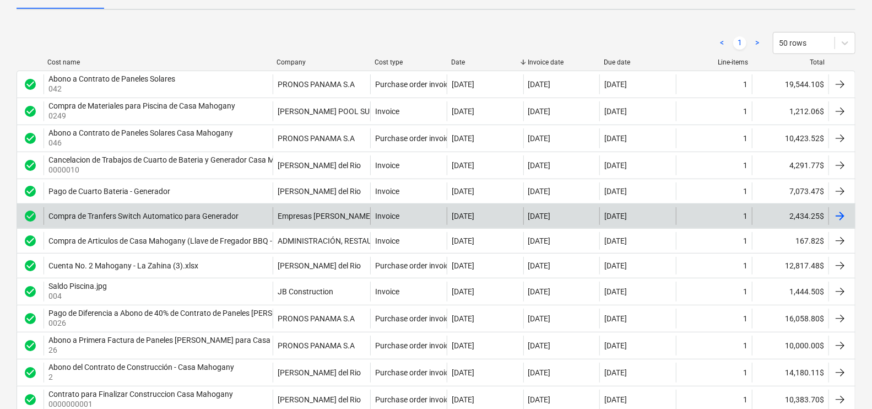
click at [843, 212] on div at bounding box center [839, 215] width 13 height 13
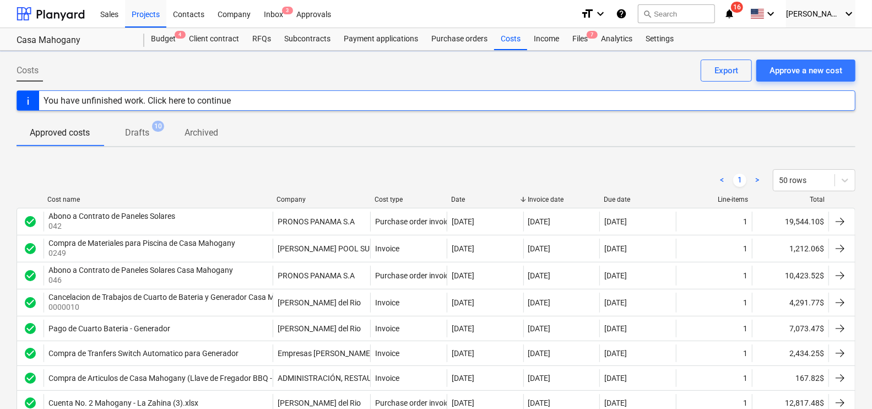
scroll to position [137, 0]
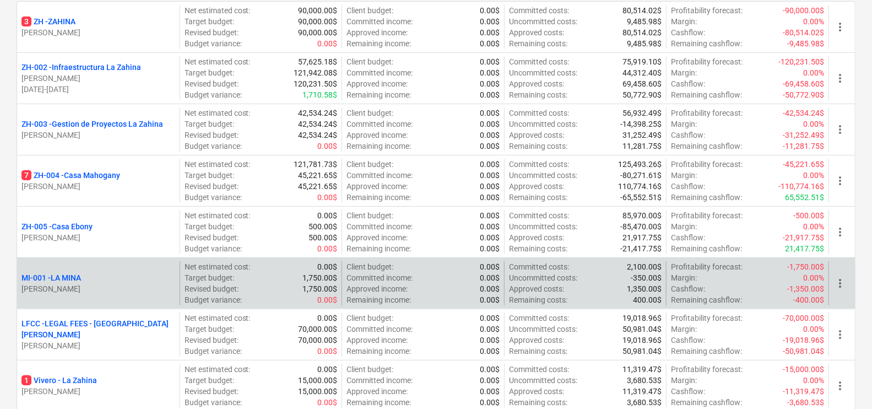
scroll to position [206, 0]
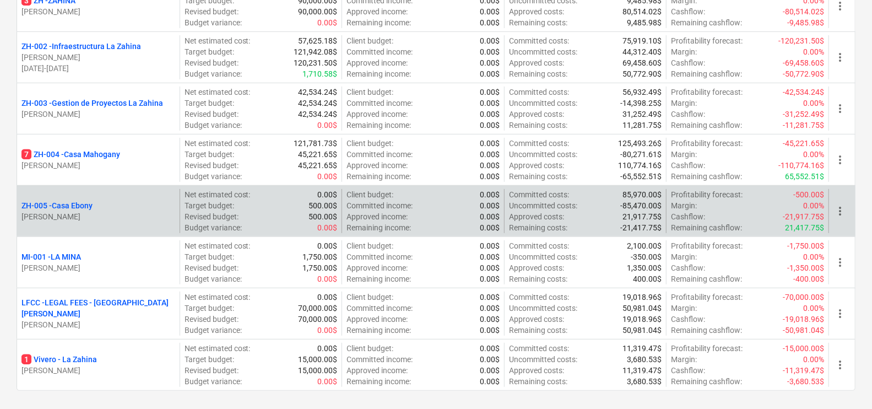
click at [69, 199] on div "ZH-005 - Casa [PERSON_NAME]" at bounding box center [98, 211] width 162 height 44
click at [71, 204] on p "ZH-005 - [GEOGRAPHIC_DATA]" at bounding box center [56, 205] width 71 height 11
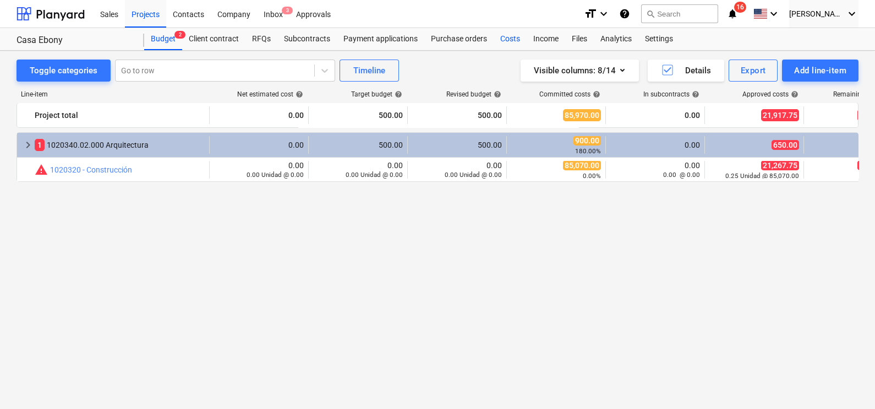
click at [511, 36] on div "Costs" at bounding box center [510, 39] width 33 height 22
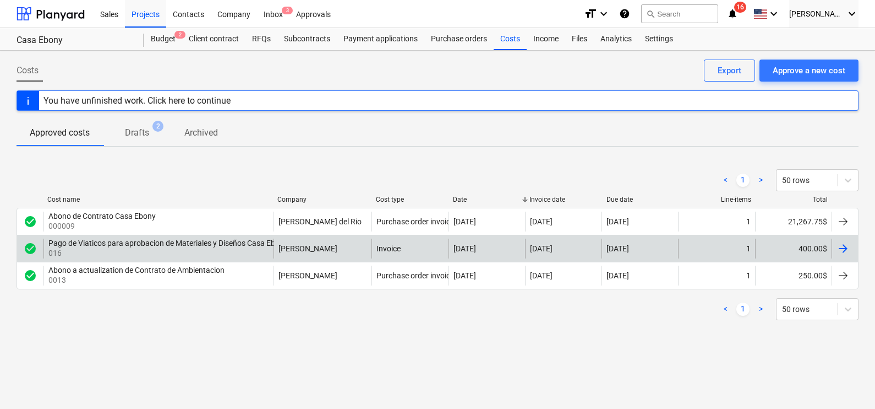
click at [852, 249] on div at bounding box center [845, 248] width 26 height 20
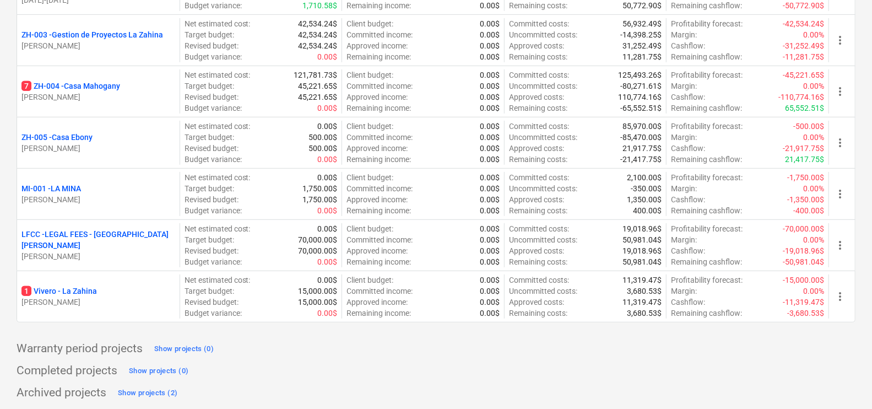
scroll to position [275, 0]
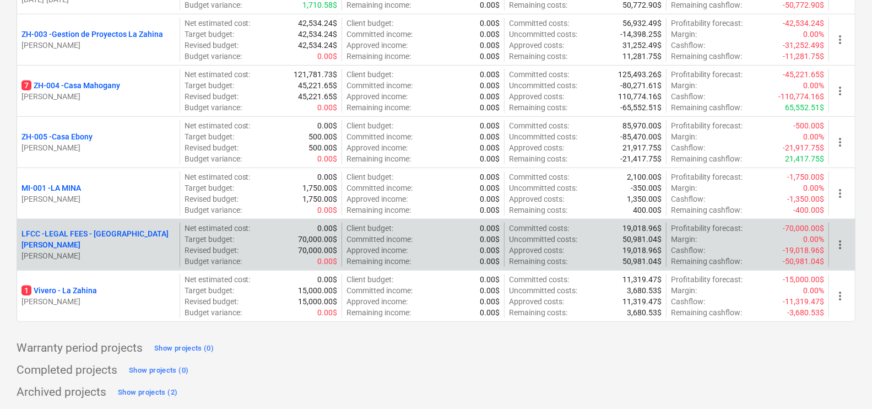
click at [116, 241] on p "LFCC - LEGAL FEES - [GEOGRAPHIC_DATA][PERSON_NAME]" at bounding box center [98, 239] width 154 height 22
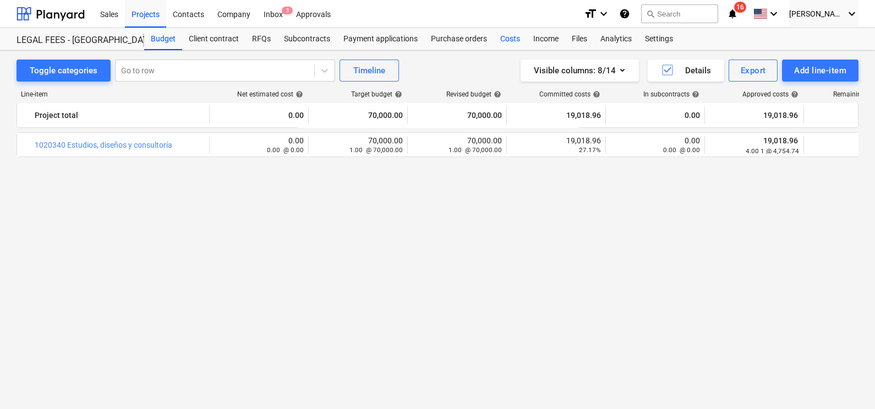
click at [513, 43] on div "Costs" at bounding box center [510, 39] width 33 height 22
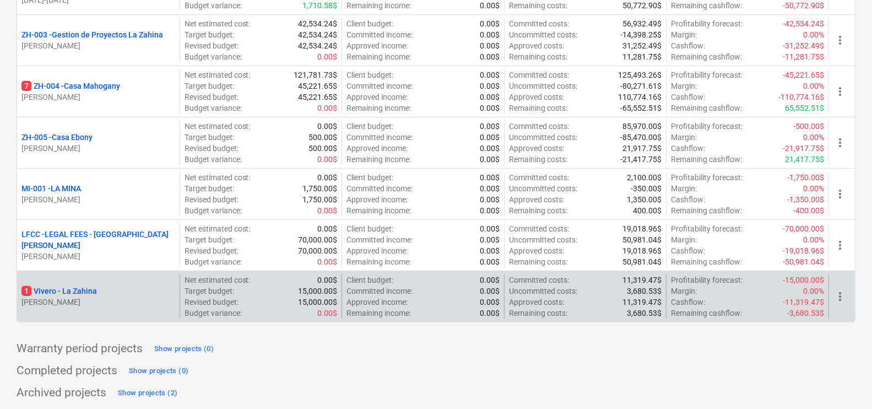
scroll to position [275, 0]
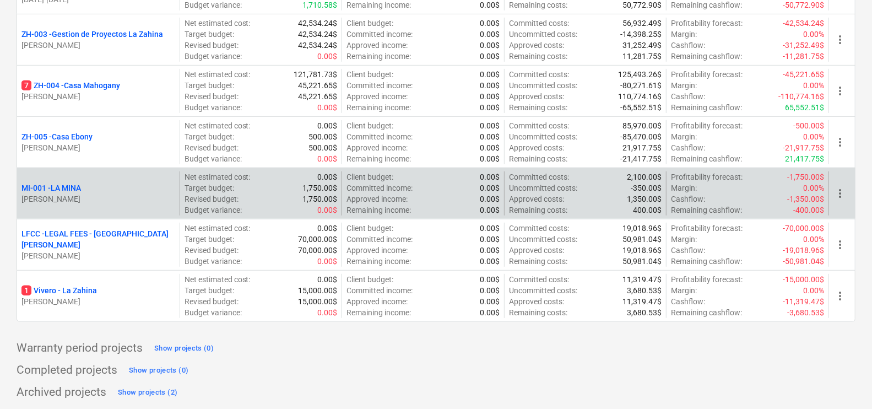
click at [74, 187] on p "MI-001 - LA MINA" at bounding box center [50, 187] width 59 height 11
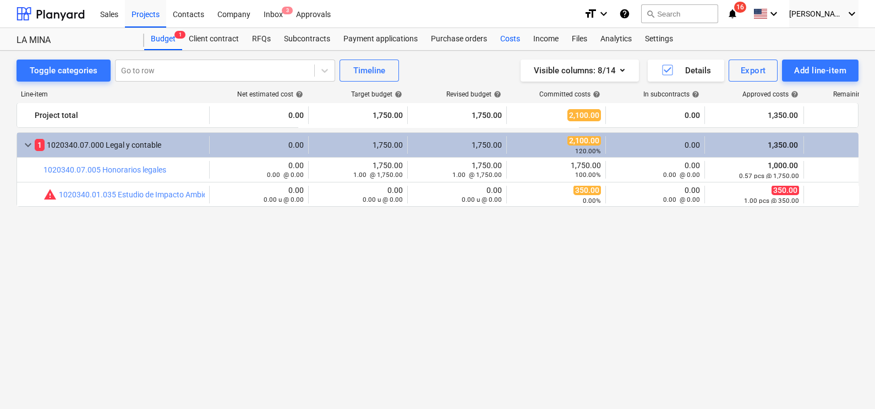
click at [511, 41] on div "Costs" at bounding box center [510, 39] width 33 height 22
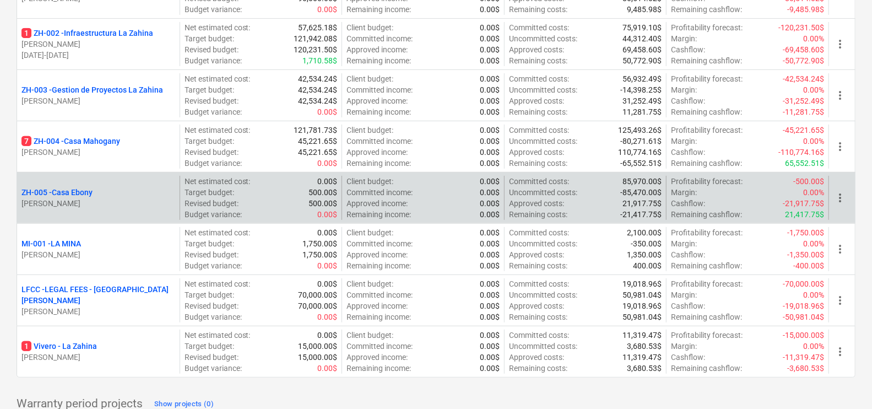
scroll to position [206, 0]
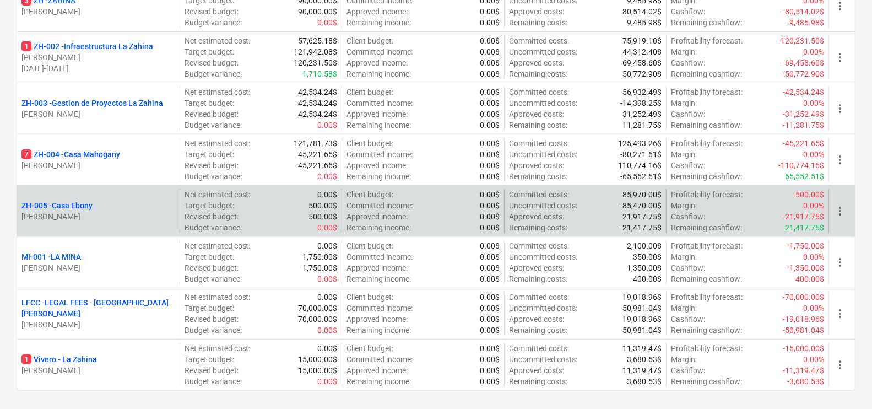
click at [61, 204] on p "ZH-005 - [GEOGRAPHIC_DATA]" at bounding box center [56, 205] width 71 height 11
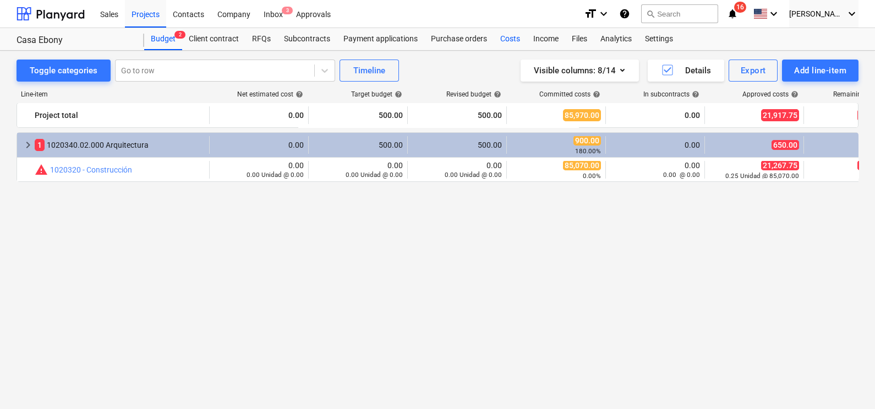
click at [503, 29] on div "Costs" at bounding box center [510, 39] width 33 height 22
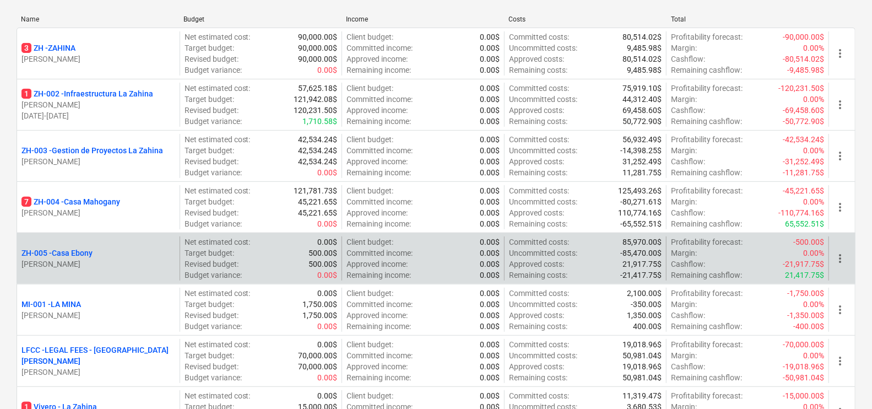
scroll to position [138, 0]
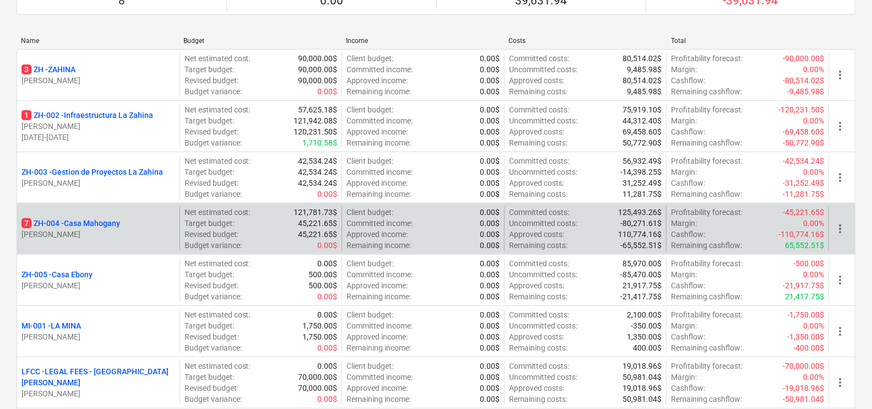
click at [94, 214] on div "7 ZH-004 - Casa Mahogany [PERSON_NAME]" at bounding box center [98, 228] width 162 height 44
click at [102, 226] on p "7 ZH-004 - Casa Mahogany" at bounding box center [70, 222] width 99 height 11
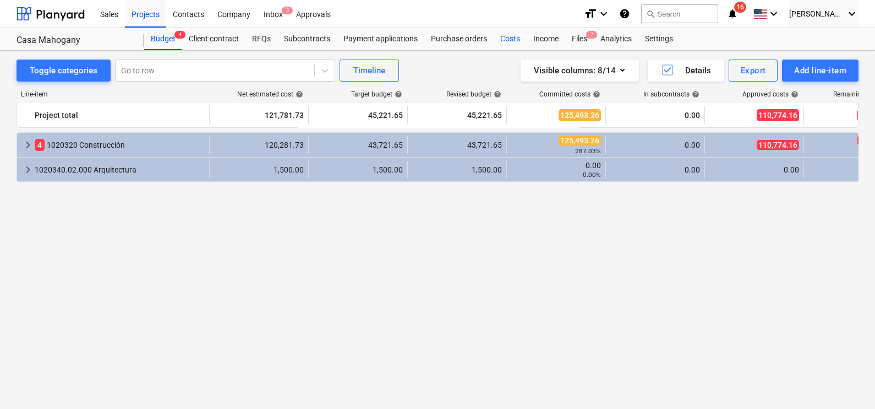
click at [505, 38] on div "Costs" at bounding box center [510, 39] width 33 height 22
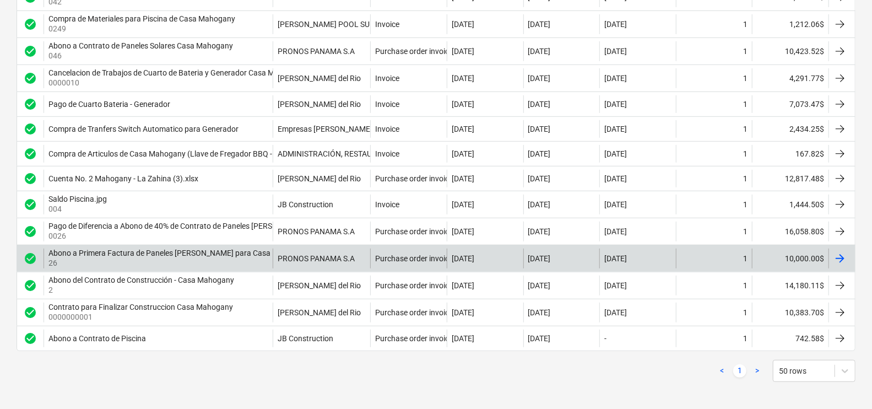
scroll to position [229, 0]
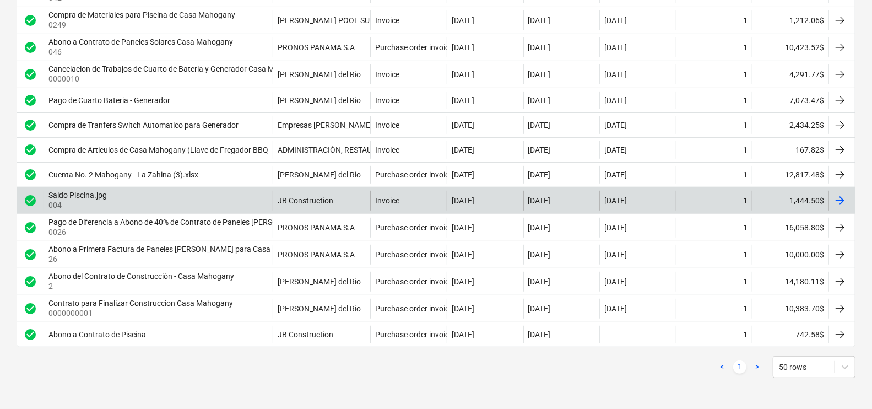
click at [845, 198] on div at bounding box center [839, 200] width 13 height 13
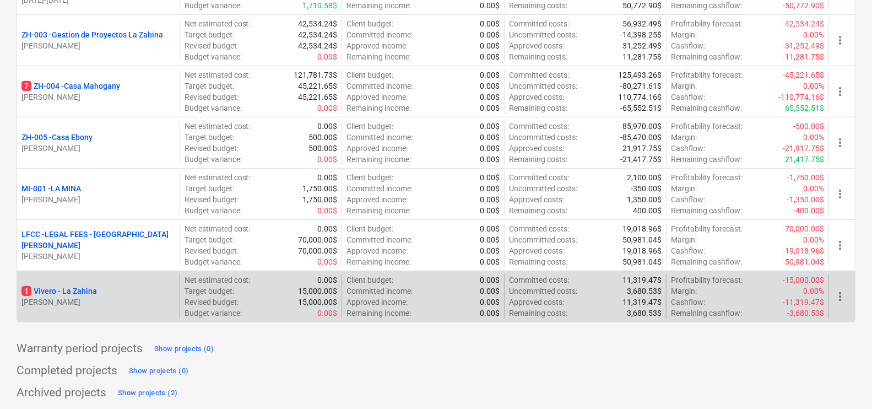
scroll to position [275, 0]
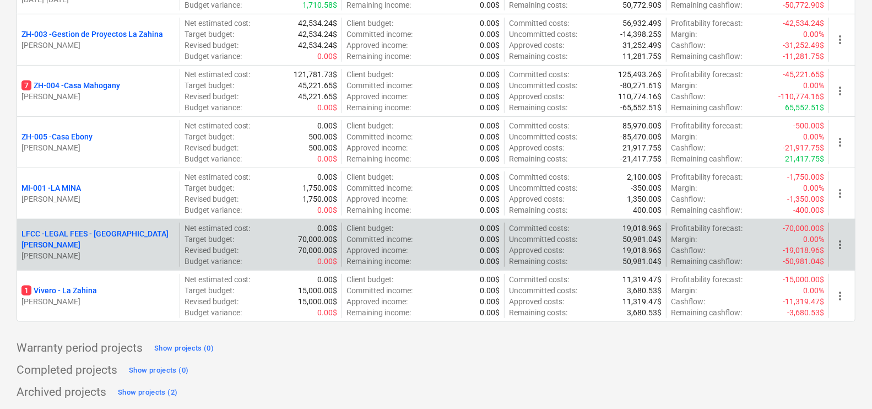
click at [53, 243] on p "LFCC - LEGAL FEES - [GEOGRAPHIC_DATA][PERSON_NAME]" at bounding box center [98, 239] width 154 height 22
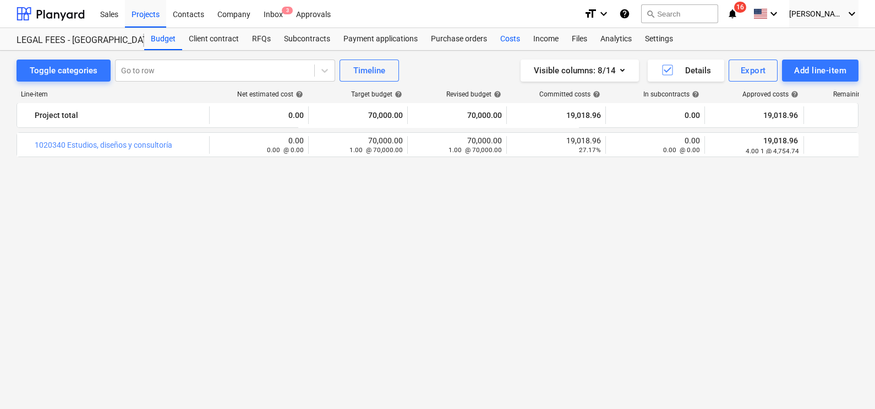
click at [502, 41] on div "Costs" at bounding box center [510, 39] width 33 height 22
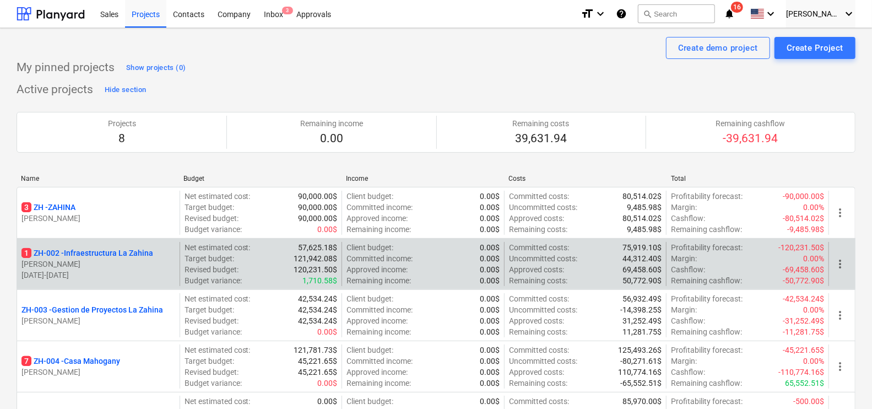
click at [105, 255] on p "1 ZH-002 - Infraestructura La Zahina" at bounding box center [87, 252] width 132 height 11
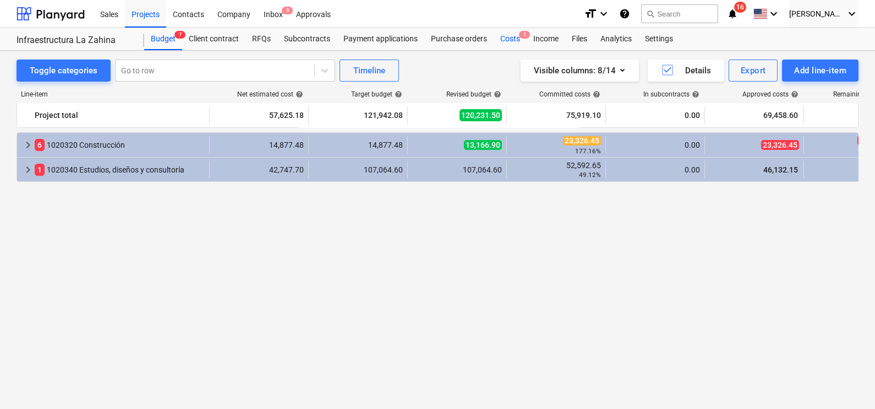
click at [507, 33] on div "Costs 1" at bounding box center [510, 39] width 33 height 22
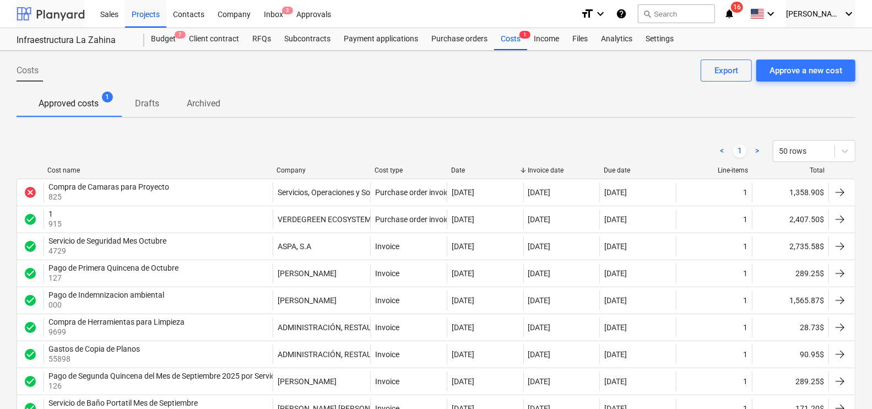
click at [64, 15] on div at bounding box center [51, 14] width 68 height 28
